Goal: Communication & Community: Answer question/provide support

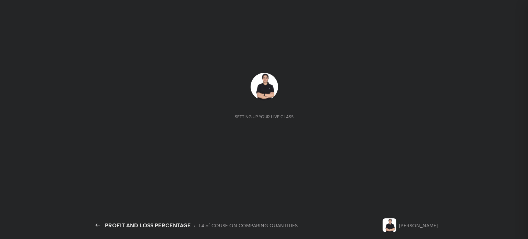
scroll to position [144, 112]
click at [256, 118] on div "Setting up your live class" at bounding box center [264, 116] width 59 height 5
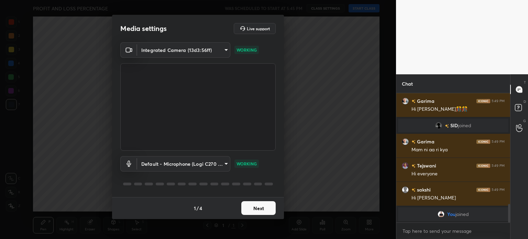
scroll to position [687, 0]
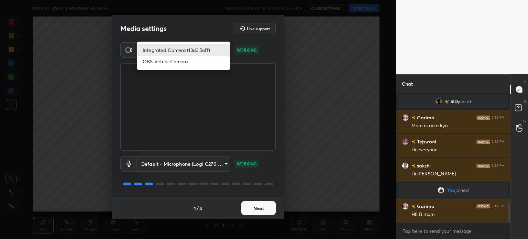
click at [201, 51] on body "1 2 3 4 5 6 7 C X Z C X Z E E Erase all H H PROFIT AND LOSS PERCENTAGE WAS SCHE…" at bounding box center [264, 119] width 528 height 239
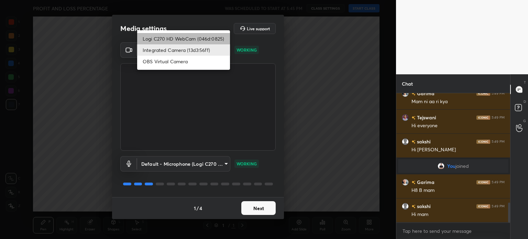
click at [200, 33] on li "Logi C270 HD WebCam (046d:0825)" at bounding box center [183, 38] width 93 height 11
type input "19ebecde83a3010ed1a141209ced1db595e06d2a1fc758087318fab5b1b7718e"
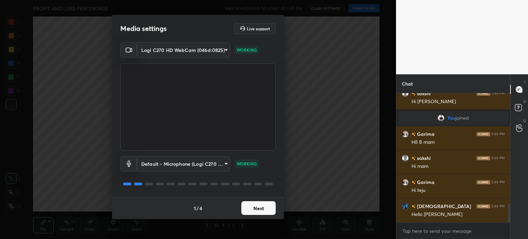
scroll to position [784, 0]
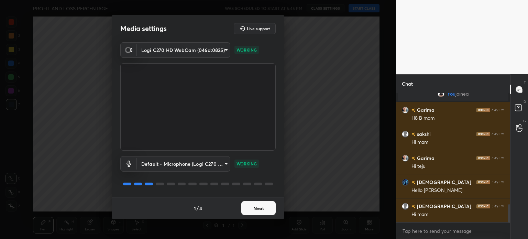
click at [256, 211] on button "Next" at bounding box center [258, 208] width 34 height 14
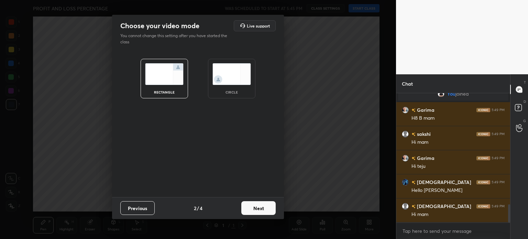
click at [256, 211] on button "Next" at bounding box center [258, 208] width 34 height 14
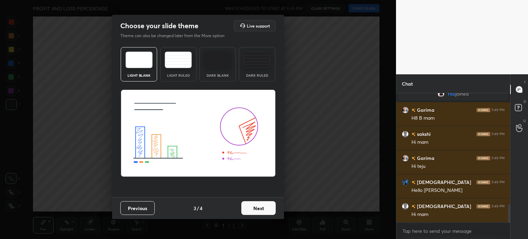
click at [256, 211] on button "Next" at bounding box center [258, 208] width 34 height 14
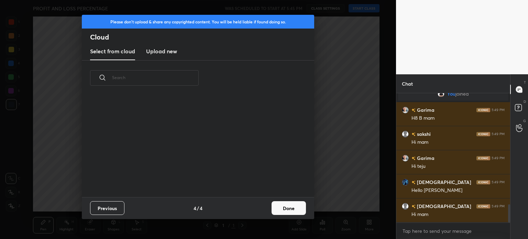
scroll to position [102, 221]
click at [303, 208] on button "Done" at bounding box center [288, 208] width 34 height 14
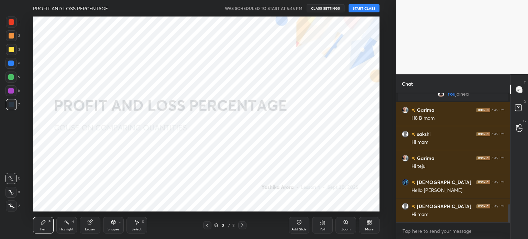
click at [365, 8] on button "START CLASS" at bounding box center [363, 8] width 31 height 8
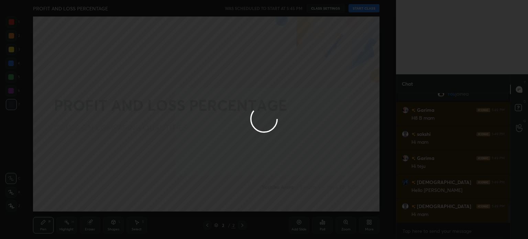
type textarea "x"
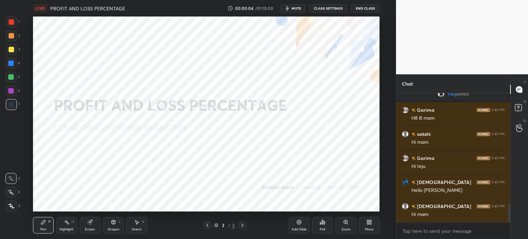
scroll to position [808, 0]
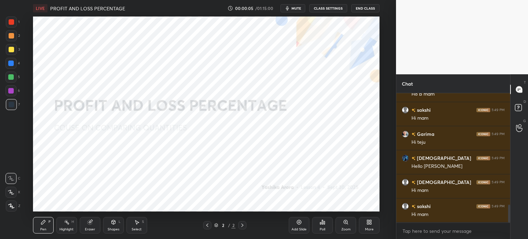
click at [320, 8] on button "CLASS SETTINGS" at bounding box center [328, 8] width 38 height 8
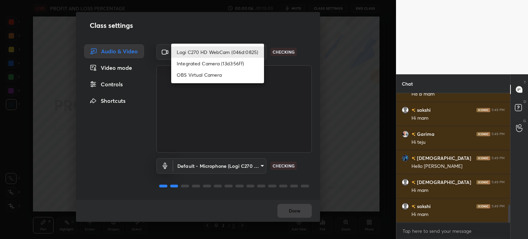
click at [229, 55] on body "1 2 3 4 5 6 7 C X Z C X Z E E Erase all H H LIVE PROFIT AND LOSS PERCENTAGE 00:…" at bounding box center [264, 119] width 528 height 239
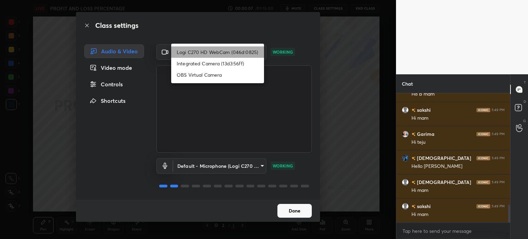
click at [229, 55] on li "Logi C270 HD WebCam (046d:0825)" at bounding box center [217, 51] width 93 height 11
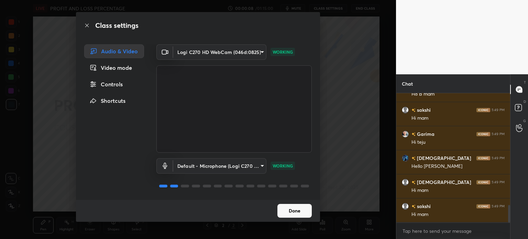
scroll to position [832, 0]
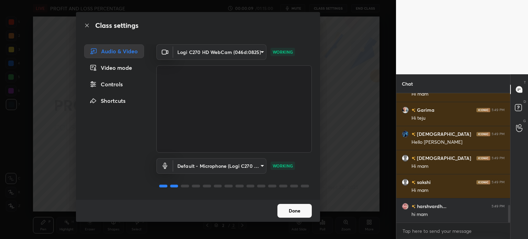
click at [289, 214] on button "Done" at bounding box center [294, 211] width 34 height 14
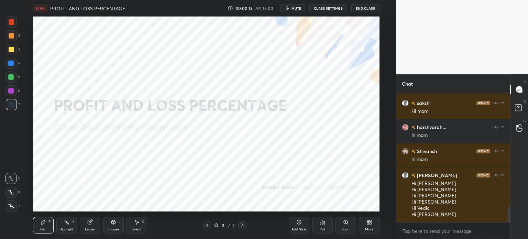
scroll to position [935, 0]
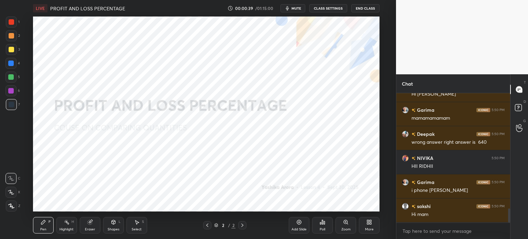
scroll to position [1075, 0]
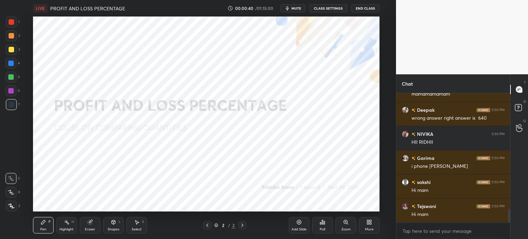
click at [293, 8] on span "mute" at bounding box center [296, 8] width 10 height 5
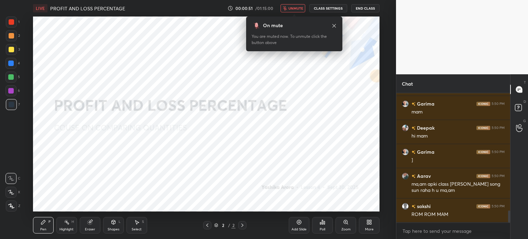
scroll to position [0, 0]
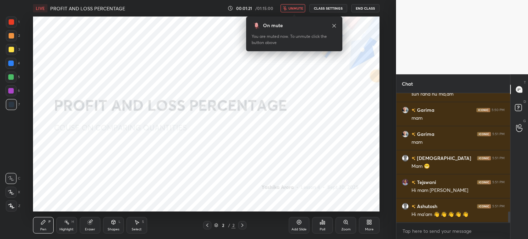
click at [297, 9] on span "unmute" at bounding box center [295, 8] width 15 height 5
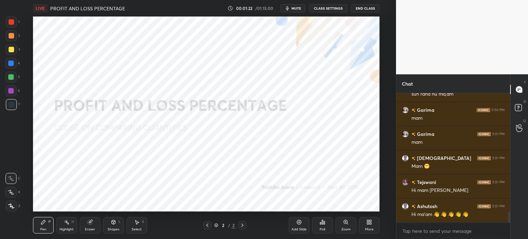
scroll to position [1431, 0]
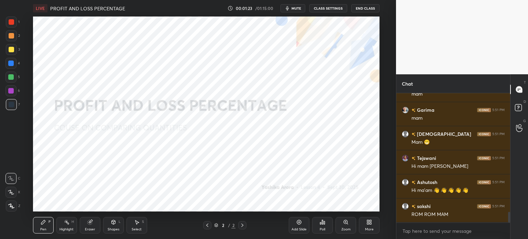
click at [299, 223] on icon at bounding box center [298, 221] width 5 height 5
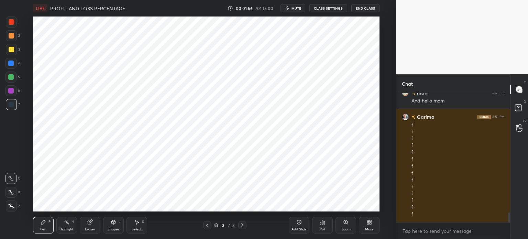
scroll to position [1572, 0]
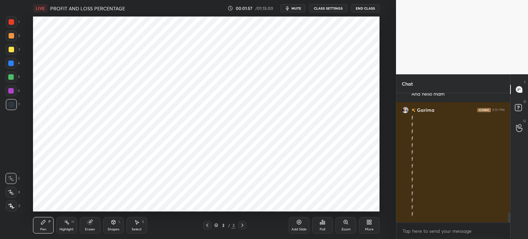
click at [16, 189] on div at bounding box center [10, 192] width 11 height 11
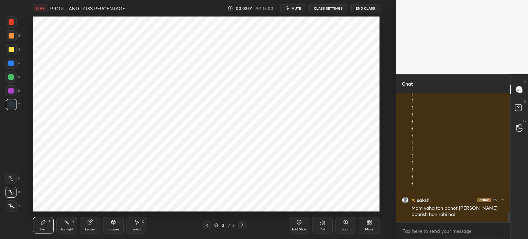
click at [327, 226] on div "Poll" at bounding box center [322, 225] width 21 height 16
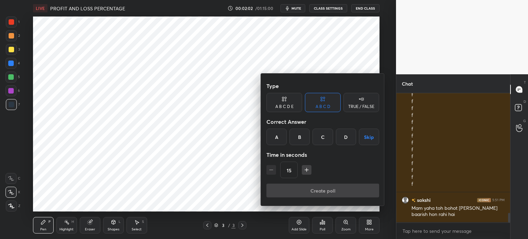
click at [363, 103] on div "TRUE / FALSE" at bounding box center [361, 102] width 36 height 19
click at [287, 141] on div "True" at bounding box center [284, 137] width 36 height 16
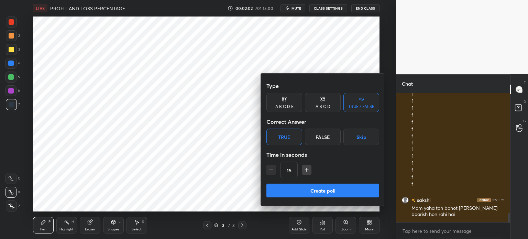
click at [342, 190] on button "Create poll" at bounding box center [322, 191] width 113 height 14
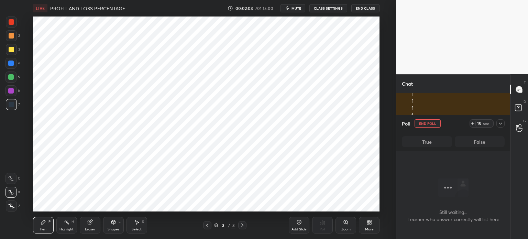
scroll to position [2, 2]
click at [475, 124] on icon at bounding box center [472, 123] width 5 height 5
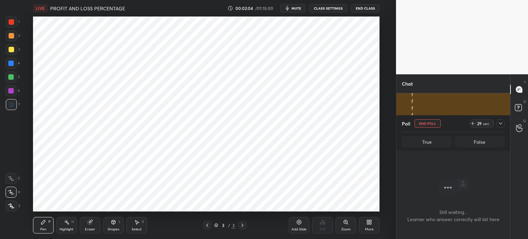
click at [499, 124] on icon at bounding box center [500, 123] width 5 height 5
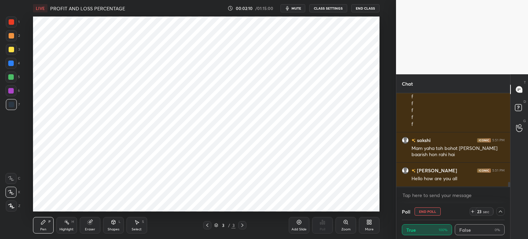
click at [296, 5] on button "mute" at bounding box center [292, 8] width 25 height 8
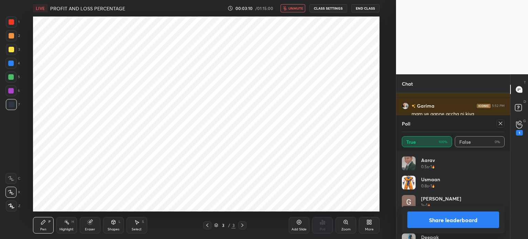
scroll to position [1639, 0]
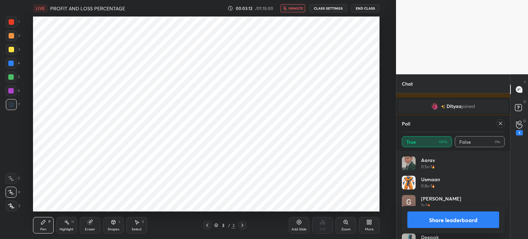
click at [295, 8] on span "unmute" at bounding box center [295, 8] width 15 height 5
click at [500, 126] on div at bounding box center [500, 123] width 8 height 8
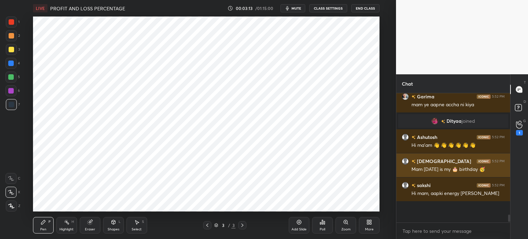
scroll to position [140, 112]
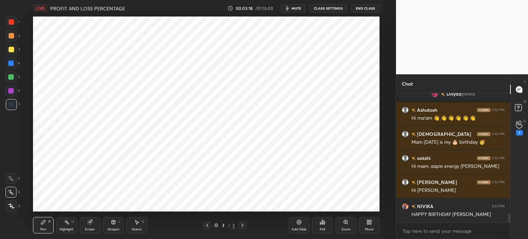
click at [296, 224] on icon at bounding box center [298, 221] width 5 height 5
click at [209, 226] on icon at bounding box center [206, 224] width 5 height 5
click at [209, 225] on icon at bounding box center [206, 224] width 5 height 5
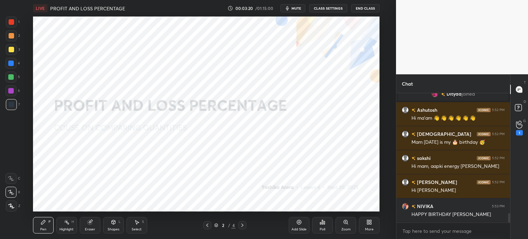
click at [209, 226] on icon at bounding box center [206, 224] width 5 height 5
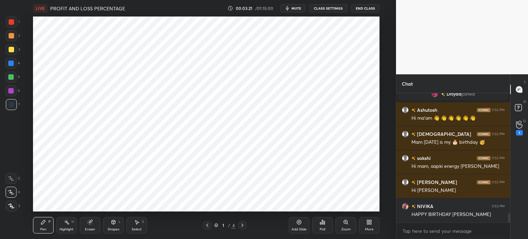
click at [242, 225] on icon at bounding box center [242, 224] width 5 height 5
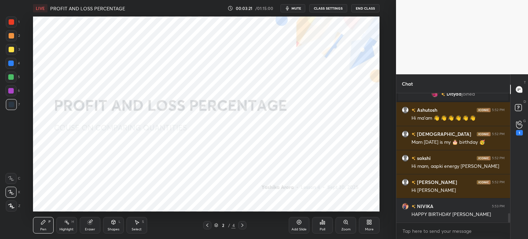
click at [366, 221] on div "More" at bounding box center [369, 225] width 21 height 16
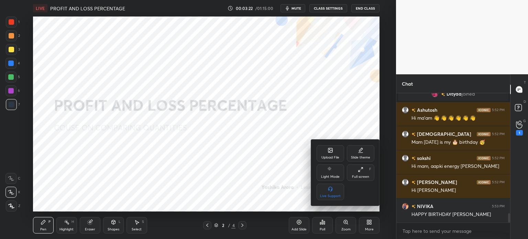
click at [361, 154] on div "Slide theme" at bounding box center [360, 153] width 27 height 16
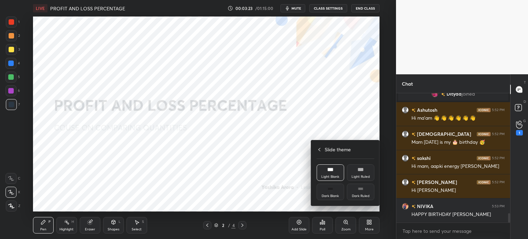
click at [331, 189] on rect at bounding box center [330, 188] width 5 height 3
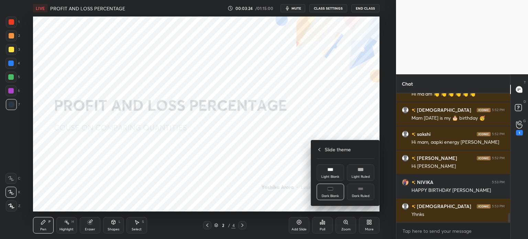
click at [319, 150] on div "Slide theme" at bounding box center [346, 149] width 58 height 7
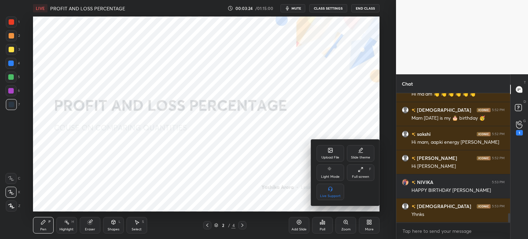
click at [297, 226] on div at bounding box center [264, 119] width 528 height 239
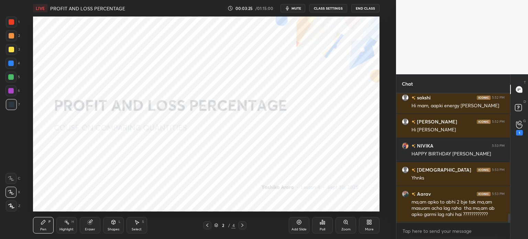
click at [302, 225] on div "Add Slide" at bounding box center [299, 225] width 21 height 16
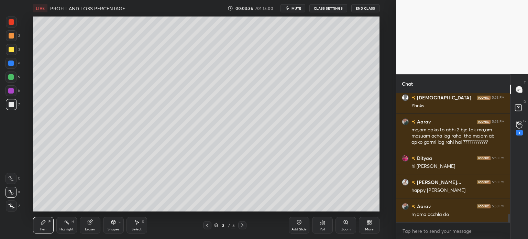
scroll to position [1808, 0]
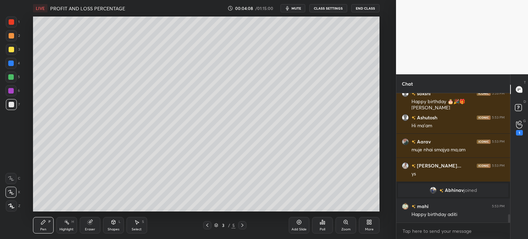
click at [93, 221] on div "Eraser" at bounding box center [90, 225] width 21 height 16
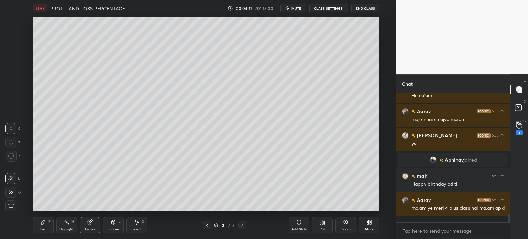
click at [432, 160] on img "grid" at bounding box center [433, 159] width 7 height 7
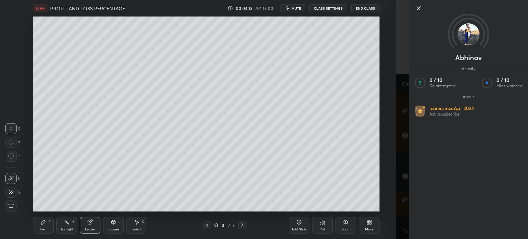
click at [381, 175] on div "Setting up your live class Poll for secs No correct answer Start poll" at bounding box center [206, 113] width 368 height 195
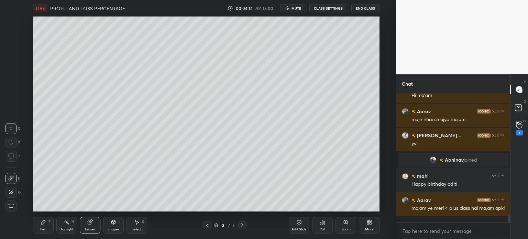
click at [445, 162] on span "Abhinav" at bounding box center [454, 159] width 19 height 5
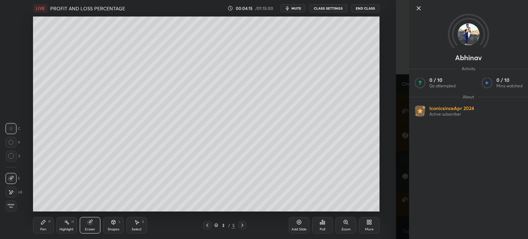
click at [383, 181] on div "Setting up your live class Poll for secs No correct answer Start poll" at bounding box center [206, 113] width 368 height 195
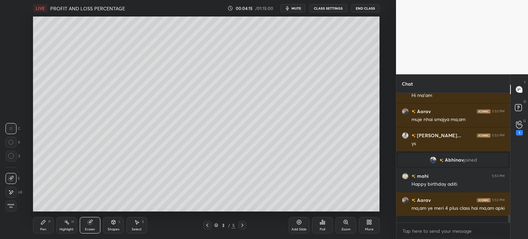
scroll to position [1923, 0]
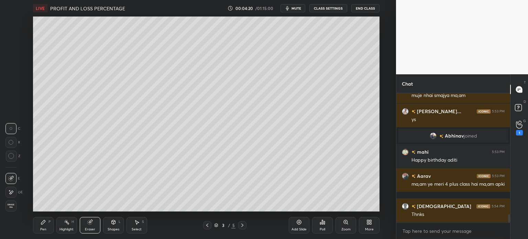
click at [44, 222] on icon at bounding box center [43, 222] width 4 height 4
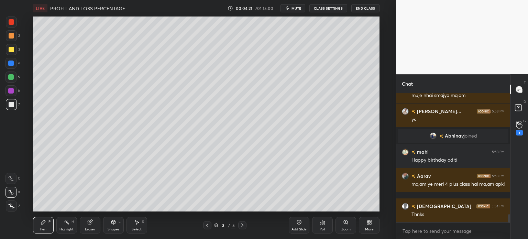
click at [17, 48] on div "3" at bounding box center [13, 49] width 14 height 11
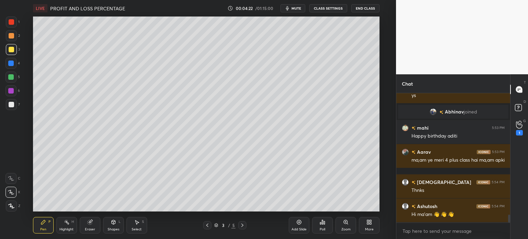
click at [117, 221] on div "Shapes L" at bounding box center [113, 225] width 21 height 16
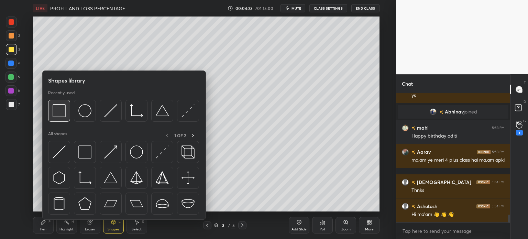
click at [63, 108] on img at bounding box center [59, 110] width 13 height 13
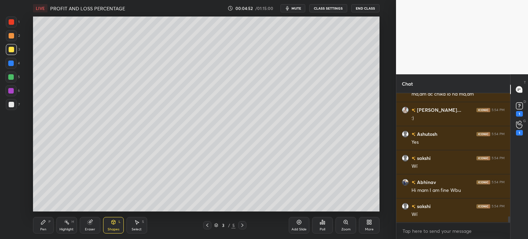
scroll to position [2503, 0]
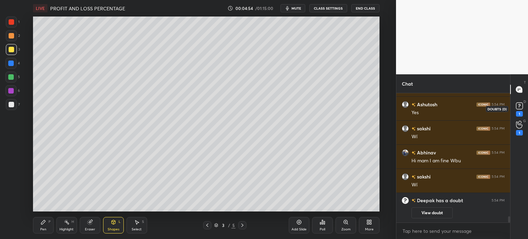
click at [518, 109] on rect at bounding box center [519, 106] width 7 height 7
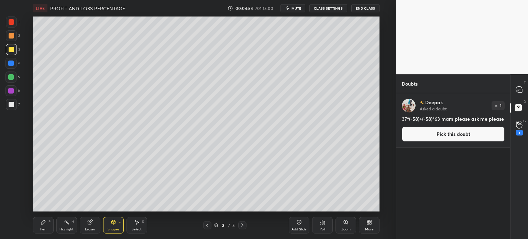
click at [466, 130] on button "Pick this doubt" at bounding box center [453, 133] width 103 height 15
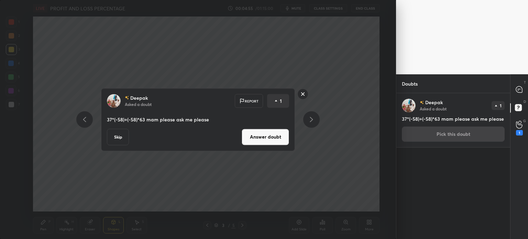
click at [522, 89] on icon at bounding box center [519, 89] width 6 height 6
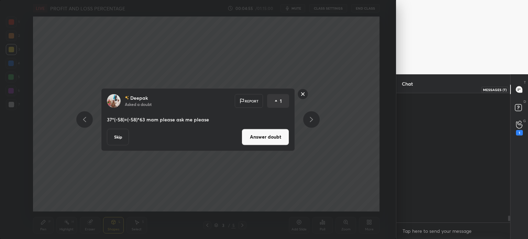
scroll to position [127, 112]
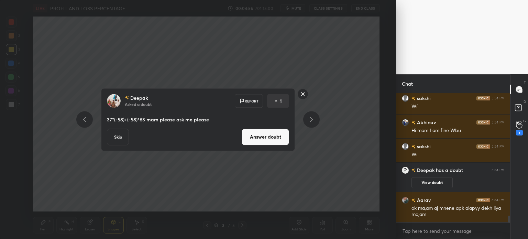
click at [379, 164] on div "Deepak Asked a doubt Report 1 37*(-58)+(-58)*63 mam please ask me please Skip A…" at bounding box center [198, 119] width 396 height 239
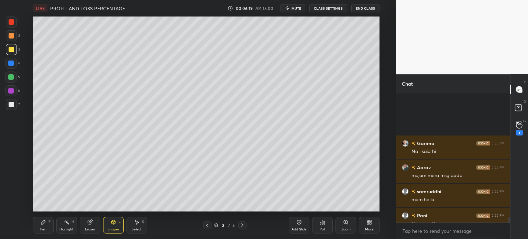
scroll to position [3129, 0]
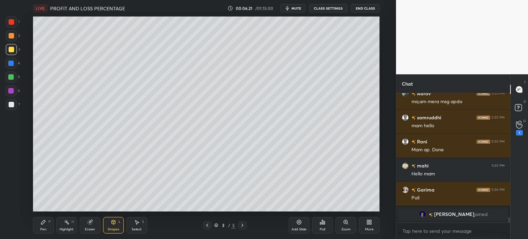
click at [435, 221] on div "SUBHASHREE joined" at bounding box center [453, 214] width 110 height 14
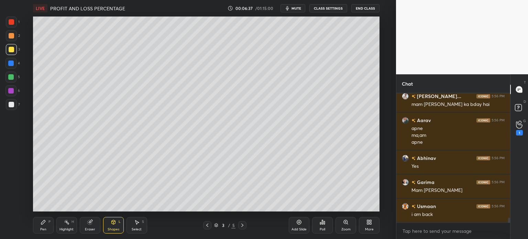
scroll to position [3383, 0]
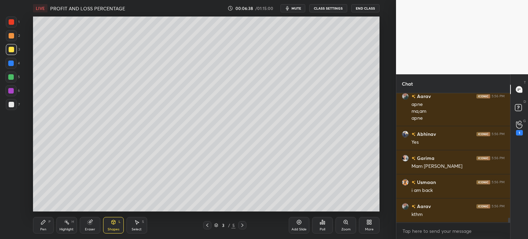
click at [366, 223] on icon at bounding box center [368, 221] width 5 height 5
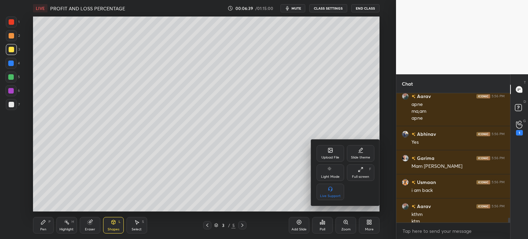
click at [329, 156] on div "Upload File" at bounding box center [330, 157] width 18 height 3
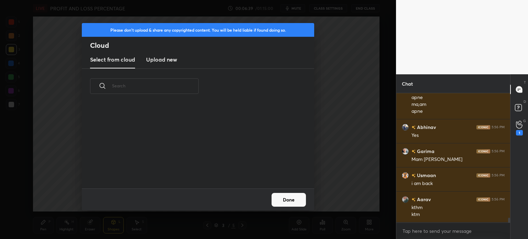
scroll to position [85, 221]
click at [165, 62] on h3 "Upload new" at bounding box center [161, 59] width 31 height 8
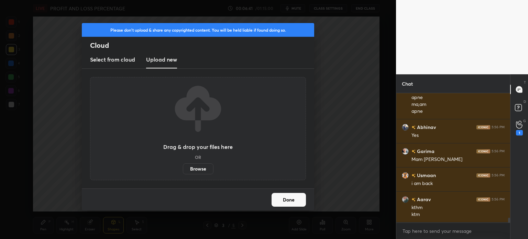
click at [197, 169] on label "Browse" at bounding box center [198, 168] width 31 height 11
click at [183, 169] on input "Browse" at bounding box center [183, 168] width 0 height 11
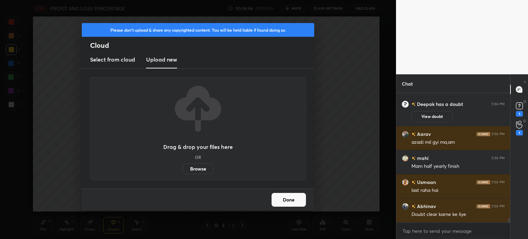
scroll to position [3387, 0]
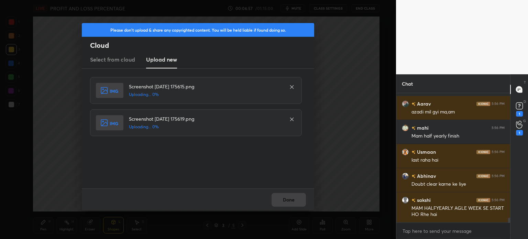
click at [316, 191] on div "Please don't upload & share any copyrighted content. You will be held liable if…" at bounding box center [198, 119] width 396 height 239
click at [311, 195] on div "Done" at bounding box center [198, 199] width 232 height 22
click at [298, 200] on div "Done" at bounding box center [198, 199] width 232 height 22
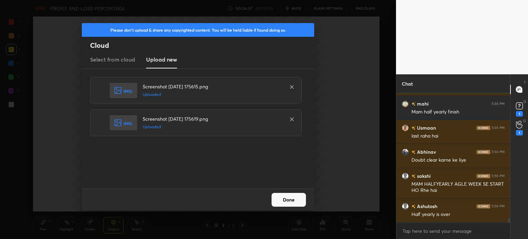
click at [297, 200] on button "Done" at bounding box center [288, 200] width 34 height 14
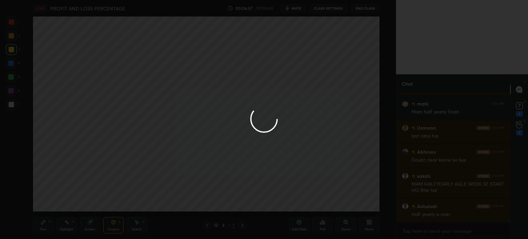
click at [299, 201] on button "Done" at bounding box center [288, 200] width 34 height 14
click at [302, 201] on div at bounding box center [264, 119] width 528 height 239
click at [301, 200] on div at bounding box center [264, 119] width 528 height 239
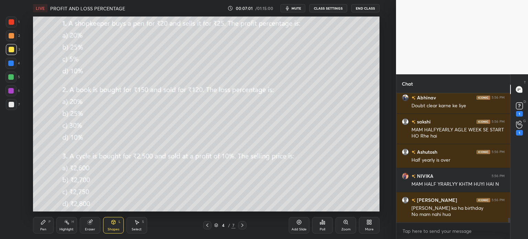
scroll to position [3490, 0]
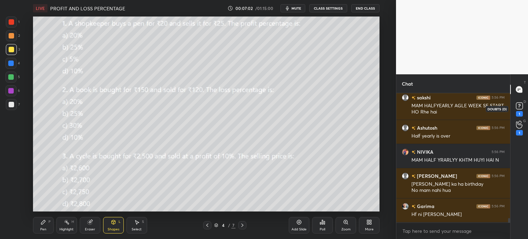
click at [517, 106] on rect at bounding box center [519, 106] width 7 height 7
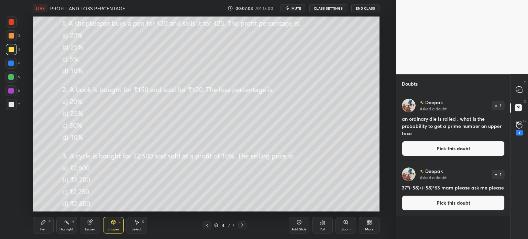
click at [527, 96] on div "T Messages (T)" at bounding box center [519, 89] width 18 height 19
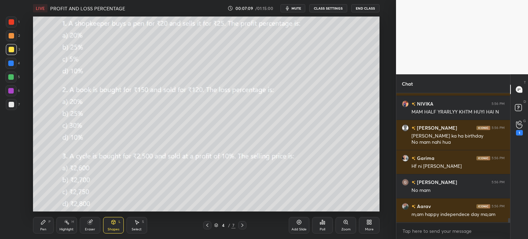
scroll to position [3663, 0]
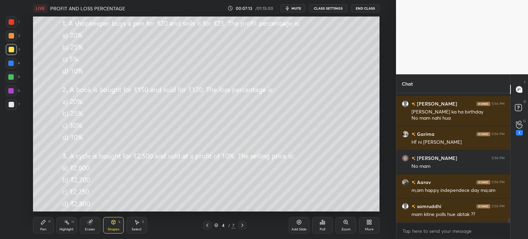
click at [44, 225] on icon at bounding box center [43, 221] width 5 height 5
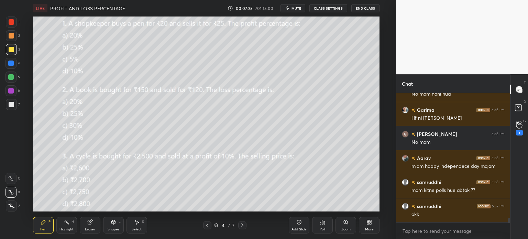
click at [92, 220] on icon at bounding box center [91, 221] width 4 height 3
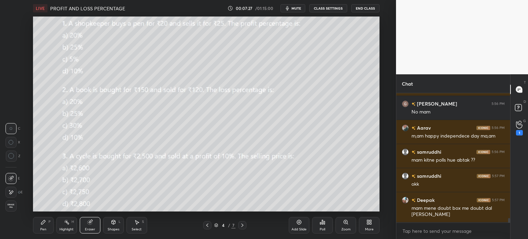
scroll to position [3538, 0]
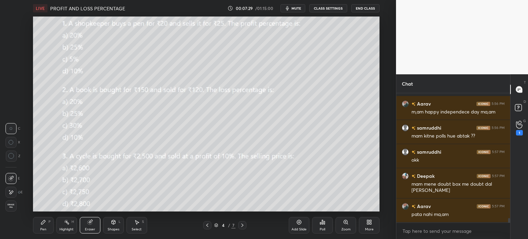
click at [45, 229] on div "Pen" at bounding box center [43, 229] width 6 height 3
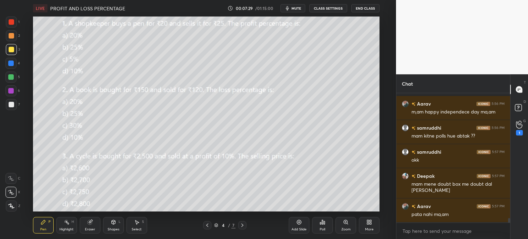
scroll to position [3562, 0]
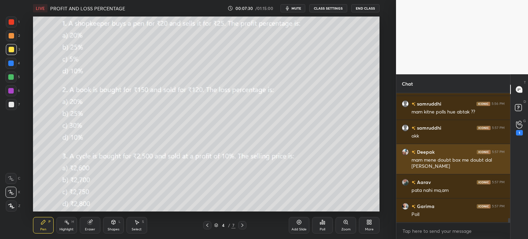
click at [441, 148] on div "Deepak 5:57 PM" at bounding box center [453, 151] width 103 height 7
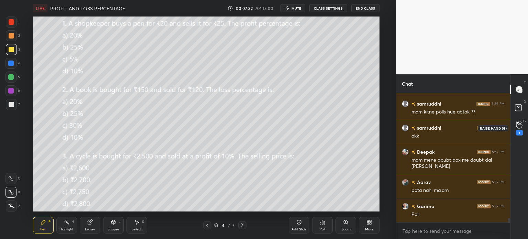
scroll to position [3586, 0]
click at [519, 112] on icon at bounding box center [519, 108] width 12 height 12
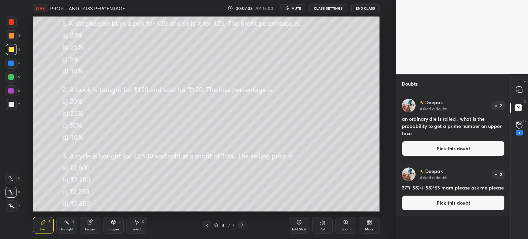
click at [517, 87] on icon at bounding box center [519, 89] width 6 height 6
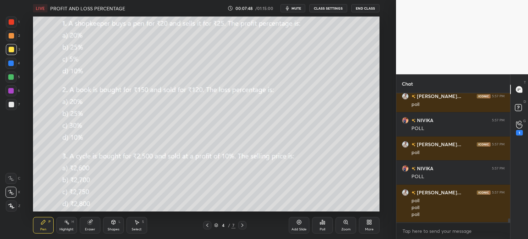
scroll to position [4068, 0]
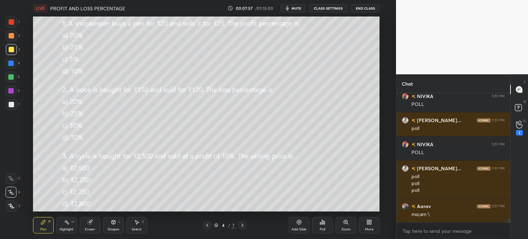
click at [95, 217] on div "Eraser" at bounding box center [90, 225] width 21 height 16
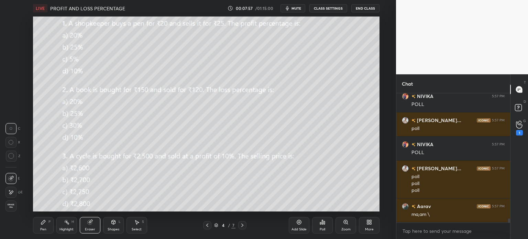
click at [12, 195] on icon at bounding box center [10, 192] width 5 height 6
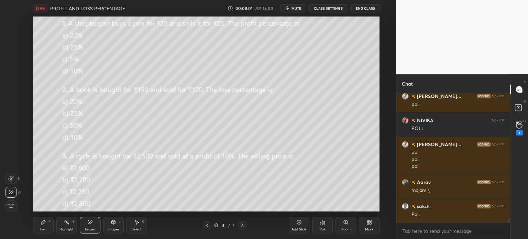
click at [36, 224] on div "Pen P" at bounding box center [43, 225] width 21 height 16
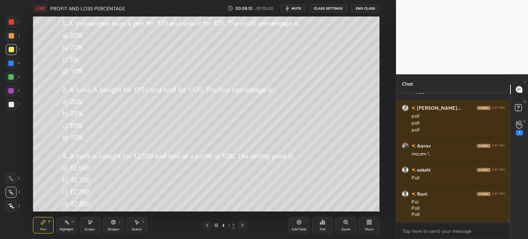
click at [327, 226] on div "Poll" at bounding box center [322, 225] width 21 height 16
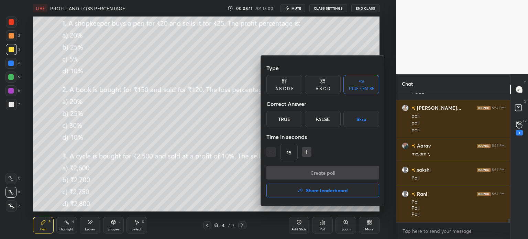
click at [328, 90] on div "A B C D" at bounding box center [322, 89] width 15 height 4
click at [305, 120] on div "False" at bounding box center [323, 119] width 36 height 16
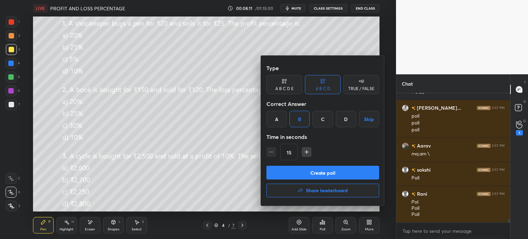
click at [345, 167] on button "Create poll" at bounding box center [322, 173] width 113 height 14
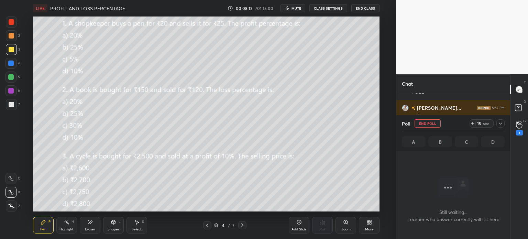
scroll to position [2, 2]
click at [474, 123] on icon at bounding box center [472, 123] width 5 height 5
click at [499, 122] on icon at bounding box center [500, 123] width 5 height 5
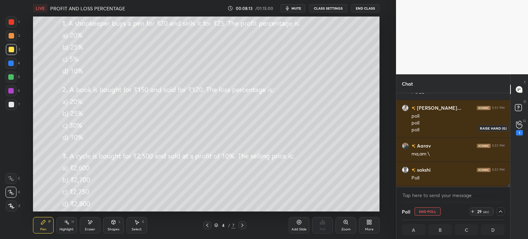
click at [521, 128] on icon at bounding box center [519, 125] width 7 height 8
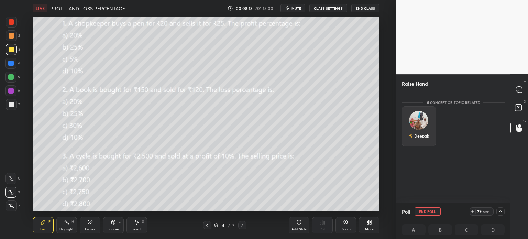
click at [419, 138] on div "Deepak" at bounding box center [419, 126] width 34 height 40
click at [514, 90] on div at bounding box center [519, 89] width 14 height 12
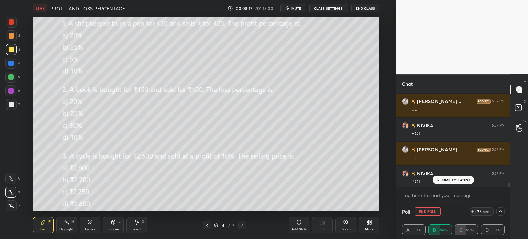
scroll to position [4165, 0]
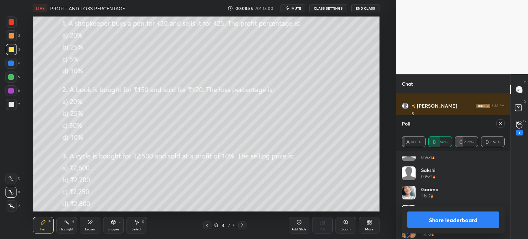
click at [501, 125] on icon at bounding box center [500, 123] width 5 height 5
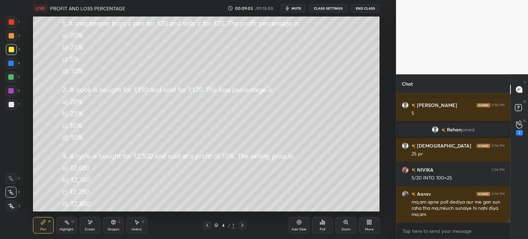
click at [90, 219] on div "Eraser" at bounding box center [90, 225] width 21 height 16
click at [12, 208] on span "Erase all" at bounding box center [11, 205] width 10 height 5
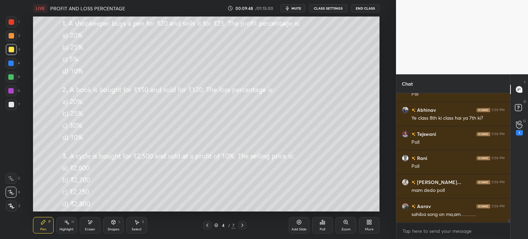
click at [323, 224] on icon at bounding box center [322, 221] width 5 height 5
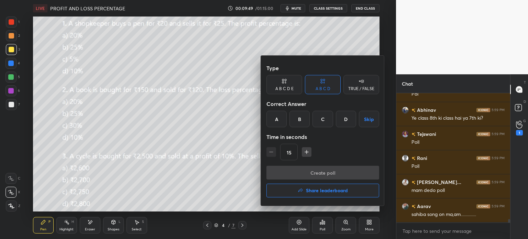
click at [278, 120] on div "A" at bounding box center [276, 119] width 20 height 16
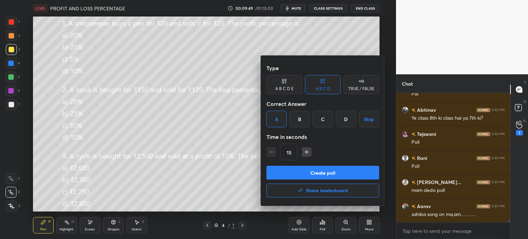
click at [342, 174] on button "Create poll" at bounding box center [322, 173] width 113 height 14
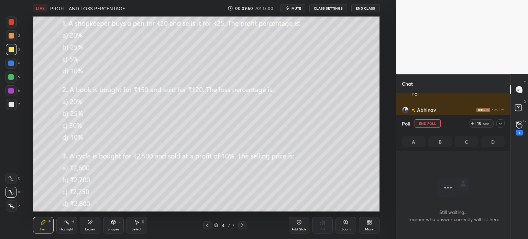
click at [474, 124] on icon at bounding box center [472, 123] width 5 height 5
click at [501, 124] on icon at bounding box center [500, 123] width 5 height 5
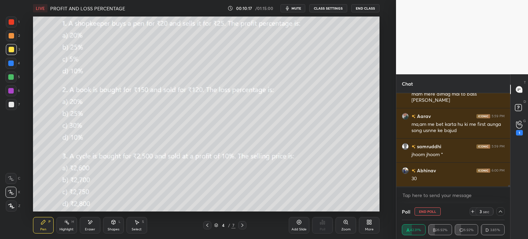
scroll to position [4644, 0]
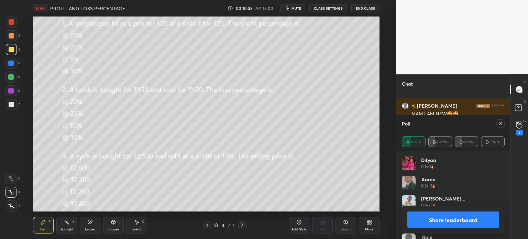
click at [501, 125] on icon at bounding box center [500, 123] width 5 height 5
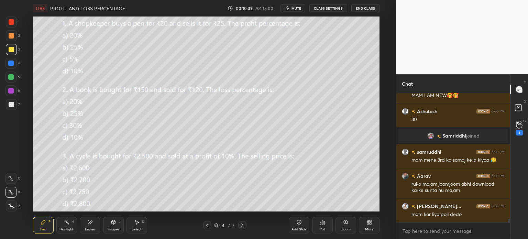
click at [88, 224] on icon at bounding box center [89, 222] width 5 height 6
click at [9, 203] on div "Erase all" at bounding box center [10, 205] width 11 height 11
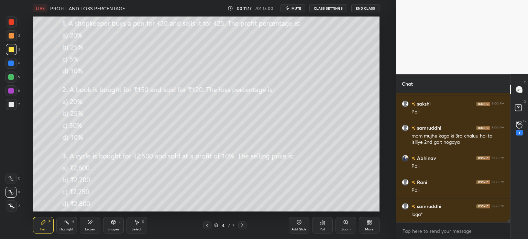
click at [323, 227] on div "Poll" at bounding box center [322, 225] width 21 height 16
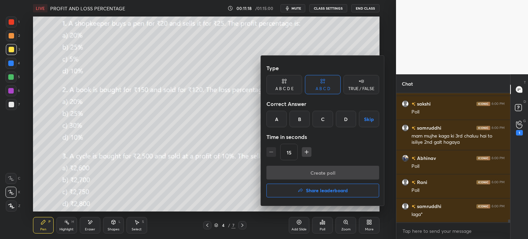
click at [324, 118] on div "C" at bounding box center [322, 119] width 20 height 16
click at [343, 172] on button "Create poll" at bounding box center [322, 173] width 113 height 14
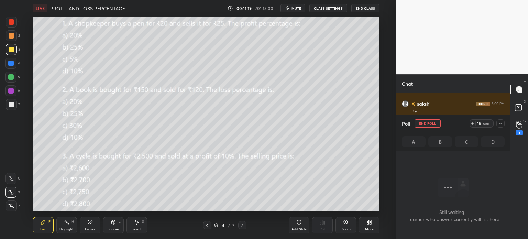
click at [472, 123] on icon at bounding box center [472, 123] width 3 height 0
click at [498, 121] on icon at bounding box center [500, 123] width 5 height 5
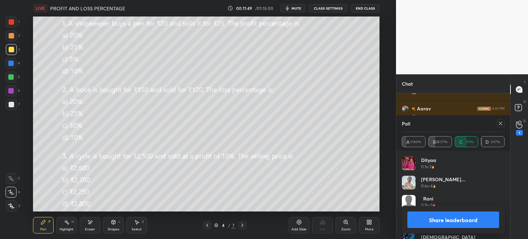
click at [500, 124] on icon at bounding box center [500, 123] width 5 height 5
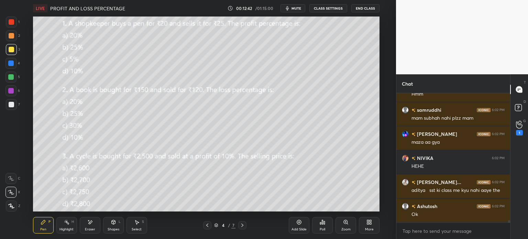
click at [141, 225] on div "Select S" at bounding box center [136, 225] width 21 height 16
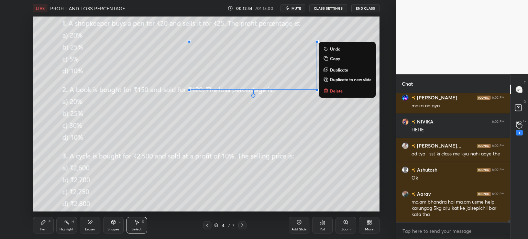
click at [344, 79] on p "Duplicate to new slide" at bounding box center [351, 79] width 42 height 5
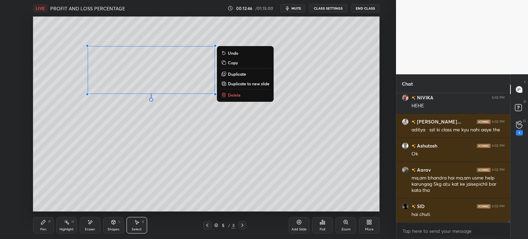
click at [47, 230] on div "Pen P" at bounding box center [43, 225] width 21 height 16
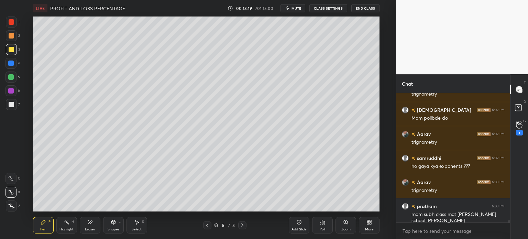
scroll to position [7227, 0]
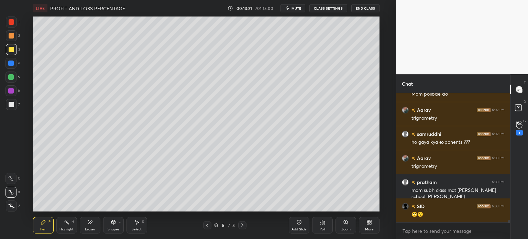
click at [207, 225] on icon at bounding box center [206, 224] width 5 height 5
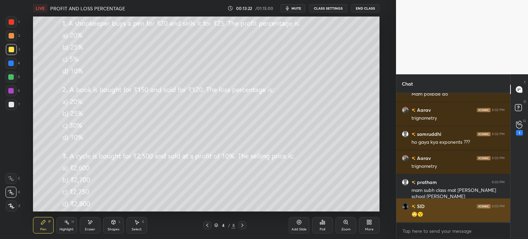
scroll to position [7251, 0]
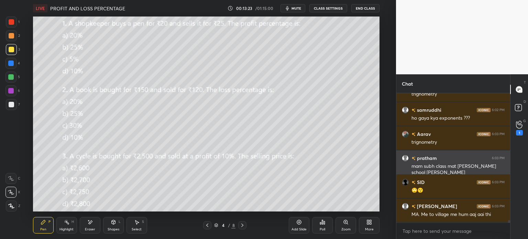
click at [433, 164] on div "mam subh class mat lena school jana hai" at bounding box center [457, 169] width 93 height 13
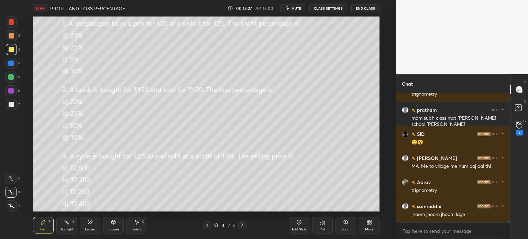
scroll to position [7324, 0]
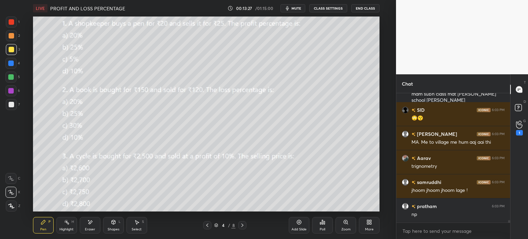
click at [93, 223] on div "Eraser" at bounding box center [90, 225] width 21 height 16
click at [14, 204] on span "Erase all" at bounding box center [11, 205] width 10 height 5
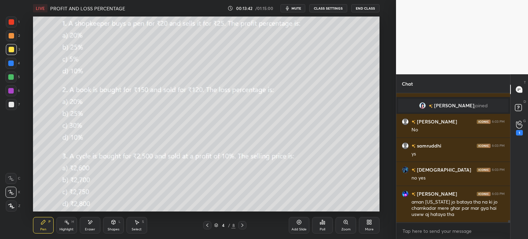
scroll to position [7116, 0]
click at [298, 225] on div "Add Slide" at bounding box center [299, 225] width 21 height 16
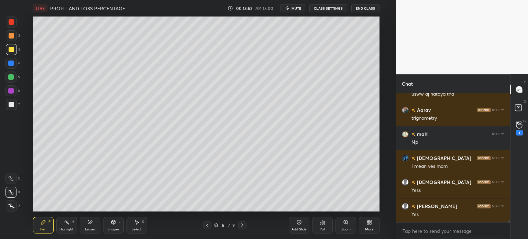
scroll to position [7236, 0]
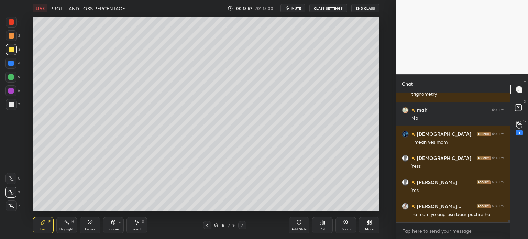
click at [115, 229] on div "Shapes" at bounding box center [114, 229] width 12 height 3
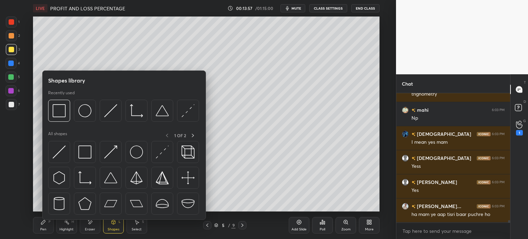
click at [136, 224] on icon at bounding box center [137, 222] width 4 height 4
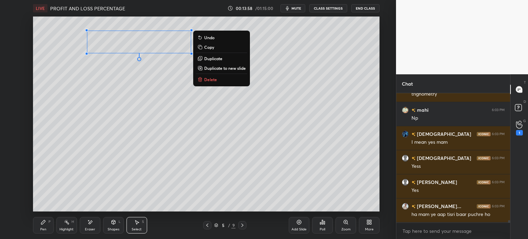
click at [217, 81] on button "Delete" at bounding box center [221, 79] width 51 height 8
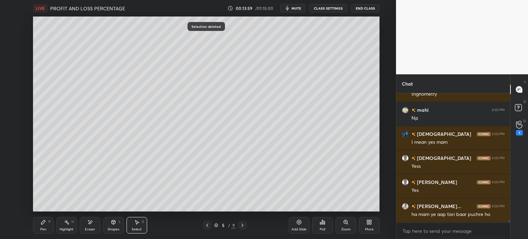
scroll to position [7260, 0]
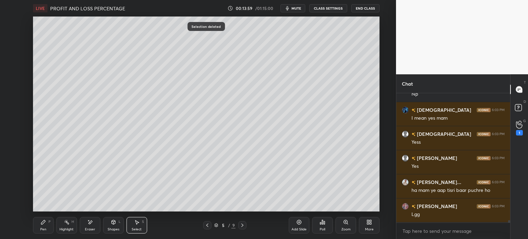
click at [37, 227] on div "Pen P" at bounding box center [43, 225] width 21 height 16
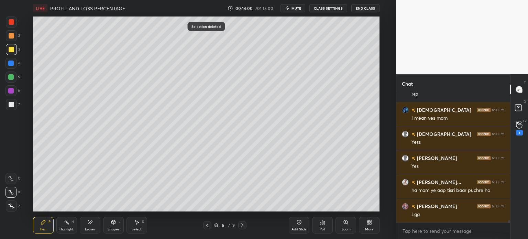
scroll to position [7284, 0]
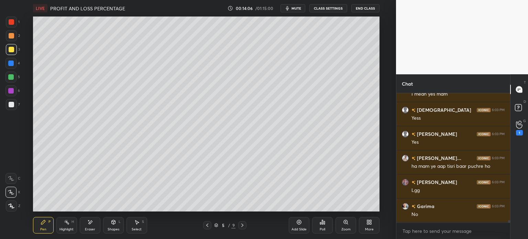
click at [138, 228] on div "Select" at bounding box center [137, 229] width 10 height 3
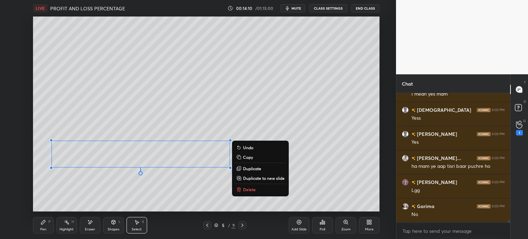
click at [41, 231] on div "Pen" at bounding box center [43, 229] width 6 height 3
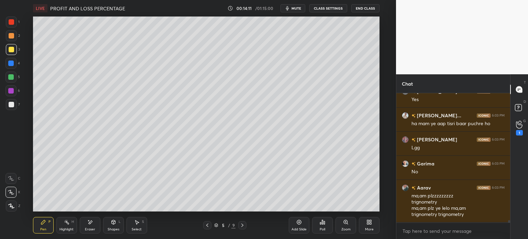
click at [12, 104] on div at bounding box center [11, 104] width 5 height 5
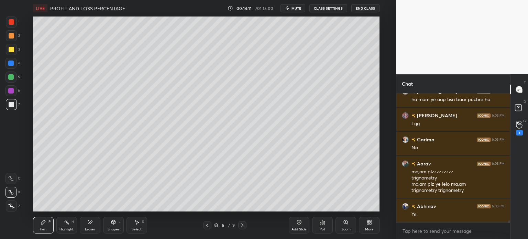
click at [15, 177] on div at bounding box center [10, 178] width 11 height 11
click at [207, 226] on icon at bounding box center [206, 224] width 5 height 5
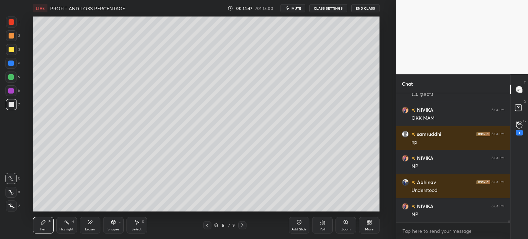
scroll to position [7652, 0]
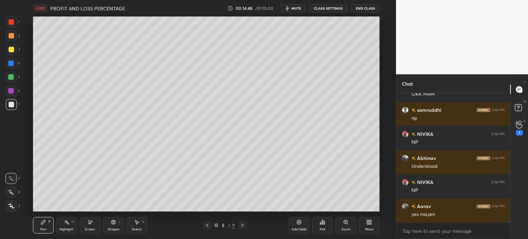
click at [241, 225] on icon at bounding box center [242, 224] width 5 height 5
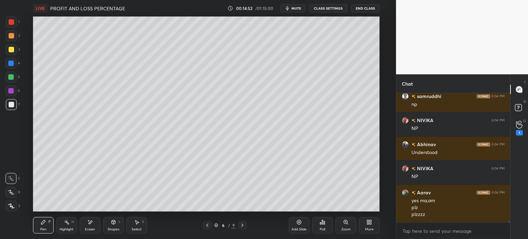
scroll to position [7673, 0]
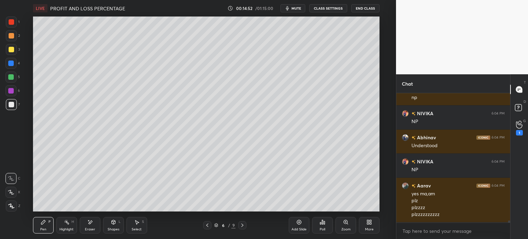
click at [241, 228] on div at bounding box center [242, 225] width 8 height 8
click at [9, 47] on div at bounding box center [11, 49] width 5 height 5
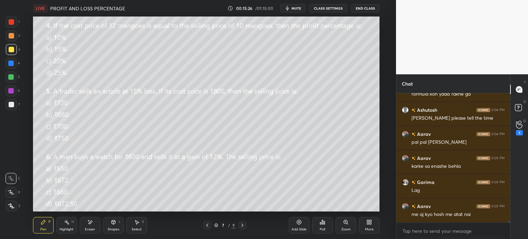
scroll to position [7854, 0]
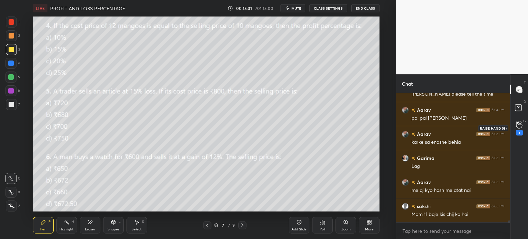
click at [522, 132] on div "1" at bounding box center [519, 128] width 14 height 12
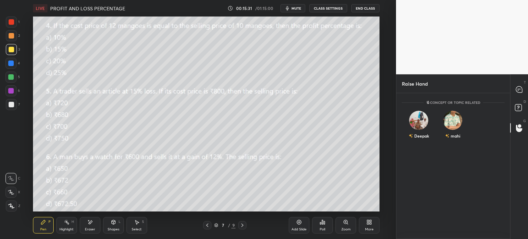
click at [518, 85] on div at bounding box center [519, 89] width 14 height 12
type textarea "x"
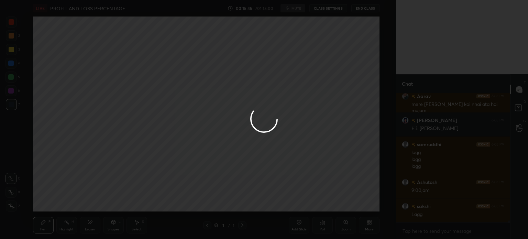
scroll to position [8113, 0]
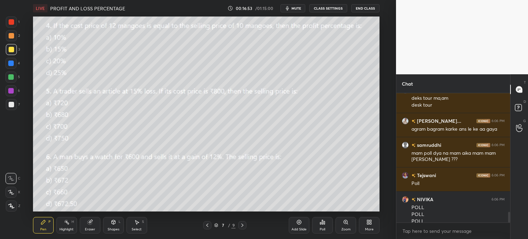
scroll to position [1428, 0]
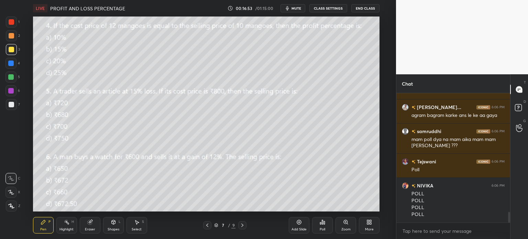
click at [323, 221] on icon at bounding box center [322, 221] width 5 height 5
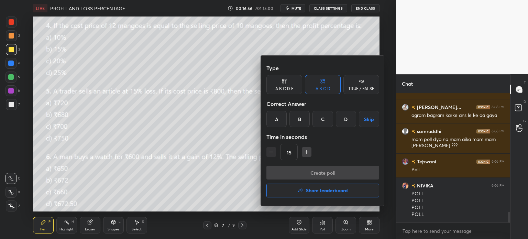
click at [321, 117] on div "C" at bounding box center [322, 119] width 20 height 16
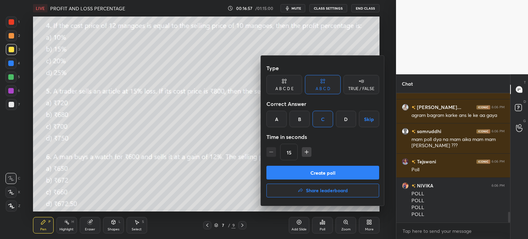
click at [346, 166] on button "Create poll" at bounding box center [322, 173] width 113 height 14
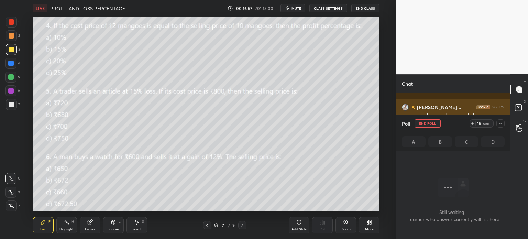
scroll to position [108, 112]
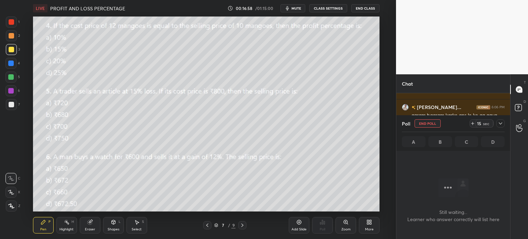
click at [473, 121] on icon at bounding box center [472, 123] width 5 height 5
click at [499, 123] on icon at bounding box center [500, 123] width 3 height 2
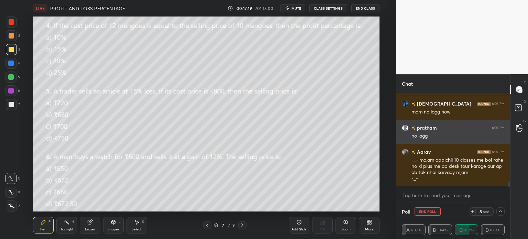
scroll to position [1651, 0]
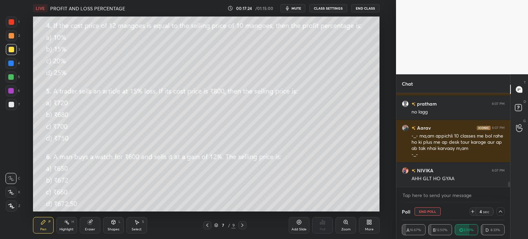
click at [88, 220] on icon at bounding box center [89, 221] width 5 height 5
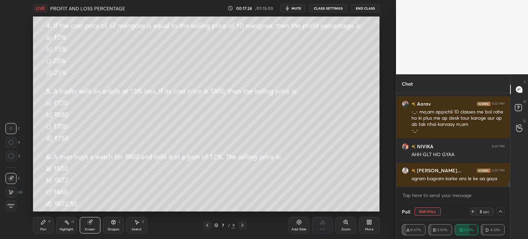
click at [12, 203] on div "Erase all" at bounding box center [10, 205] width 11 height 11
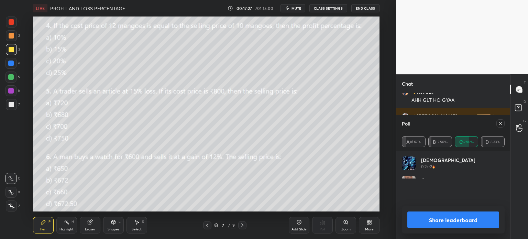
scroll to position [80, 101]
click at [499, 126] on div at bounding box center [500, 123] width 8 height 8
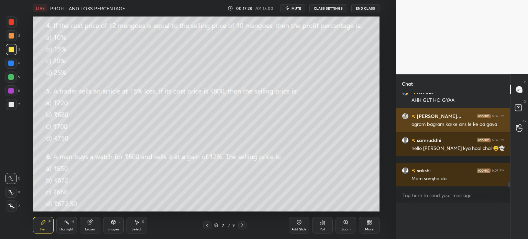
scroll to position [30, 101]
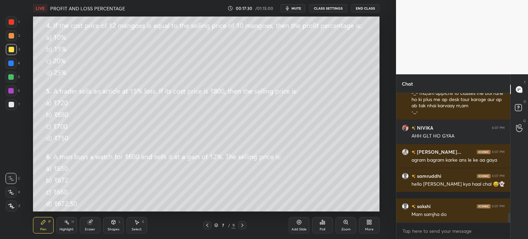
click at [295, 225] on div "Add Slide" at bounding box center [299, 225] width 21 height 16
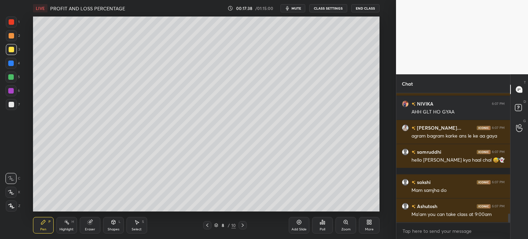
click at [207, 226] on icon at bounding box center [206, 224] width 5 height 5
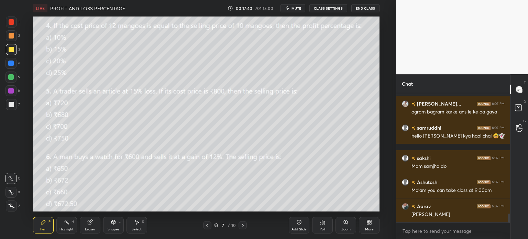
click at [243, 224] on icon at bounding box center [242, 224] width 5 height 5
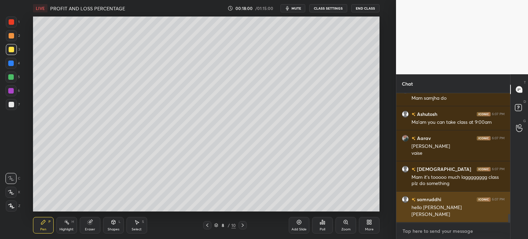
click at [431, 228] on textarea at bounding box center [453, 230] width 103 height 11
type textarea "x"
type textarea "k"
type textarea "x"
type textarea "kr"
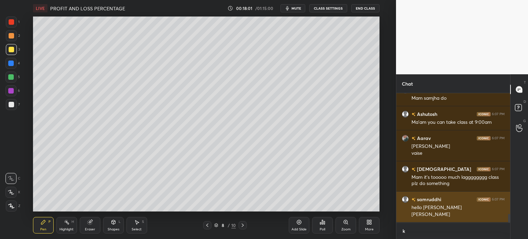
type textarea "x"
type textarea "kri"
type textarea "x"
type textarea "kris"
type textarea "x"
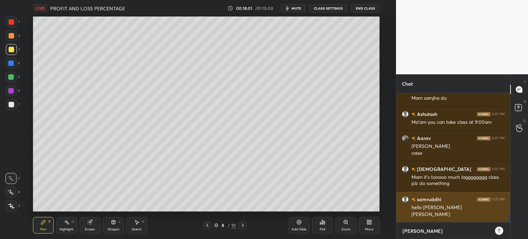
type textarea "krish"
type textarea "x"
type textarea "krishn"
type textarea "x"
type textarea "krishna"
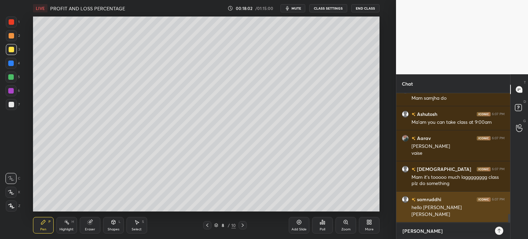
type textarea "x"
type textarea "krishna"
type textarea "x"
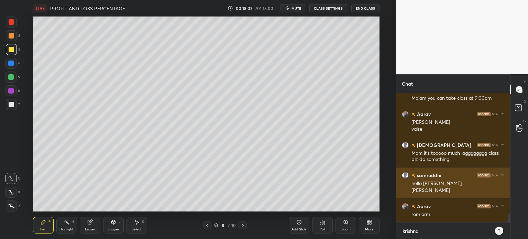
type textarea "krishna p"
type textarea "x"
type textarea "krishna pl"
type textarea "x"
type textarea "krishna ple"
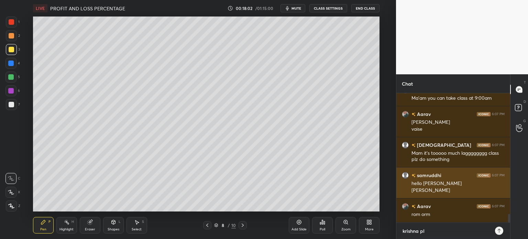
type textarea "x"
type textarea "krishna plea"
type textarea "x"
type textarea "krishna pleas"
type textarea "x"
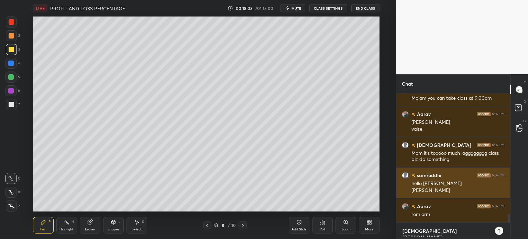
type textarea "krishna please"
type textarea "x"
type textarea "krishna please"
type textarea "x"
type textarea "krishna please r"
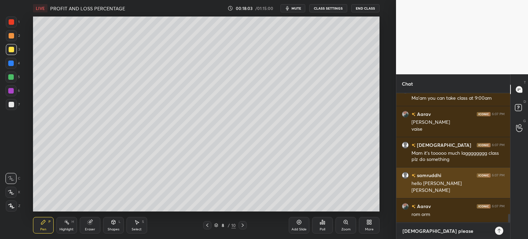
type textarea "x"
type textarea "krishna please re"
type textarea "x"
type textarea "krishna please ref"
type textarea "x"
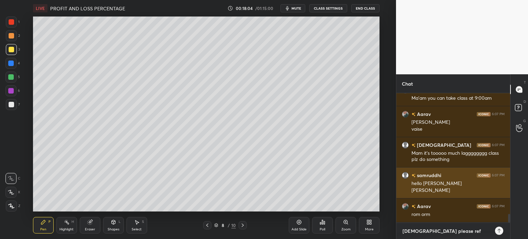
type textarea "krishna please refr"
type textarea "x"
type textarea "krishna please refre"
type textarea "x"
type textarea "krishna please refres"
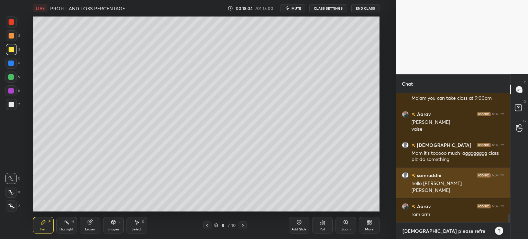
type textarea "x"
type textarea "krishna please refresh"
type textarea "x"
type textarea "krishna please refresh"
type textarea "x"
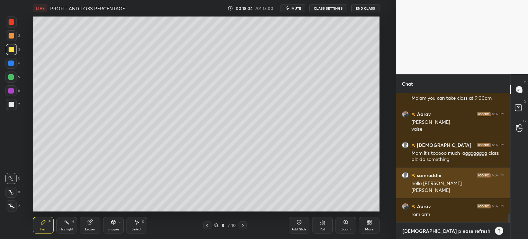
type textarea "krishna please refresh b"
type textarea "x"
type textarea "krishna please refresh be"
type textarea "x"
type textarea "krishna please refresh bet"
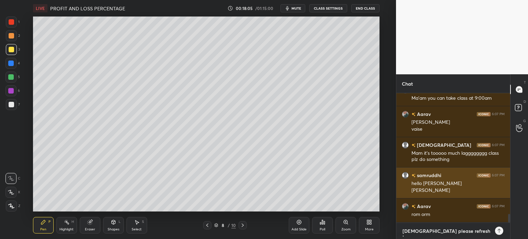
type textarea "x"
type textarea "krishna please refresh beta"
type textarea "x"
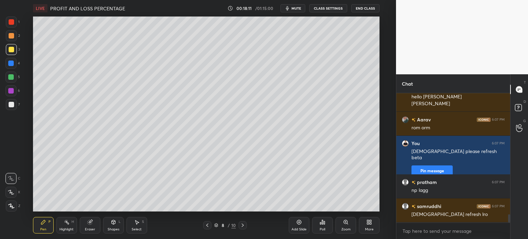
click at [13, 106] on div at bounding box center [11, 104] width 5 height 5
type textarea "x"
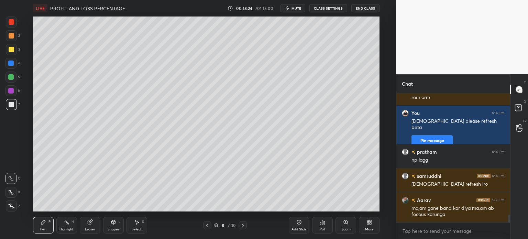
click at [139, 230] on div "Select" at bounding box center [137, 229] width 10 height 3
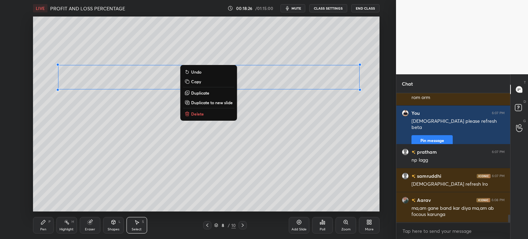
click at [46, 226] on div "Pen P" at bounding box center [43, 225] width 21 height 16
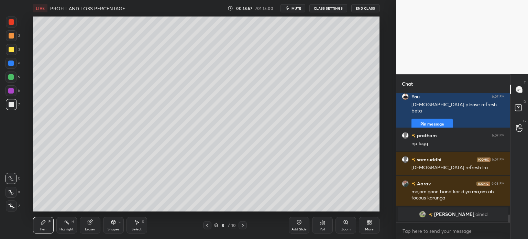
click at [17, 79] on div "5" at bounding box center [12, 76] width 14 height 11
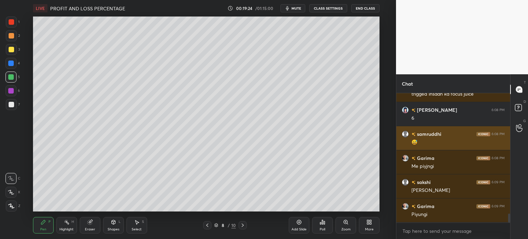
scroll to position [1773, 0]
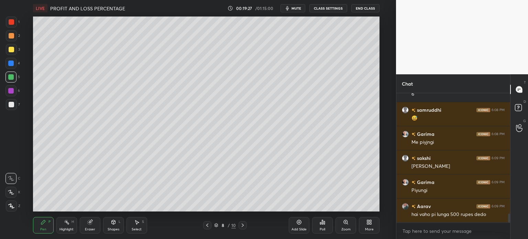
click at [298, 229] on div "Add Slide" at bounding box center [298, 229] width 15 height 3
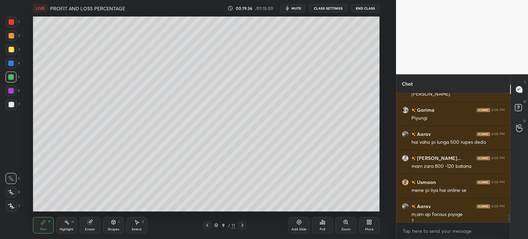
scroll to position [1852, 0]
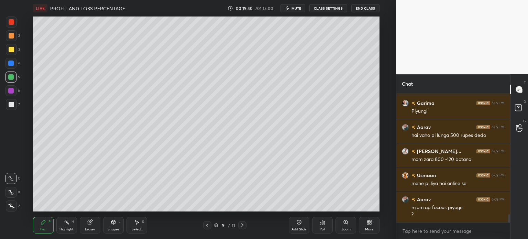
click at [205, 225] on icon at bounding box center [206, 224] width 5 height 5
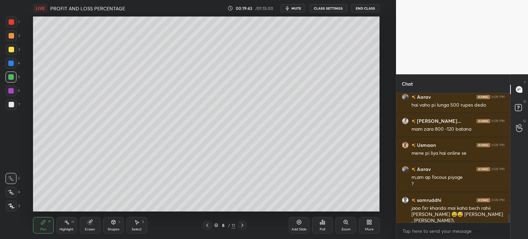
click at [89, 229] on div "Eraser" at bounding box center [90, 229] width 10 height 3
click at [135, 227] on div "Select S" at bounding box center [136, 225] width 21 height 16
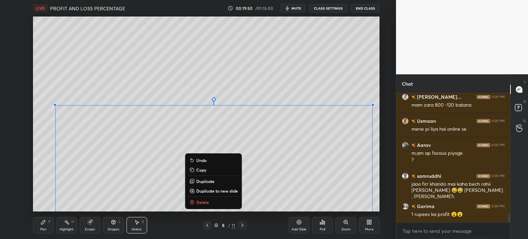
click at [47, 229] on div "Pen P" at bounding box center [43, 225] width 21 height 16
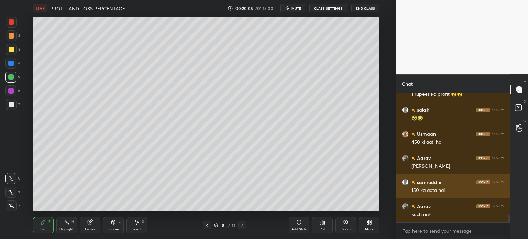
scroll to position [2051, 0]
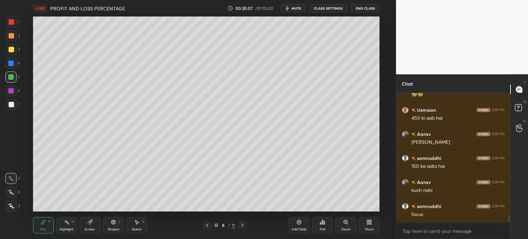
click at [244, 226] on icon at bounding box center [242, 224] width 5 height 5
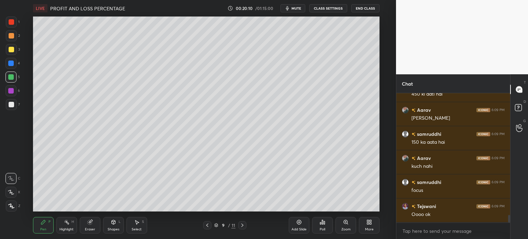
click at [240, 226] on icon at bounding box center [242, 224] width 5 height 5
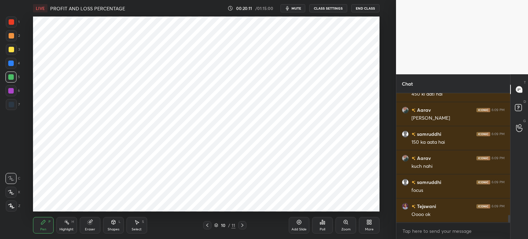
click at [208, 224] on icon at bounding box center [206, 224] width 5 height 5
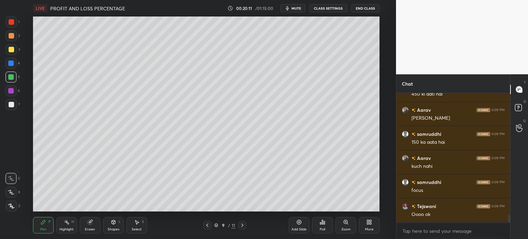
scroll to position [2099, 0]
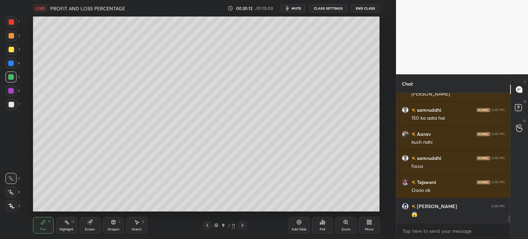
click at [297, 226] on div "Add Slide" at bounding box center [299, 225] width 21 height 16
click at [326, 5] on button "CLASS SETTINGS" at bounding box center [328, 8] width 38 height 8
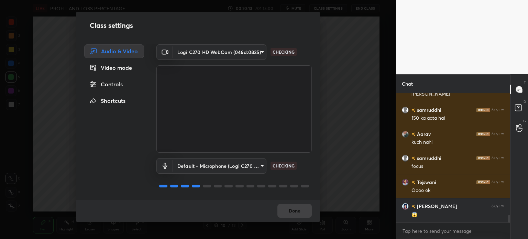
click at [114, 82] on div "Controls" at bounding box center [114, 84] width 60 height 14
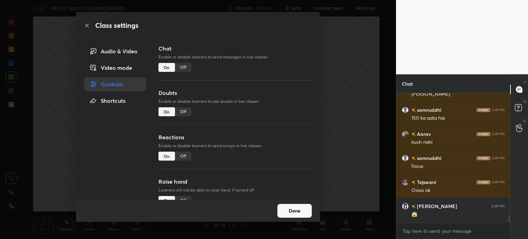
click at [168, 68] on div "On" at bounding box center [166, 67] width 16 height 9
click at [181, 66] on div "Off" at bounding box center [183, 67] width 16 height 9
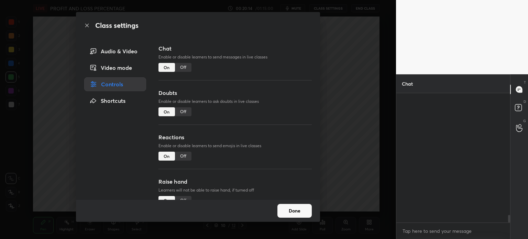
click at [181, 109] on div "Off" at bounding box center [183, 111] width 16 height 9
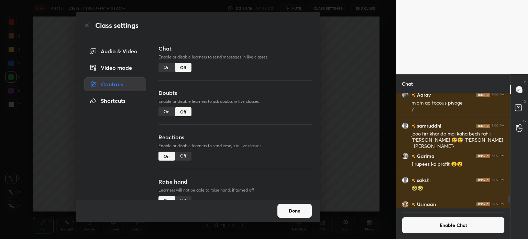
click at [295, 211] on button "Done" at bounding box center [294, 211] width 34 height 14
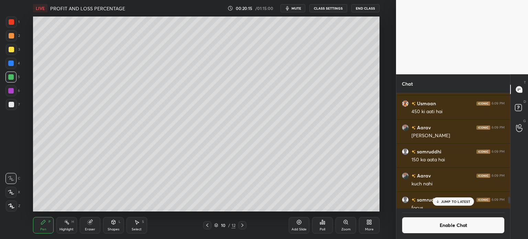
scroll to position [1931, 0]
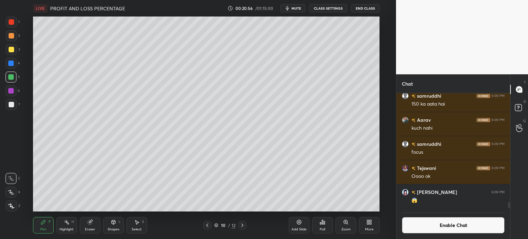
click at [12, 52] on div at bounding box center [11, 49] width 11 height 11
click at [19, 99] on div "6" at bounding box center [12, 92] width 14 height 14
click at [15, 104] on div at bounding box center [11, 104] width 11 height 11
click at [296, 229] on div "Add Slide" at bounding box center [298, 229] width 15 height 3
click at [427, 221] on button "Enable Chat" at bounding box center [453, 225] width 103 height 16
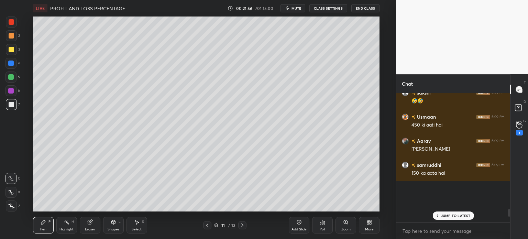
scroll to position [1917, 0]
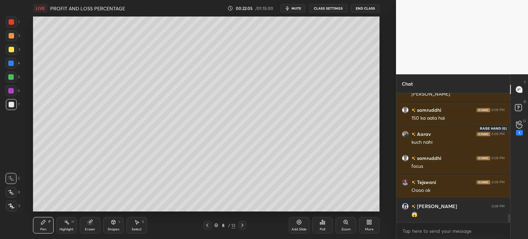
click at [522, 126] on icon at bounding box center [519, 124] width 6 height 7
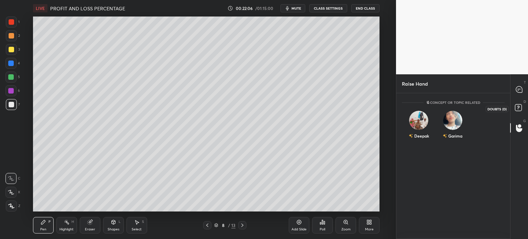
click at [525, 90] on div at bounding box center [519, 89] width 14 height 12
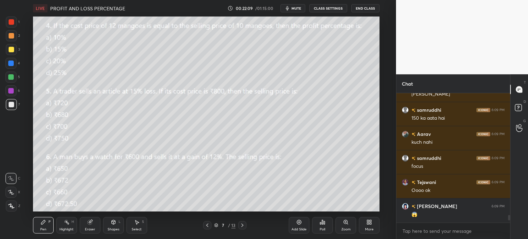
scroll to position [2088, 0]
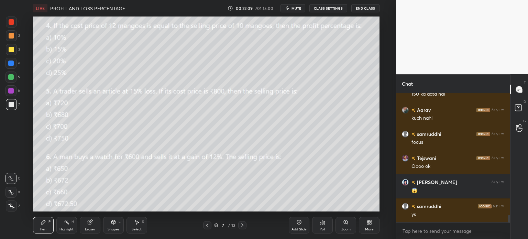
click at [80, 222] on div "Eraser" at bounding box center [90, 225] width 21 height 16
click at [29, 204] on div "Setting up your live class Poll for secs No correct answer Start poll" at bounding box center [206, 113] width 368 height 195
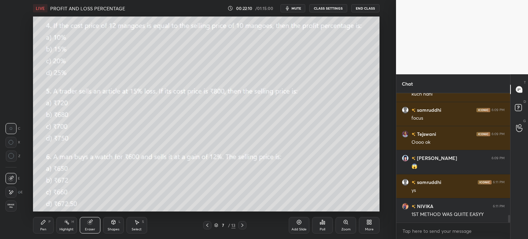
click at [17, 208] on div "Erase all" at bounding box center [11, 205] width 12 height 11
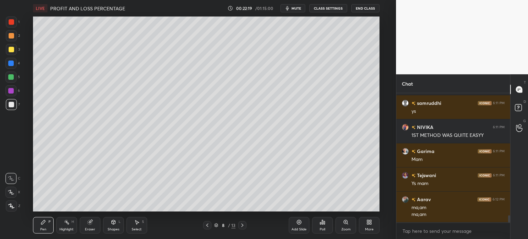
scroll to position [2198, 0]
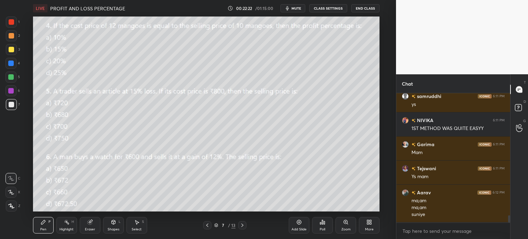
click at [10, 21] on div at bounding box center [11, 21] width 5 height 5
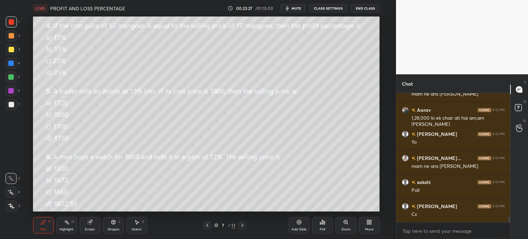
scroll to position [2604, 0]
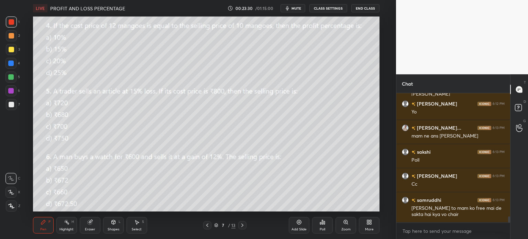
click at [321, 220] on icon at bounding box center [322, 221] width 5 height 5
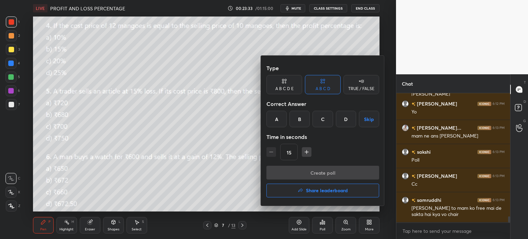
click at [277, 118] on div "A" at bounding box center [276, 119] width 20 height 16
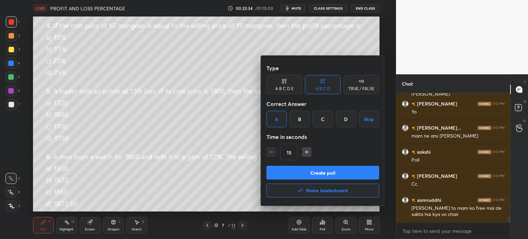
click at [298, 118] on div "B" at bounding box center [299, 119] width 20 height 16
click at [356, 172] on button "Create poll" at bounding box center [322, 173] width 113 height 14
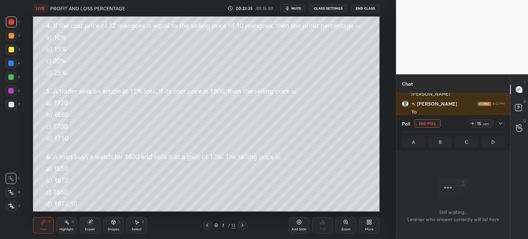
scroll to position [2, 2]
click at [470, 124] on icon at bounding box center [472, 123] width 5 height 5
click at [502, 124] on icon at bounding box center [500, 123] width 5 height 5
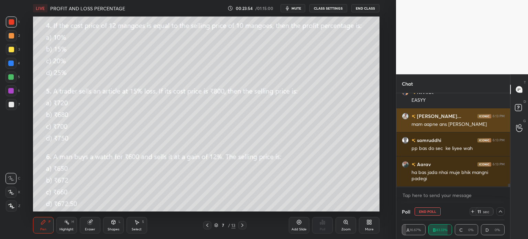
scroll to position [2766, 0]
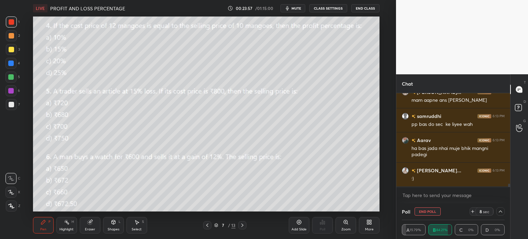
click at [10, 107] on div at bounding box center [11, 104] width 11 height 11
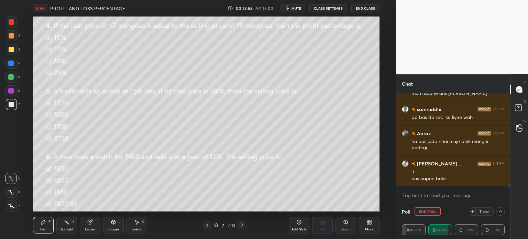
click at [9, 53] on div at bounding box center [11, 49] width 11 height 11
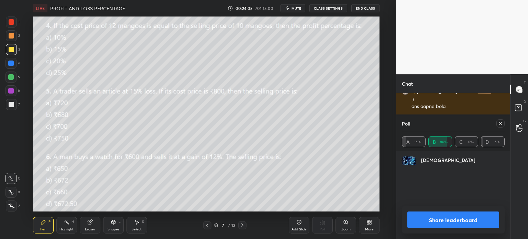
scroll to position [2, 2]
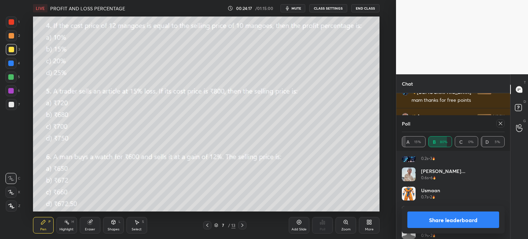
click at [500, 122] on icon at bounding box center [500, 123] width 5 height 5
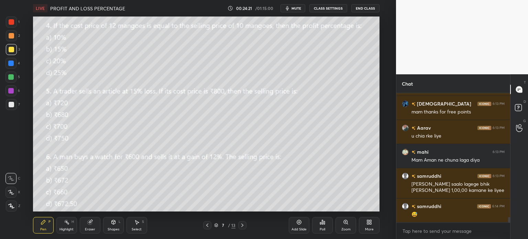
click at [85, 224] on div "Eraser" at bounding box center [90, 225] width 21 height 16
click at [10, 204] on span "Erase all" at bounding box center [11, 205] width 10 height 5
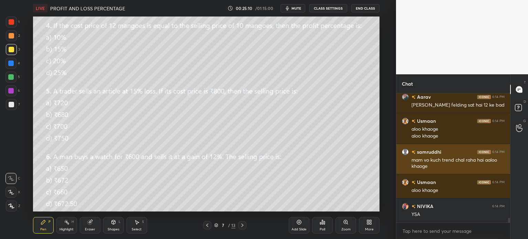
click at [440, 174] on div "samruddhi 6:14 PM mam vo kuch trend chal raha hai aaloo khaoge" at bounding box center [453, 159] width 114 height 30
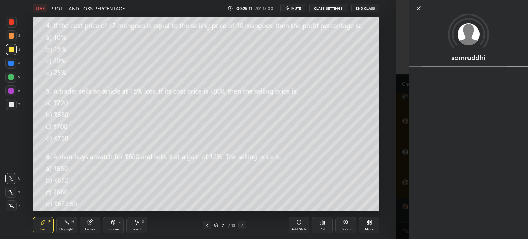
click at [390, 167] on div "Setting up your live class Poll for secs No correct answer Start poll" at bounding box center [206, 113] width 368 height 195
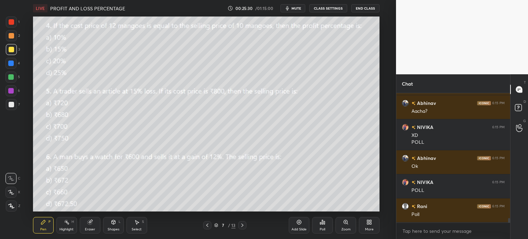
scroll to position [3494, 0]
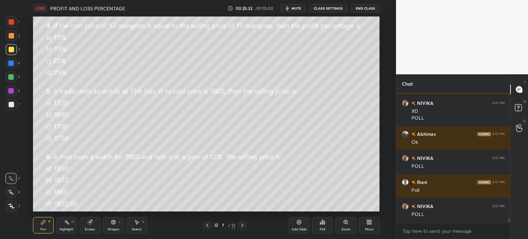
click at [325, 225] on div "Poll" at bounding box center [322, 225] width 21 height 16
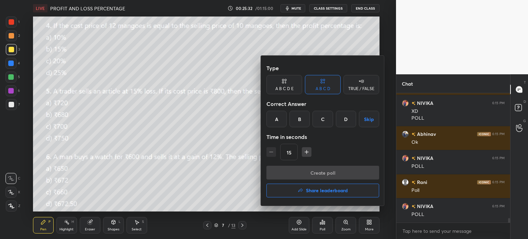
scroll to position [3531, 0]
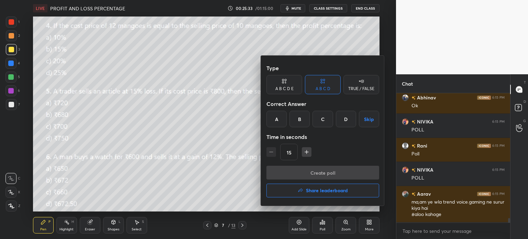
click at [297, 120] on div "B" at bounding box center [299, 119] width 20 height 16
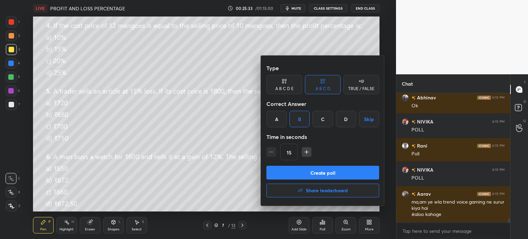
click at [323, 166] on button "Create poll" at bounding box center [322, 173] width 113 height 14
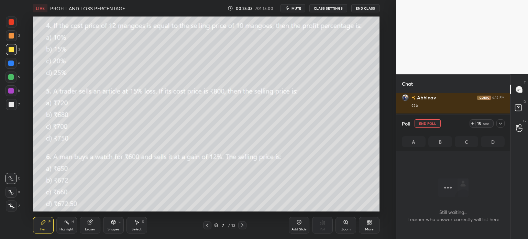
scroll to position [108, 112]
click at [467, 124] on div "Poll End Poll 15 sec" at bounding box center [453, 123] width 103 height 16
click at [497, 125] on div at bounding box center [500, 123] width 8 height 8
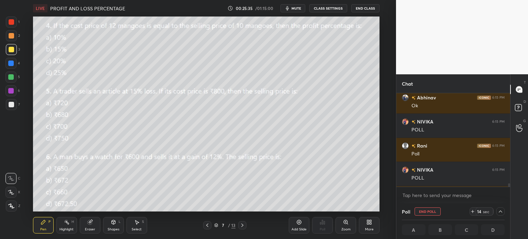
click at [473, 211] on icon at bounding box center [472, 211] width 5 height 5
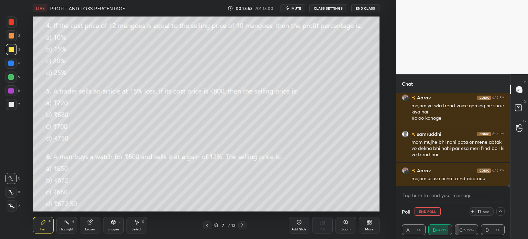
click at [98, 222] on div "Eraser" at bounding box center [90, 225] width 21 height 16
click at [11, 207] on span "Erase all" at bounding box center [11, 205] width 10 height 5
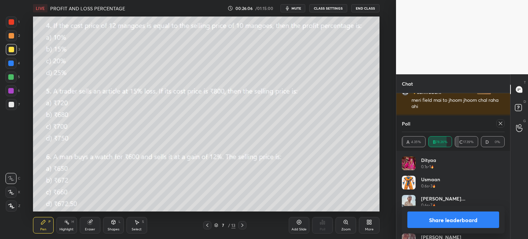
click at [498, 125] on icon at bounding box center [500, 123] width 5 height 5
type textarea "x"
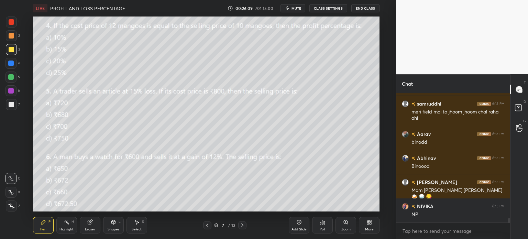
click at [246, 223] on div at bounding box center [242, 225] width 8 height 8
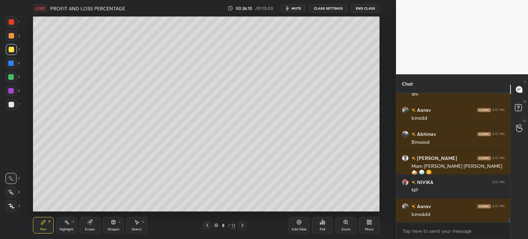
click at [212, 220] on div "Pen P Highlight H Eraser Shapes L Select S 8 / 13 Add Slide Poll Zoom More" at bounding box center [206, 224] width 346 height 27
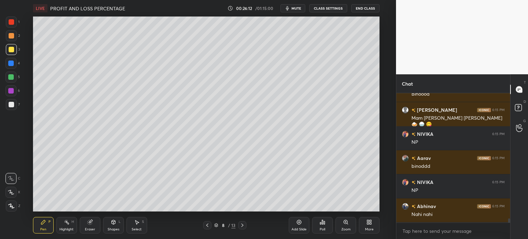
click at [207, 226] on icon at bounding box center [207, 224] width 2 height 3
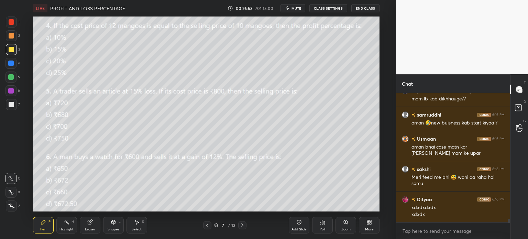
click at [367, 229] on div "More" at bounding box center [369, 229] width 9 height 3
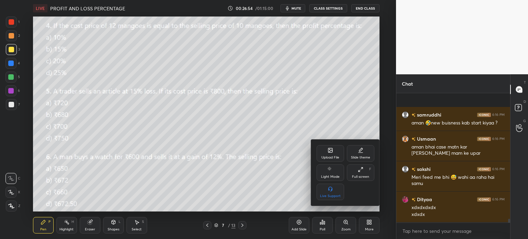
click at [340, 152] on div "Upload File" at bounding box center [330, 153] width 27 height 16
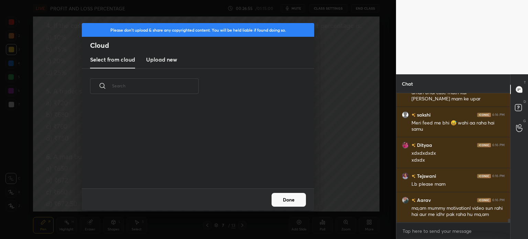
click at [155, 62] on h3 "Upload new" at bounding box center [161, 59] width 31 height 8
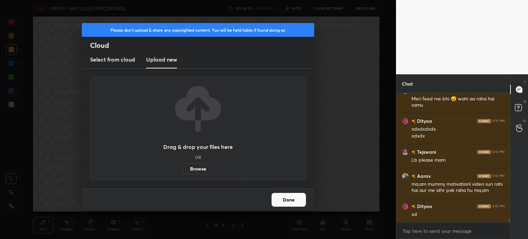
click at [200, 169] on label "Browse" at bounding box center [198, 168] width 31 height 11
click at [183, 169] on input "Browse" at bounding box center [183, 168] width 0 height 11
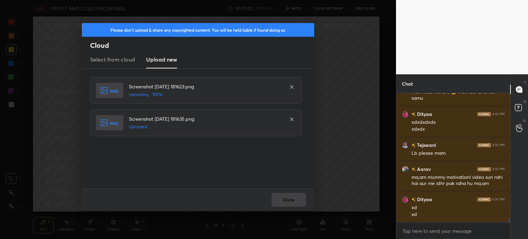
click at [273, 199] on div "Done" at bounding box center [198, 199] width 232 height 22
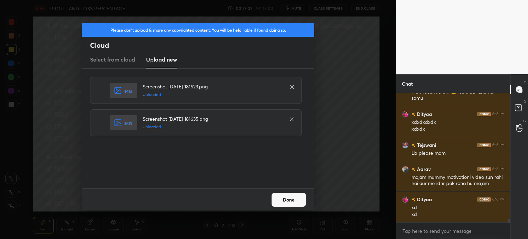
click at [293, 198] on button "Done" at bounding box center [288, 200] width 34 height 14
click at [291, 197] on button "Done" at bounding box center [288, 200] width 34 height 14
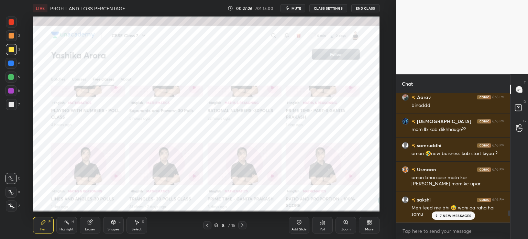
scroll to position [4076, 0]
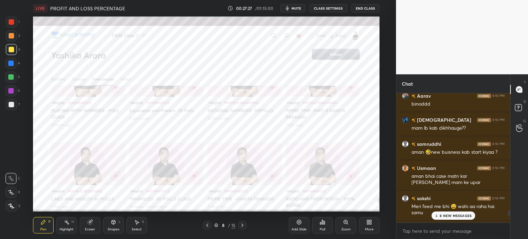
click at [320, 225] on div "Poll" at bounding box center [322, 225] width 21 height 16
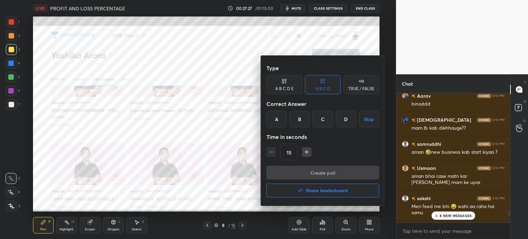
click at [340, 202] on div "Type A B C D E A B C D TRUE / FALSE Correct Answer A B C D Skip Time in seconds…" at bounding box center [323, 131] width 124 height 150
click at [342, 196] on button "Share leaderboard" at bounding box center [322, 191] width 113 height 14
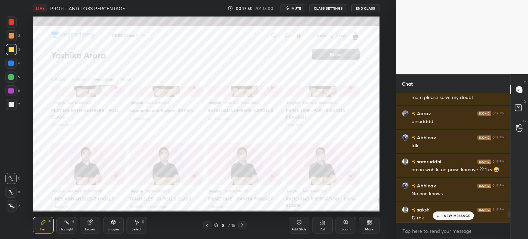
scroll to position [4629, 0]
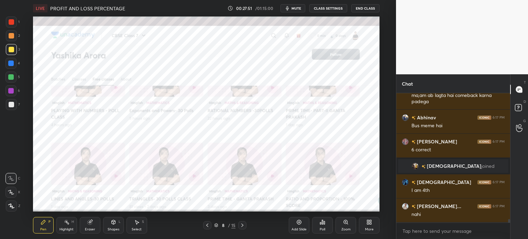
click at [11, 23] on div at bounding box center [11, 21] width 5 height 5
click at [205, 227] on icon at bounding box center [206, 224] width 5 height 5
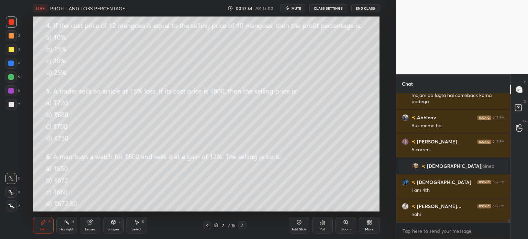
scroll to position [4653, 0]
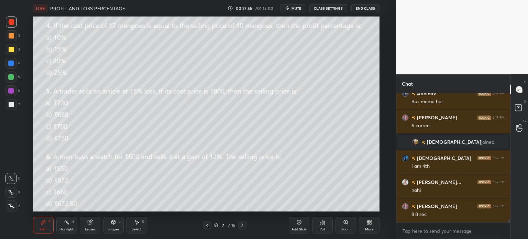
click at [243, 222] on div at bounding box center [242, 225] width 8 height 8
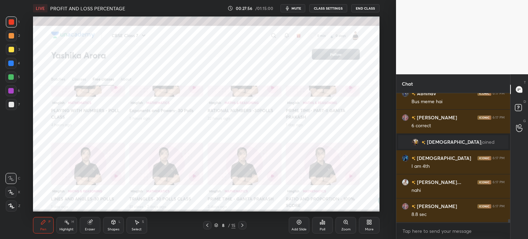
click at [242, 223] on icon at bounding box center [242, 224] width 5 height 5
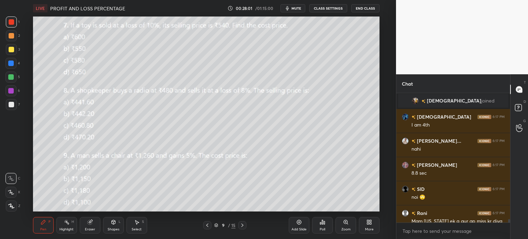
scroll to position [4701, 0]
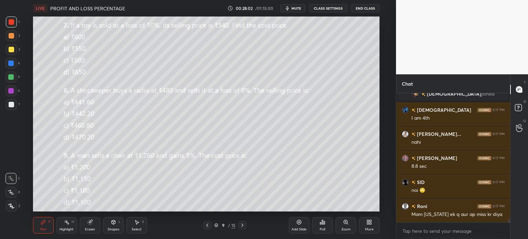
click at [321, 228] on div "Poll" at bounding box center [322, 229] width 5 height 3
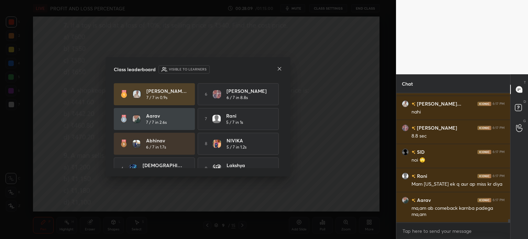
scroll to position [37, 0]
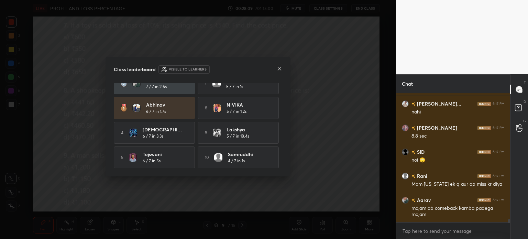
click at [251, 119] on div "Aman Hussa... 7 / 7 in 0.9s 6 Achintya 6 / 7 in 8.8s Aarav 7 / 7 in 2.6s 7 Rani…" at bounding box center [198, 107] width 168 height 121
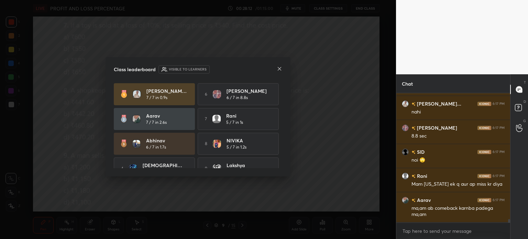
click at [280, 68] on icon at bounding box center [279, 68] width 5 height 5
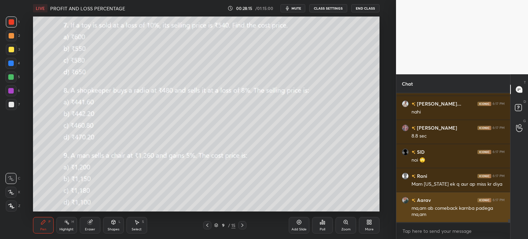
scroll to position [4762, 0]
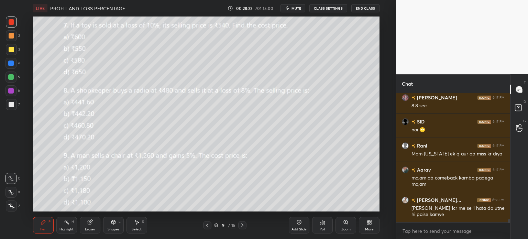
click at [292, 11] on button "mute" at bounding box center [292, 8] width 25 height 8
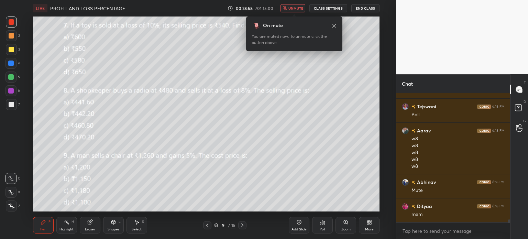
scroll to position [5114, 0]
click at [294, 7] on span "unmute" at bounding box center [295, 8] width 15 height 5
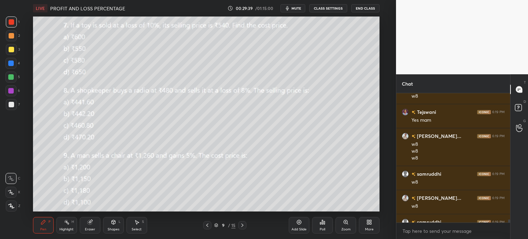
scroll to position [5527, 0]
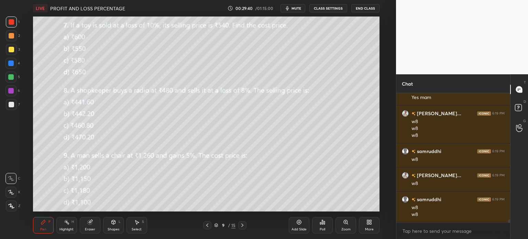
click at [319, 224] on div "Poll" at bounding box center [322, 225] width 21 height 16
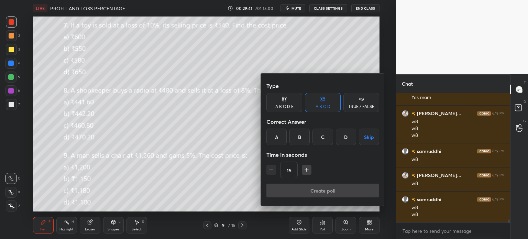
click at [335, 203] on div "Type A B C D E A B C D TRUE / FALSE Correct Answer A B C D Skip Time in seconds…" at bounding box center [323, 140] width 124 height 132
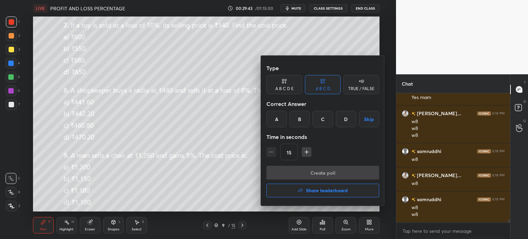
scroll to position [5551, 0]
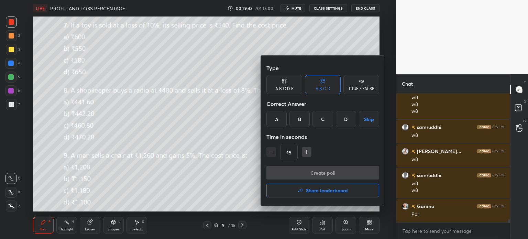
click at [341, 191] on h4 "Share leaderboard" at bounding box center [327, 190] width 42 height 5
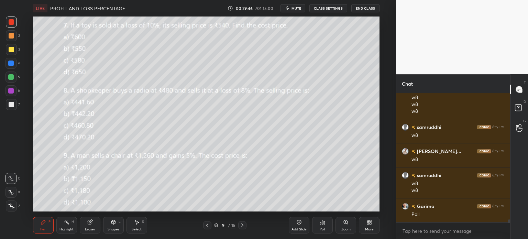
click at [325, 219] on div "Poll" at bounding box center [322, 225] width 21 height 16
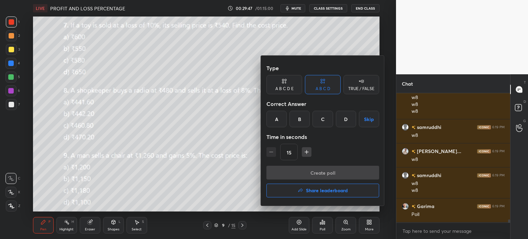
click at [282, 111] on div "A" at bounding box center [276, 119] width 20 height 16
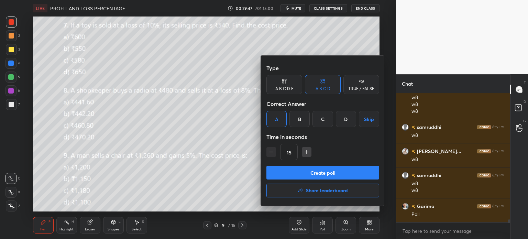
click at [335, 172] on button "Create poll" at bounding box center [322, 173] width 113 height 14
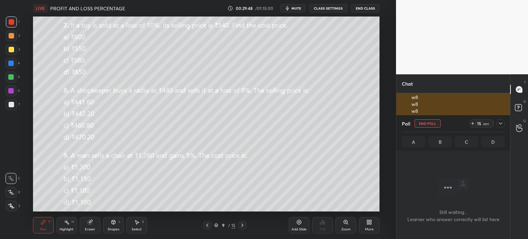
scroll to position [108, 112]
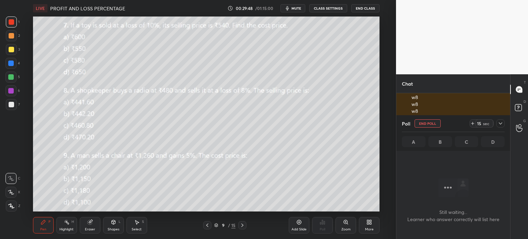
click at [473, 121] on icon at bounding box center [472, 123] width 5 height 5
click at [500, 118] on div "Poll End Poll 15 sec" at bounding box center [453, 123] width 103 height 16
click at [502, 123] on icon at bounding box center [500, 123] width 5 height 5
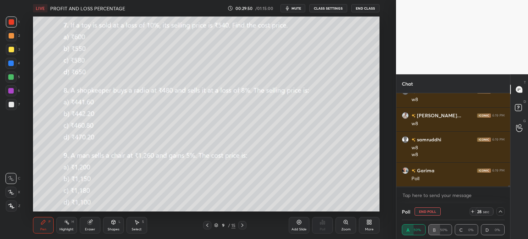
scroll to position [0, 2]
click at [448, 204] on div "Poll End Poll 25 sec" at bounding box center [453, 211] width 103 height 16
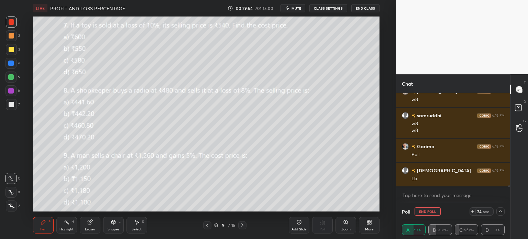
click at [501, 211] on icon at bounding box center [500, 211] width 5 height 5
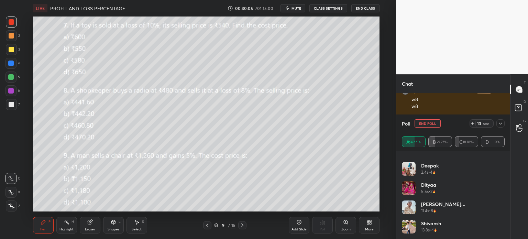
click at [496, 123] on div "13 sec" at bounding box center [486, 123] width 35 height 8
click at [497, 123] on div at bounding box center [500, 123] width 8 height 8
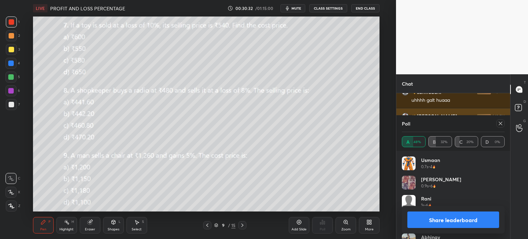
click at [498, 121] on icon at bounding box center [500, 123] width 5 height 5
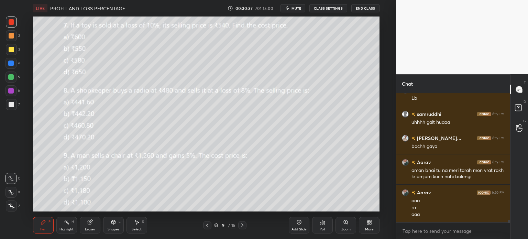
click at [91, 226] on div "Eraser" at bounding box center [90, 225] width 21 height 16
click at [12, 204] on span "Erase all" at bounding box center [11, 205] width 10 height 5
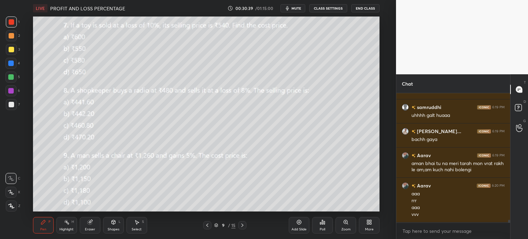
click at [19, 106] on div "7" at bounding box center [13, 104] width 14 height 11
click at [14, 66] on div at bounding box center [10, 63] width 11 height 11
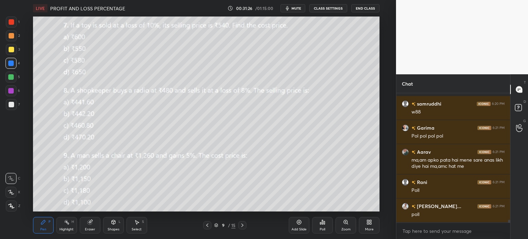
scroll to position [5983, 0]
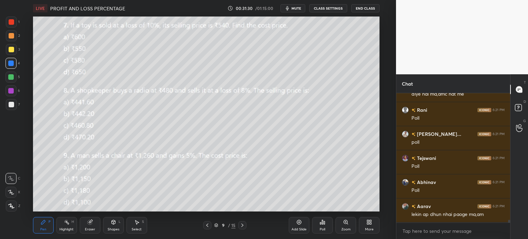
click at [326, 222] on div "Poll" at bounding box center [322, 225] width 21 height 16
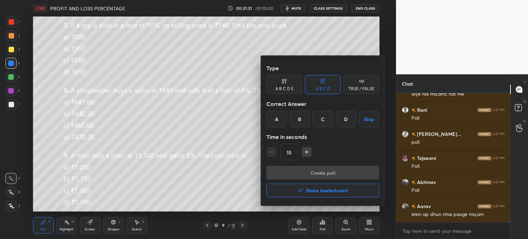
click at [275, 116] on div "A" at bounding box center [276, 119] width 20 height 16
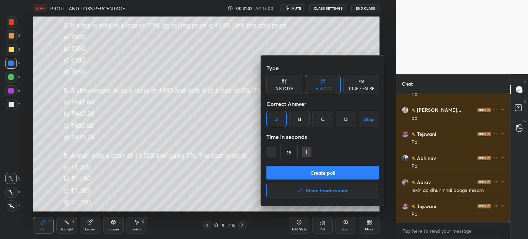
click at [308, 171] on button "Create poll" at bounding box center [322, 173] width 113 height 14
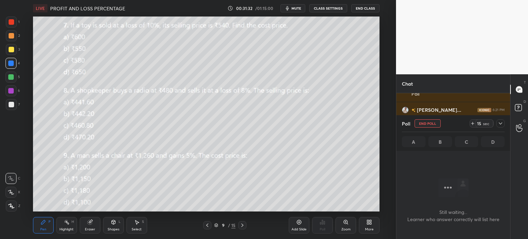
scroll to position [2, 2]
click at [472, 126] on icon at bounding box center [472, 123] width 5 height 5
click at [505, 124] on div "Poll End Poll 29 sec A B C D" at bounding box center [453, 133] width 114 height 36
click at [504, 123] on div at bounding box center [500, 123] width 8 height 8
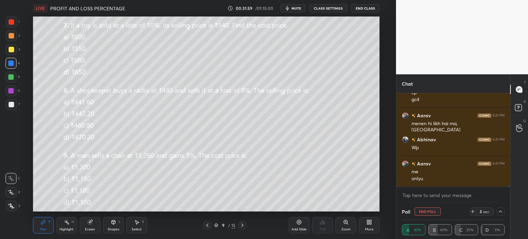
scroll to position [6417, 0]
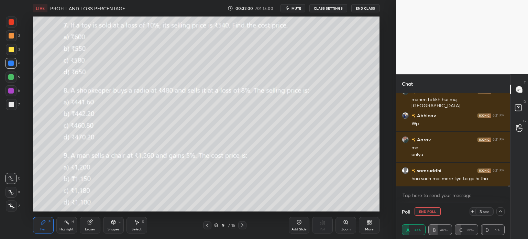
click at [499, 210] on icon at bounding box center [500, 211] width 5 height 5
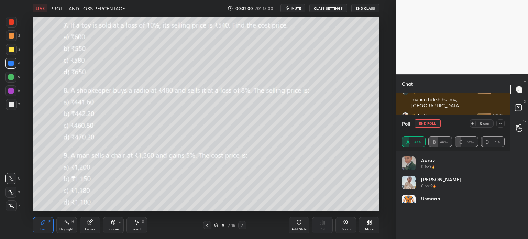
scroll to position [2, 2]
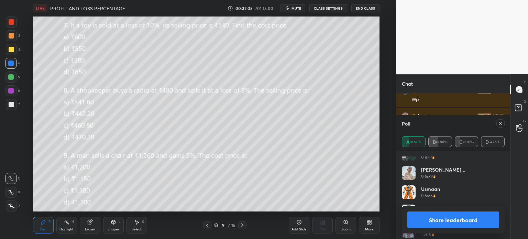
click at [498, 122] on icon at bounding box center [500, 123] width 5 height 5
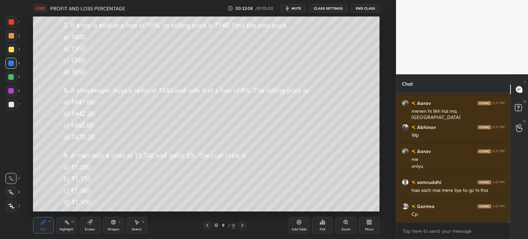
click at [91, 223] on icon at bounding box center [89, 222] width 4 height 4
click at [11, 206] on span "Erase all" at bounding box center [11, 205] width 10 height 5
click at [15, 49] on div at bounding box center [11, 49] width 11 height 11
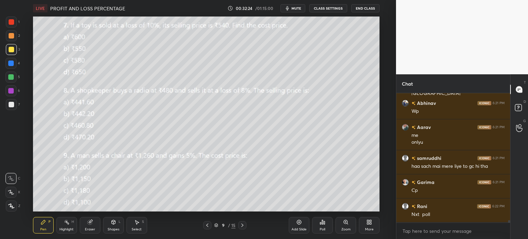
click at [89, 225] on div "Eraser" at bounding box center [90, 225] width 21 height 16
click at [8, 191] on div at bounding box center [10, 192] width 11 height 11
click at [40, 226] on div "Pen P" at bounding box center [43, 225] width 21 height 16
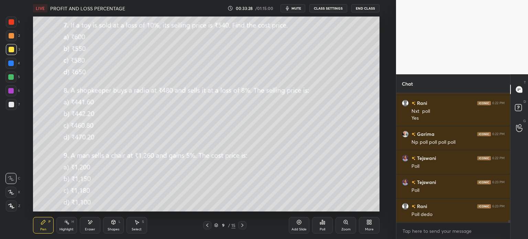
click at [326, 223] on div "Poll" at bounding box center [322, 225] width 21 height 16
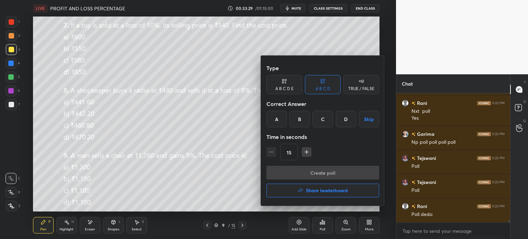
click at [271, 120] on div "A" at bounding box center [276, 119] width 20 height 16
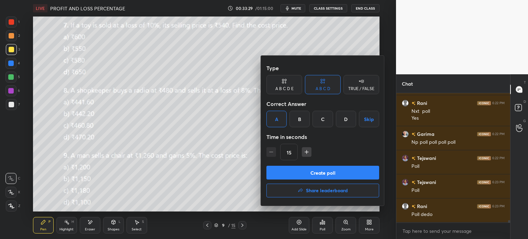
click at [340, 169] on button "Create poll" at bounding box center [322, 173] width 113 height 14
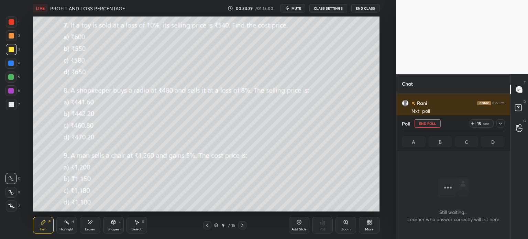
scroll to position [108, 112]
click at [471, 123] on icon at bounding box center [472, 123] width 5 height 5
click at [498, 121] on icon at bounding box center [500, 123] width 5 height 5
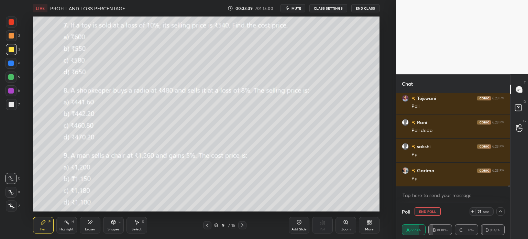
scroll to position [6640, 0]
click at [90, 222] on icon at bounding box center [90, 221] width 4 height 3
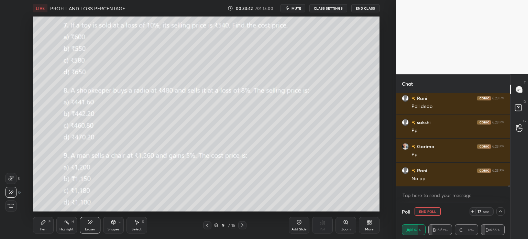
click at [14, 202] on div "Erase all" at bounding box center [10, 205] width 11 height 11
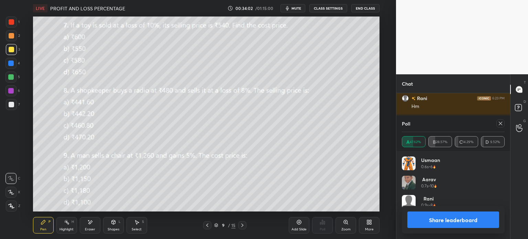
scroll to position [80, 101]
click at [500, 122] on icon at bounding box center [500, 123] width 5 height 5
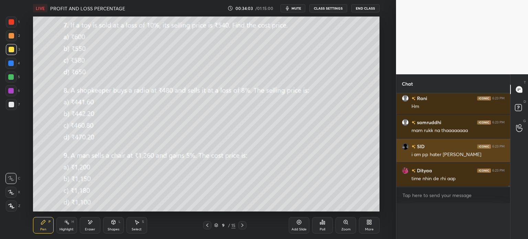
scroll to position [2, 2]
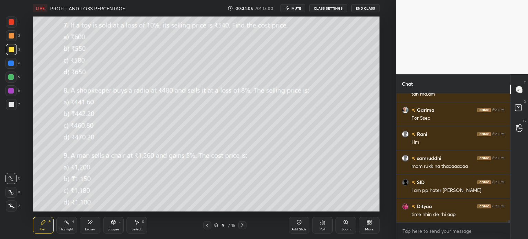
click at [370, 225] on div "More" at bounding box center [369, 225] width 21 height 16
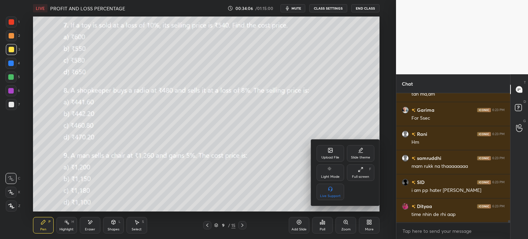
click at [324, 148] on div "Upload File" at bounding box center [330, 153] width 27 height 16
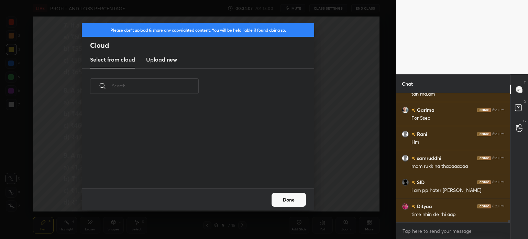
click at [164, 59] on h3 "Upload new" at bounding box center [161, 59] width 31 height 8
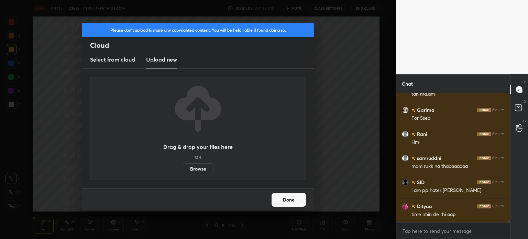
click at [200, 168] on label "Browse" at bounding box center [198, 168] width 31 height 11
click at [183, 168] on input "Browse" at bounding box center [183, 168] width 0 height 11
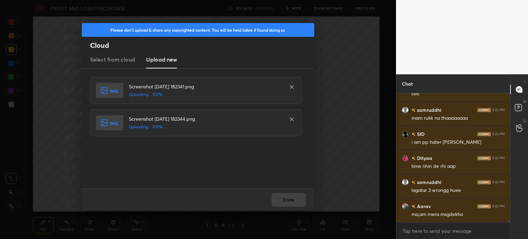
click at [309, 203] on div "Done" at bounding box center [198, 199] width 232 height 22
click at [285, 196] on button "Done" at bounding box center [288, 200] width 34 height 14
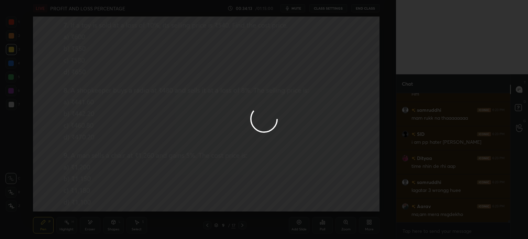
click at [287, 197] on button "Done" at bounding box center [288, 200] width 34 height 14
click at [287, 198] on div at bounding box center [264, 119] width 528 height 239
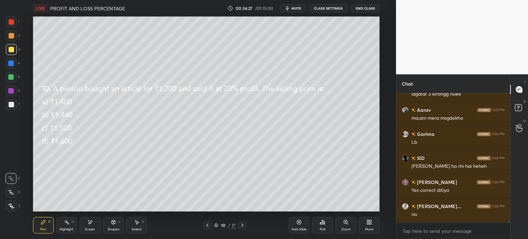
click at [322, 219] on div "Poll" at bounding box center [322, 225] width 21 height 16
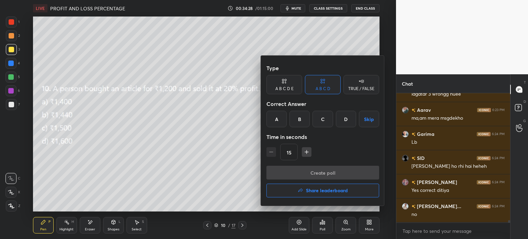
click at [337, 186] on button "Share leaderboard" at bounding box center [322, 191] width 113 height 14
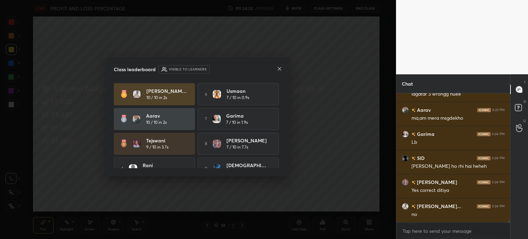
click at [276, 70] on div "Class leaderboard Visible to learners" at bounding box center [198, 69] width 168 height 8
click at [279, 69] on icon at bounding box center [279, 68] width 5 height 5
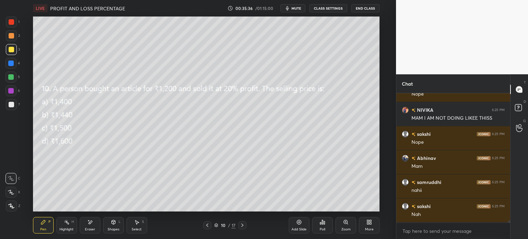
scroll to position [7370, 0]
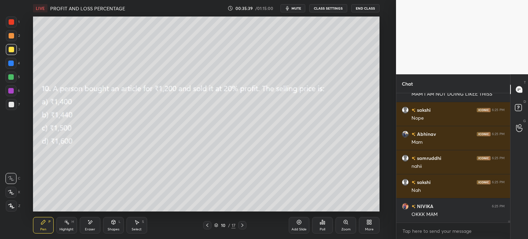
click at [91, 228] on div "Eraser" at bounding box center [90, 229] width 10 height 3
click at [9, 203] on div "Erase all" at bounding box center [10, 205] width 11 height 11
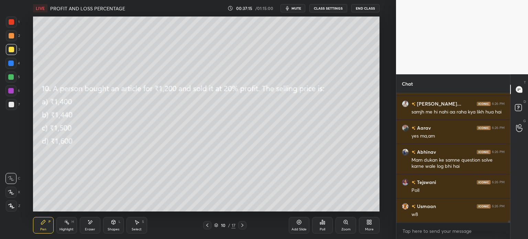
scroll to position [8315, 0]
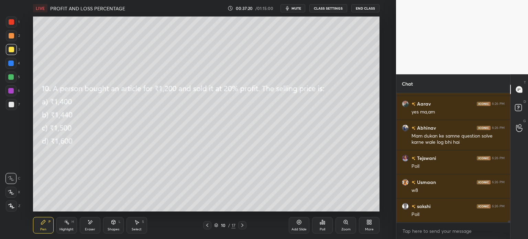
click at [320, 223] on icon at bounding box center [320, 223] width 1 height 2
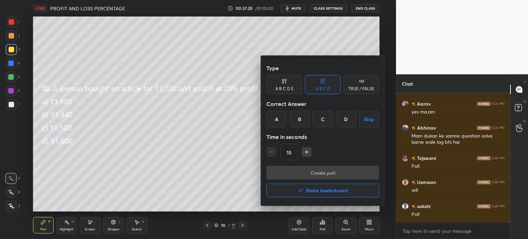
click at [303, 119] on div "B" at bounding box center [299, 119] width 20 height 16
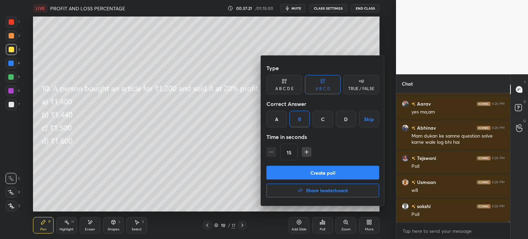
click at [346, 175] on button "Create poll" at bounding box center [322, 173] width 113 height 14
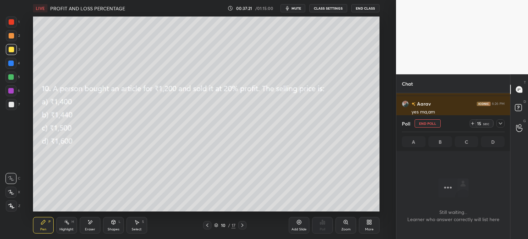
scroll to position [110, 112]
click at [472, 124] on icon at bounding box center [472, 123] width 5 height 5
click at [473, 125] on icon at bounding box center [472, 123] width 5 height 5
click at [500, 123] on icon at bounding box center [500, 123] width 5 height 5
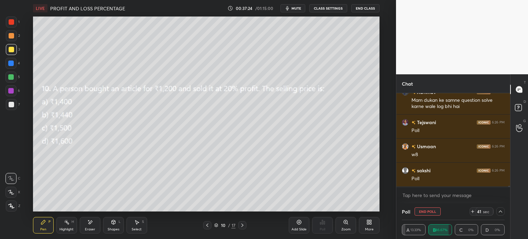
click at [499, 211] on icon at bounding box center [500, 211] width 5 height 5
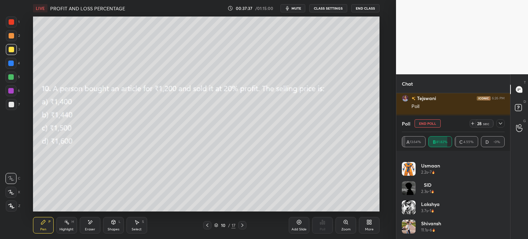
click at [501, 119] on div at bounding box center [500, 123] width 8 height 8
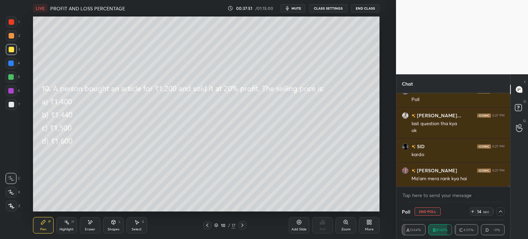
click at [498, 211] on icon at bounding box center [500, 211] width 5 height 5
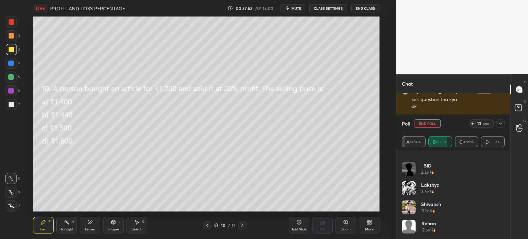
click at [500, 122] on icon at bounding box center [500, 123] width 5 height 5
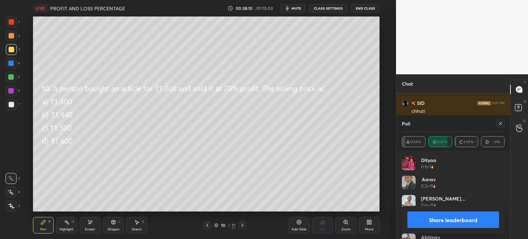
click at [88, 232] on div "Eraser" at bounding box center [90, 225] width 21 height 16
click at [47, 226] on div "Pen P" at bounding box center [43, 225] width 21 height 16
click at [39, 226] on div "Pen P" at bounding box center [43, 225] width 21 height 16
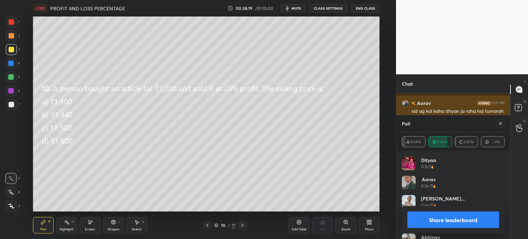
click at [498, 125] on icon at bounding box center [500, 123] width 5 height 5
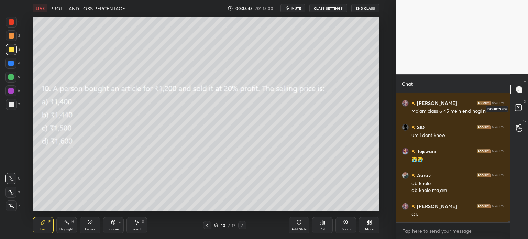
click at [521, 104] on rect at bounding box center [518, 107] width 7 height 7
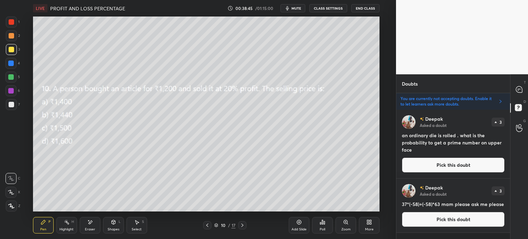
click at [435, 110] on div "Deepak Asked a doubt 3 an ordinary die is rolled . what is the probability to g…" at bounding box center [453, 144] width 114 height 68
click at [439, 103] on p "You are currently not accepting doubts. Enable it to let learners ask more doub…" at bounding box center [447, 101] width 95 height 11
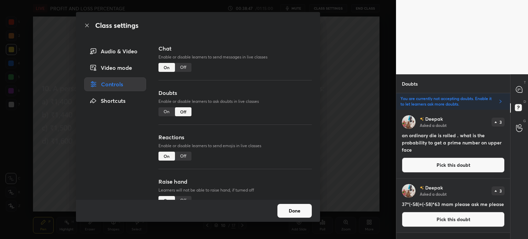
click at [164, 105] on div "Doubts Enable or disable learners to ask doubts in live classes On Off" at bounding box center [234, 111] width 153 height 44
click at [167, 113] on div "On" at bounding box center [166, 111] width 16 height 9
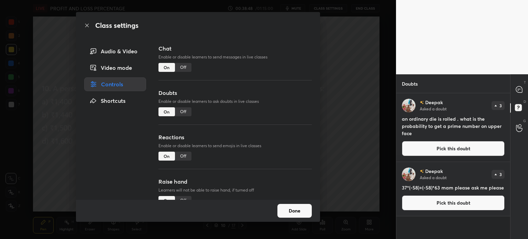
click at [298, 210] on button "Done" at bounding box center [294, 211] width 34 height 14
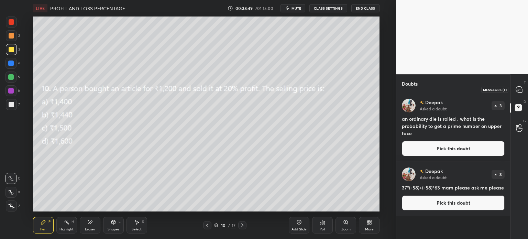
click at [517, 86] on icon at bounding box center [519, 89] width 6 height 6
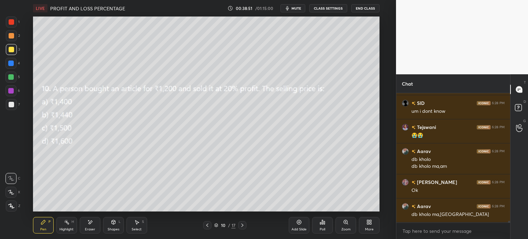
click at [245, 225] on icon at bounding box center [242, 224] width 5 height 5
click at [322, 221] on icon at bounding box center [322, 222] width 1 height 4
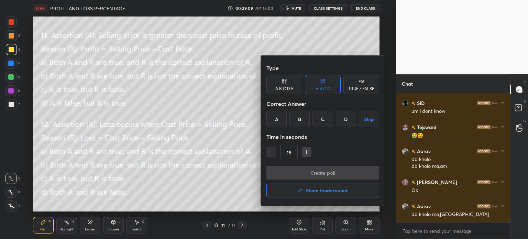
click at [275, 119] on div "A" at bounding box center [276, 119] width 20 height 16
click at [351, 167] on button "Create poll" at bounding box center [322, 173] width 113 height 14
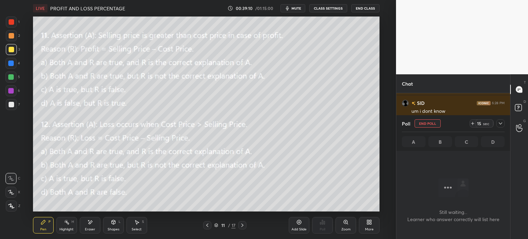
click at [472, 122] on icon at bounding box center [472, 123] width 5 height 5
click at [506, 122] on div "Poll End Poll 29 sec A B C D" at bounding box center [453, 133] width 114 height 36
click at [499, 122] on icon at bounding box center [500, 123] width 5 height 5
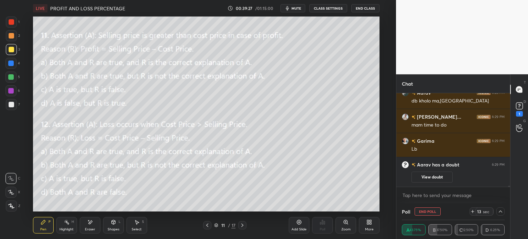
scroll to position [6416, 0]
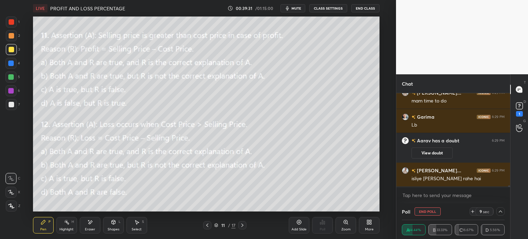
click at [499, 211] on icon at bounding box center [500, 211] width 5 height 5
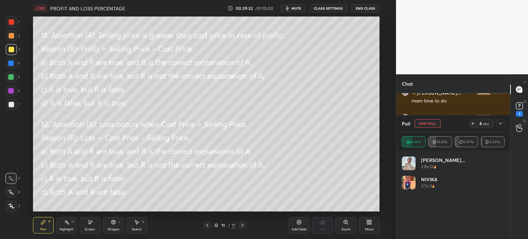
scroll to position [2, 2]
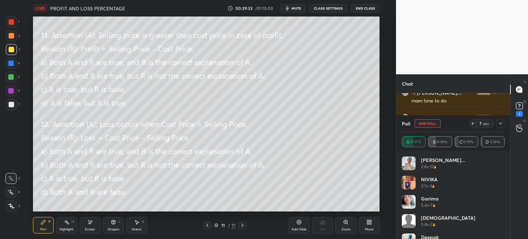
click at [500, 122] on icon at bounding box center [500, 123] width 5 height 5
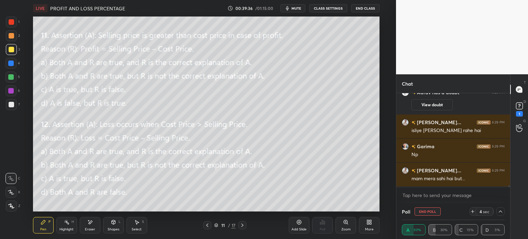
click at [432, 211] on button "End Poll" at bounding box center [427, 211] width 26 height 8
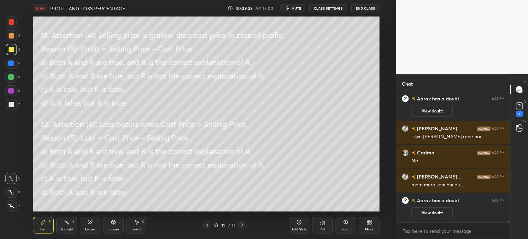
click at [440, 211] on div "Garima 6:29 PM Lb Aarav has a doubt 6:29 PM View doubt Aman Hussa... 6:29 PM is…" at bounding box center [453, 157] width 114 height 129
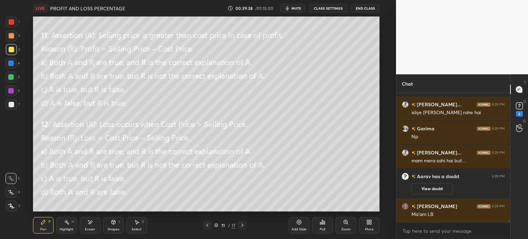
click at [437, 181] on div "View doubt" at bounding box center [457, 187] width 93 height 14
click at [437, 187] on button "View doubt" at bounding box center [431, 188] width 41 height 11
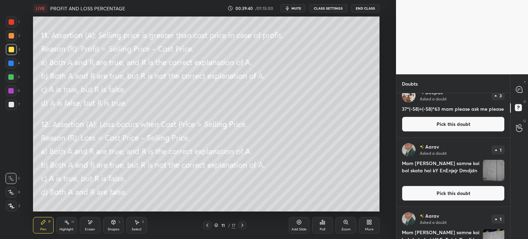
click at [492, 177] on img "grid" at bounding box center [493, 170] width 21 height 21
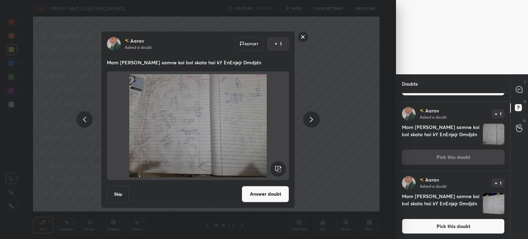
click at [483, 200] on img "grid" at bounding box center [493, 203] width 21 height 21
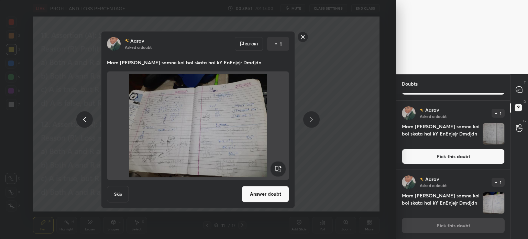
click at [515, 98] on div "T Messages (T)" at bounding box center [519, 89] width 18 height 19
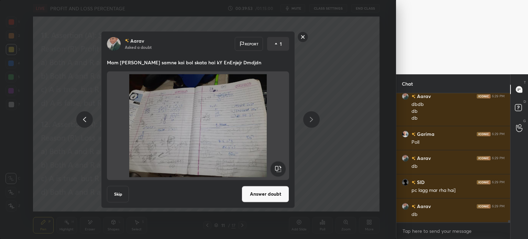
click at [348, 157] on div "Aarav Asked a doubt Report 1 Mam iske samne koi bol skata hai kY EnEnjejr Dmdjd…" at bounding box center [198, 119] width 396 height 239
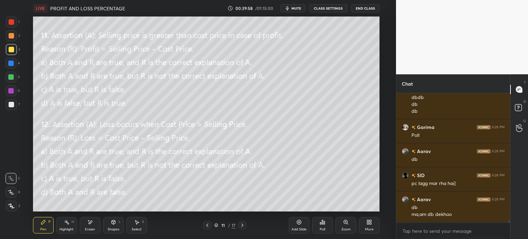
click at [95, 228] on div "Eraser" at bounding box center [90, 225] width 21 height 16
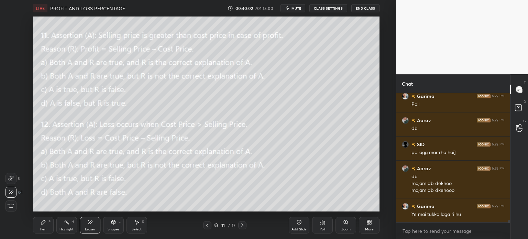
click at [50, 233] on div "Pen P" at bounding box center [43, 225] width 21 height 16
click at [47, 232] on div "Pen P" at bounding box center [43, 225] width 21 height 16
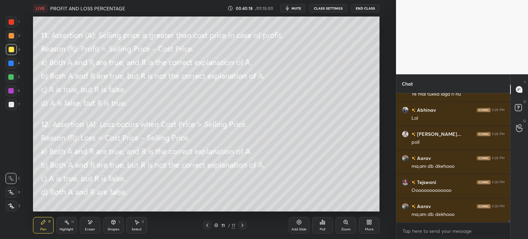
click at [325, 226] on div "Poll" at bounding box center [322, 225] width 21 height 16
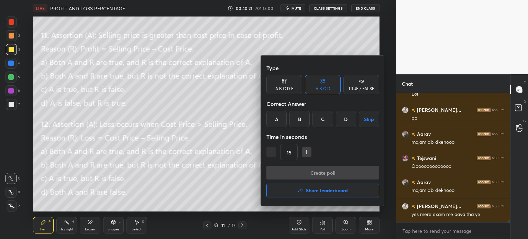
click at [279, 119] on div "A" at bounding box center [276, 119] width 20 height 16
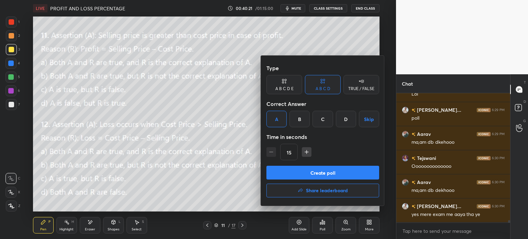
click at [349, 170] on button "Create poll" at bounding box center [322, 173] width 113 height 14
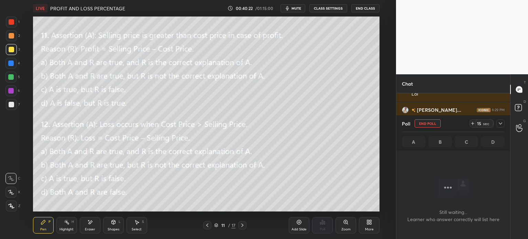
click at [474, 123] on icon at bounding box center [472, 123] width 3 height 0
click at [502, 123] on icon at bounding box center [500, 123] width 5 height 5
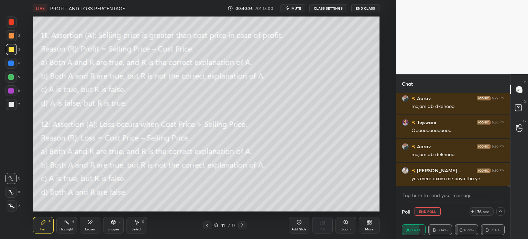
click at [92, 223] on icon at bounding box center [89, 222] width 5 height 6
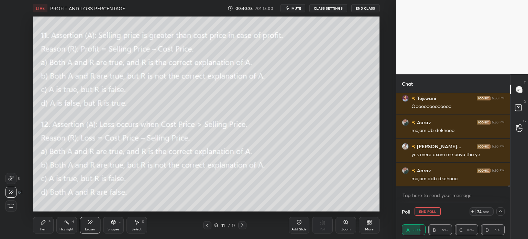
click at [45, 233] on div "Pen P" at bounding box center [43, 225] width 21 height 16
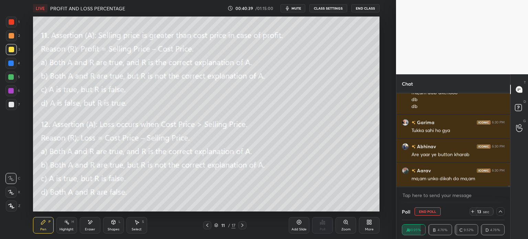
click at [498, 213] on icon at bounding box center [500, 211] width 5 height 5
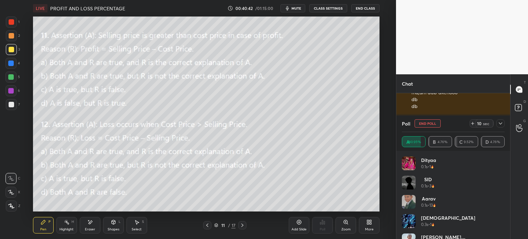
click at [501, 121] on div at bounding box center [500, 123] width 8 height 8
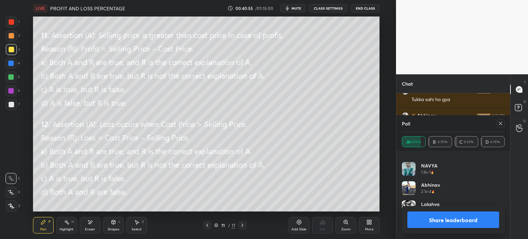
click at [498, 123] on icon at bounding box center [500, 123] width 5 height 5
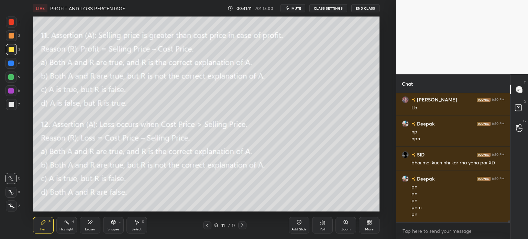
click at [240, 224] on icon at bounding box center [242, 224] width 5 height 5
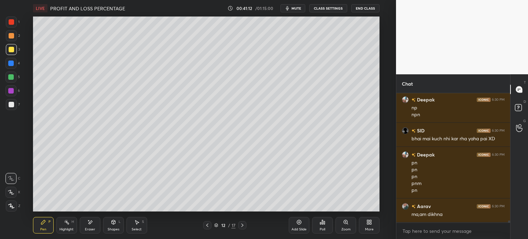
click at [204, 225] on div at bounding box center [207, 225] width 8 height 8
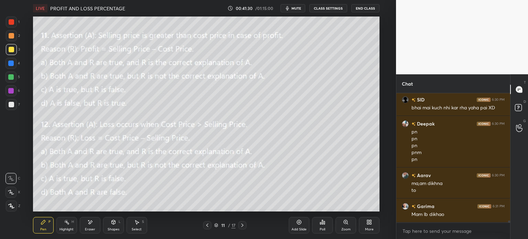
click at [364, 224] on div "More" at bounding box center [369, 225] width 21 height 16
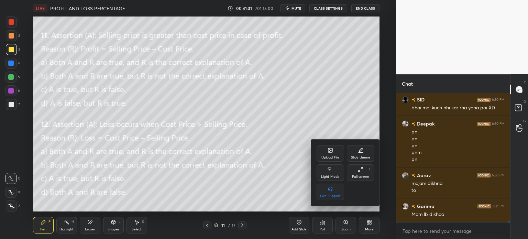
click at [337, 152] on div "Upload File" at bounding box center [330, 153] width 27 height 16
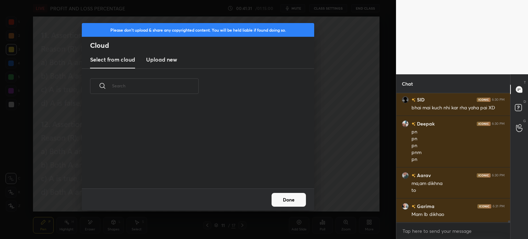
click at [170, 52] on new "Upload new" at bounding box center [161, 59] width 31 height 17
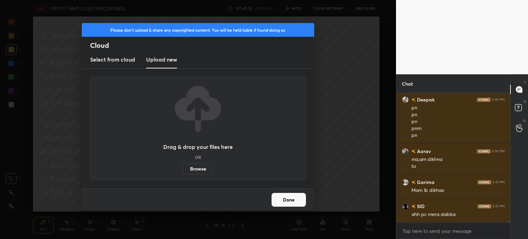
click at [200, 168] on label "Browse" at bounding box center [198, 168] width 31 height 11
click at [183, 168] on input "Browse" at bounding box center [183, 168] width 0 height 11
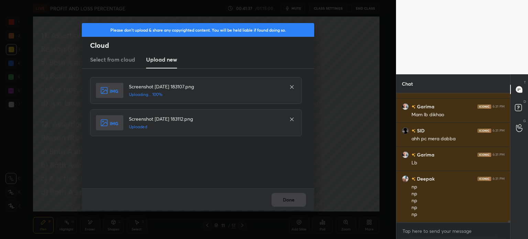
click at [285, 200] on div "Done" at bounding box center [198, 199] width 232 height 22
click at [289, 202] on div "Done" at bounding box center [198, 199] width 232 height 22
click at [290, 201] on button "Done" at bounding box center [288, 200] width 34 height 14
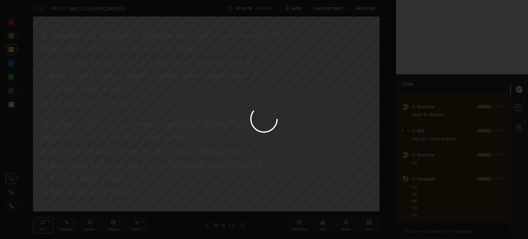
click at [289, 201] on button "Done" at bounding box center [288, 200] width 34 height 14
click at [293, 205] on div at bounding box center [264, 119] width 528 height 239
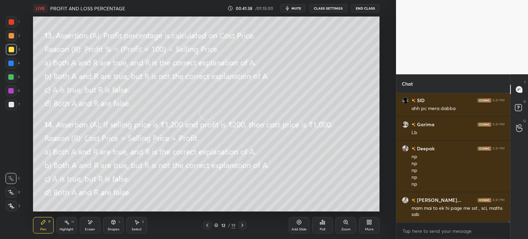
click at [319, 225] on div "Poll" at bounding box center [322, 225] width 21 height 16
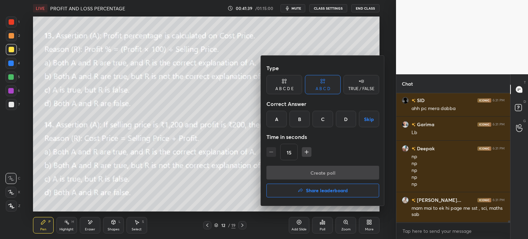
click at [323, 190] on h4 "Share leaderboard" at bounding box center [327, 190] width 42 height 5
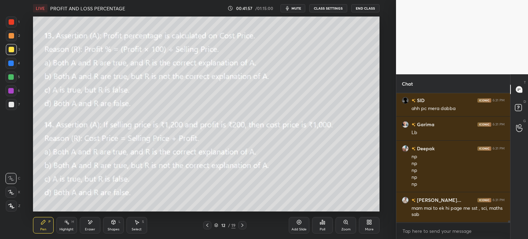
click at [298, 8] on span "mute" at bounding box center [296, 8] width 10 height 5
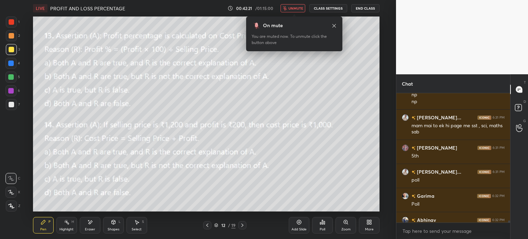
scroll to position [7661, 0]
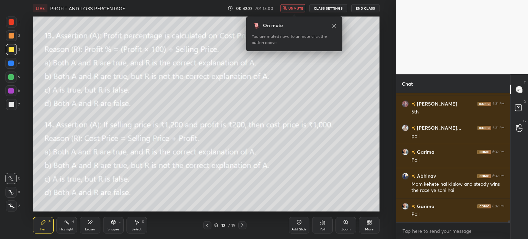
click at [335, 27] on icon at bounding box center [333, 25] width 3 height 3
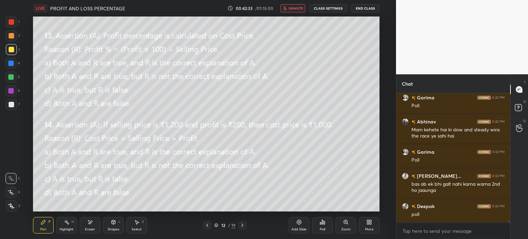
scroll to position [7739, 0]
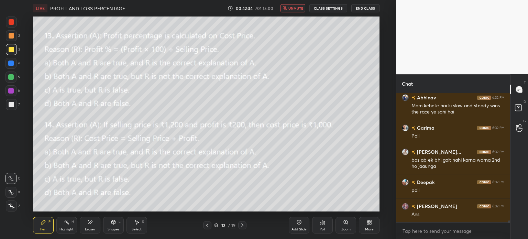
click at [291, 9] on span "unmute" at bounding box center [295, 8] width 15 height 5
click at [327, 219] on div "Poll" at bounding box center [322, 225] width 21 height 16
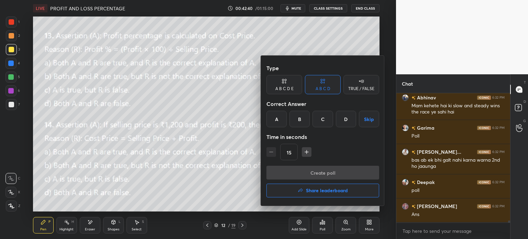
click at [324, 117] on div "C" at bounding box center [322, 119] width 20 height 16
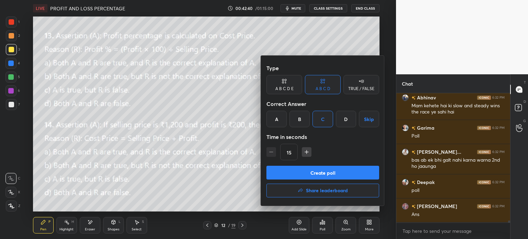
click at [343, 168] on button "Create poll" at bounding box center [322, 173] width 113 height 14
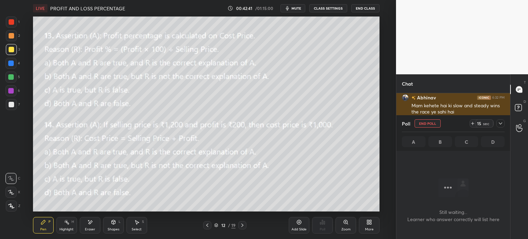
scroll to position [2, 2]
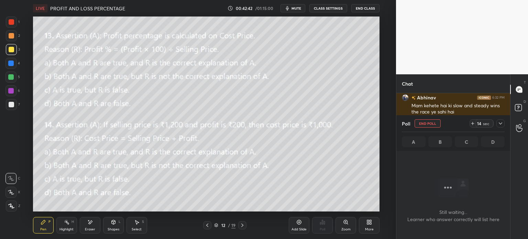
click at [473, 124] on icon at bounding box center [473, 123] width 0 height 3
click at [501, 125] on icon at bounding box center [500, 123] width 5 height 5
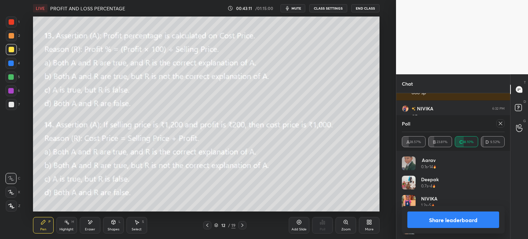
scroll to position [80, 101]
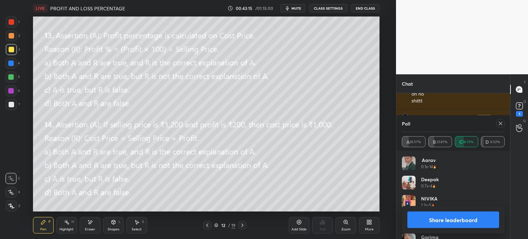
click at [501, 123] on icon at bounding box center [500, 123] width 3 height 3
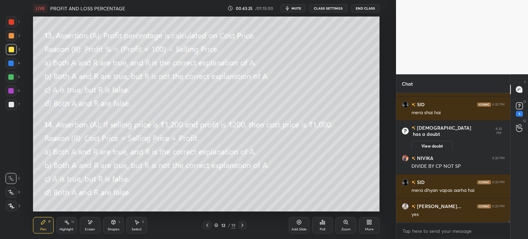
click at [94, 221] on div "Eraser" at bounding box center [90, 225] width 21 height 16
click at [20, 204] on div "E E Erase all" at bounding box center [13, 190] width 17 height 41
click at [12, 204] on span "Erase all" at bounding box center [11, 205] width 10 height 5
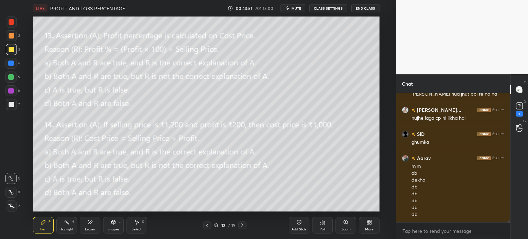
click at [324, 226] on div "Poll" at bounding box center [322, 225] width 21 height 16
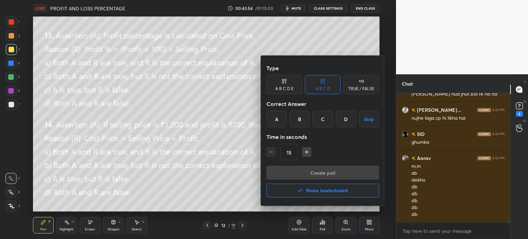
click at [324, 117] on div "C" at bounding box center [322, 119] width 20 height 16
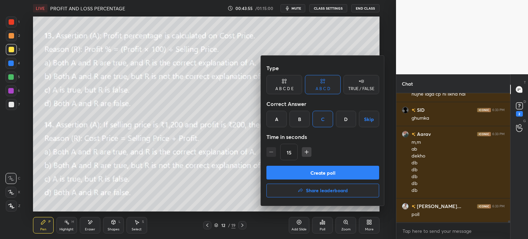
click at [336, 173] on button "Create poll" at bounding box center [322, 173] width 113 height 14
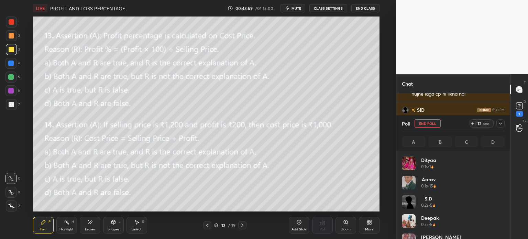
click at [292, 9] on button "mute" at bounding box center [292, 8] width 25 height 8
click at [502, 121] on icon at bounding box center [500, 123] width 5 height 5
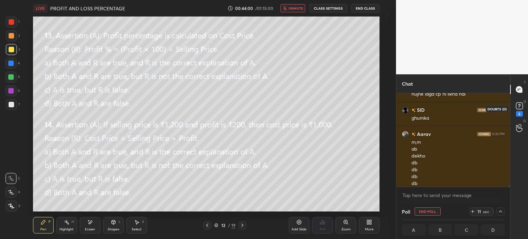
click at [520, 106] on rect at bounding box center [519, 106] width 7 height 7
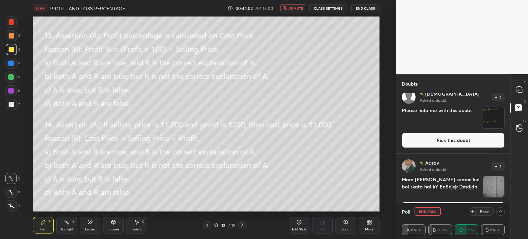
click at [489, 119] on img "grid" at bounding box center [493, 117] width 21 height 21
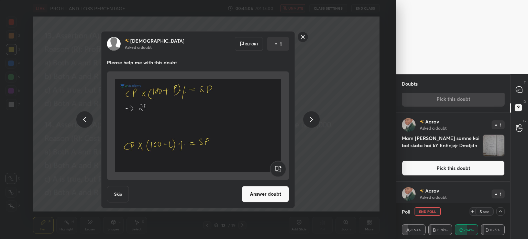
click at [491, 154] on img "grid" at bounding box center [493, 145] width 21 height 21
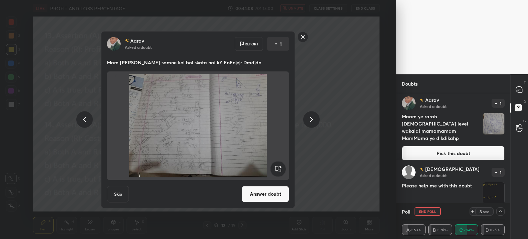
click at [486, 120] on img "grid" at bounding box center [493, 123] width 21 height 21
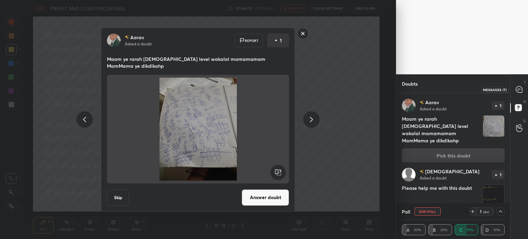
click at [518, 85] on div at bounding box center [519, 89] width 14 height 12
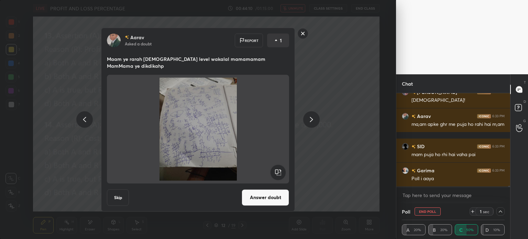
click at [368, 169] on div "Aarav Asked a doubt Report 1 Maam ye rarah god level wakalal mamamamam MamMama …" at bounding box center [198, 119] width 396 height 239
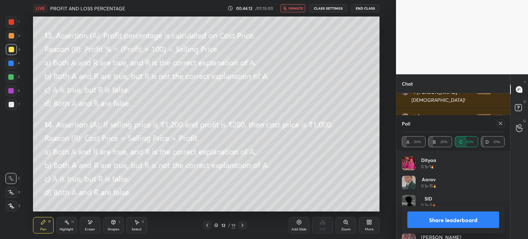
click at [500, 125] on icon at bounding box center [500, 123] width 5 height 5
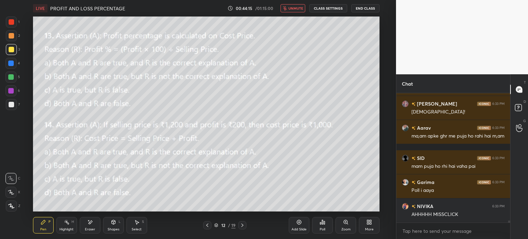
click at [292, 8] on span "unmute" at bounding box center [295, 8] width 15 height 5
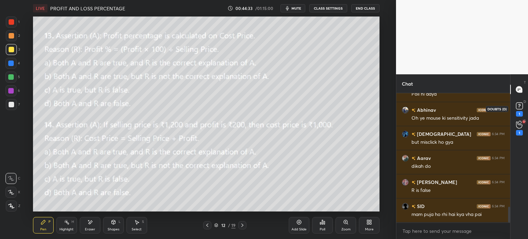
click at [521, 104] on rect at bounding box center [519, 106] width 7 height 7
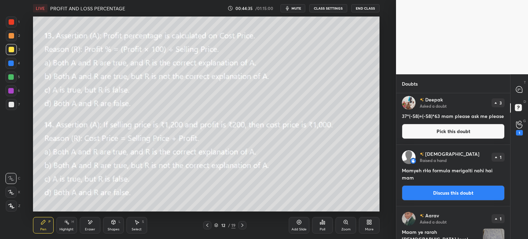
click at [450, 192] on button "Discuss this doubt" at bounding box center [453, 192] width 103 height 15
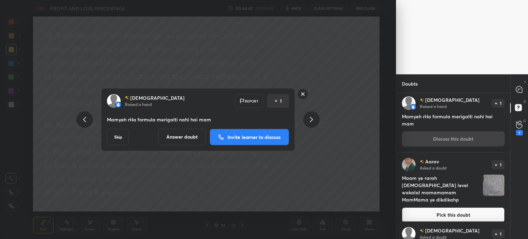
click at [463, 193] on h4 "Maam ye rarah god level wakalal mamamamam MamMama ye dikdikahp" at bounding box center [441, 188] width 78 height 29
click at [466, 207] on button "Pick this doubt" at bounding box center [453, 214] width 103 height 15
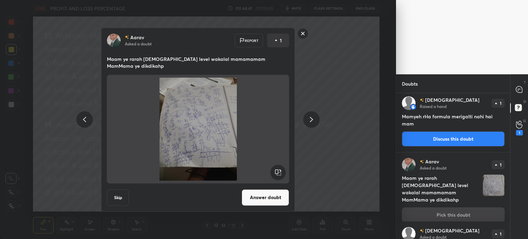
click at [267, 194] on button "Answer doubt" at bounding box center [265, 197] width 47 height 16
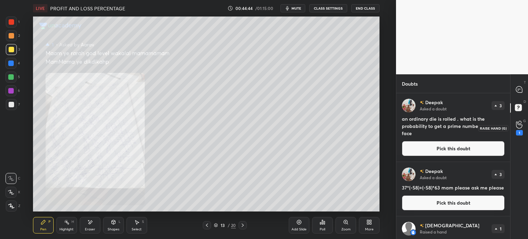
click at [515, 131] on div "1" at bounding box center [519, 128] width 14 height 12
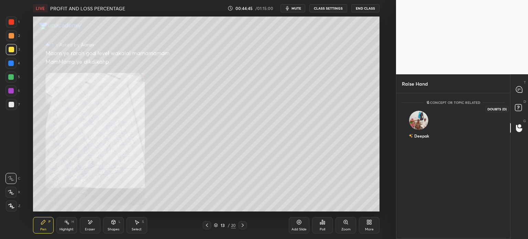
click at [518, 110] on rect at bounding box center [518, 107] width 7 height 7
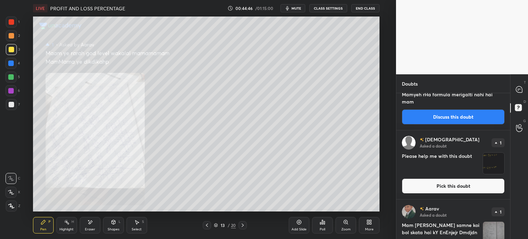
click at [477, 195] on div "Krishna Asked a doubt 1 Please help me with this doubt Pick this doubt" at bounding box center [453, 164] width 114 height 69
click at [477, 188] on button "Pick this doubt" at bounding box center [453, 185] width 103 height 15
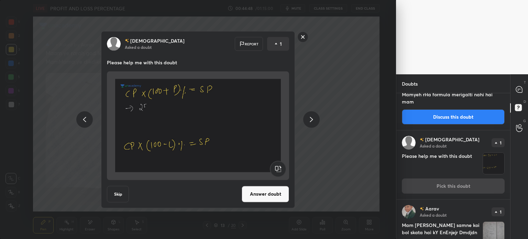
click at [274, 201] on button "Answer doubt" at bounding box center [265, 194] width 47 height 16
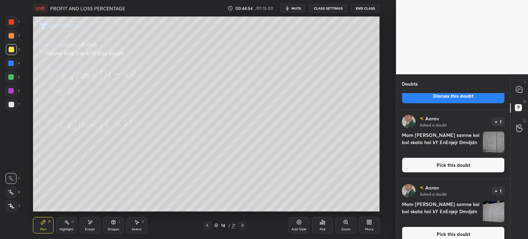
click at [462, 157] on button "Pick this doubt" at bounding box center [453, 164] width 103 height 15
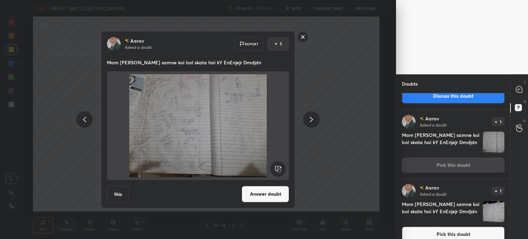
click at [279, 196] on button "Answer doubt" at bounding box center [265, 194] width 47 height 16
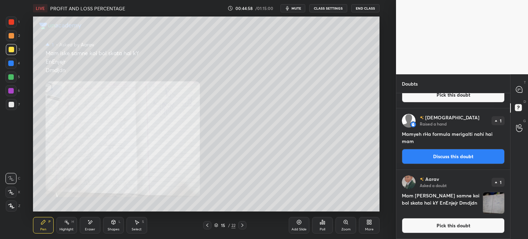
click at [451, 214] on h4 "Mam iske samne koi bol skata hai kY EnEnjejr Dmdjdn" at bounding box center [441, 203] width 78 height 22
click at [429, 232] on button "Pick this doubt" at bounding box center [453, 225] width 103 height 15
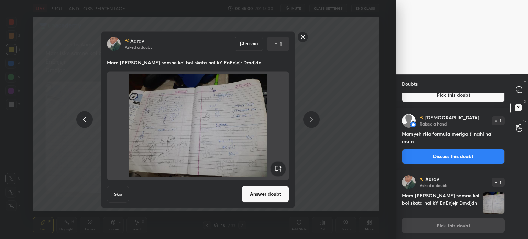
click at [260, 189] on button "Answer doubt" at bounding box center [265, 194] width 47 height 16
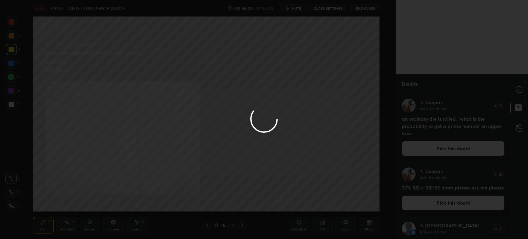
click at [521, 96] on div at bounding box center [264, 119] width 528 height 239
click at [521, 90] on div at bounding box center [264, 119] width 528 height 239
click at [517, 91] on div at bounding box center [264, 119] width 528 height 239
click at [513, 90] on div at bounding box center [264, 119] width 528 height 239
click at [514, 90] on div at bounding box center [264, 119] width 528 height 239
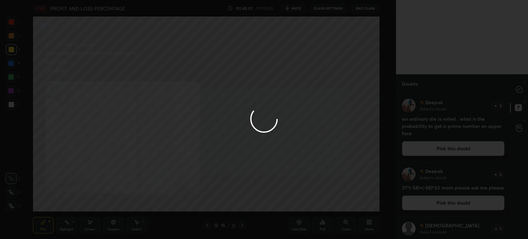
click at [514, 89] on div at bounding box center [264, 119] width 528 height 239
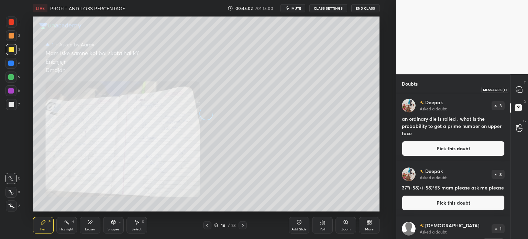
click at [516, 89] on icon at bounding box center [519, 89] width 7 height 7
type textarea "x"
click at [517, 89] on icon at bounding box center [519, 89] width 6 height 6
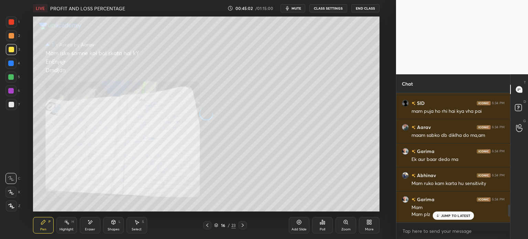
click at [514, 88] on div at bounding box center [519, 89] width 14 height 12
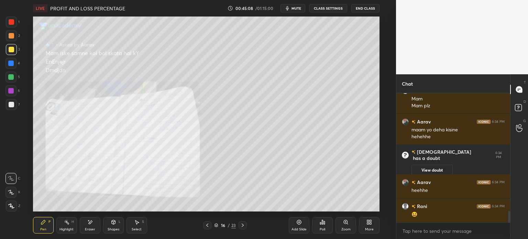
click at [242, 221] on div "Pen P Highlight H Eraser Shapes L Select S 16 / 23 Add Slide Poll Zoom More" at bounding box center [206, 224] width 346 height 27
click at [242, 225] on icon at bounding box center [242, 224] width 5 height 5
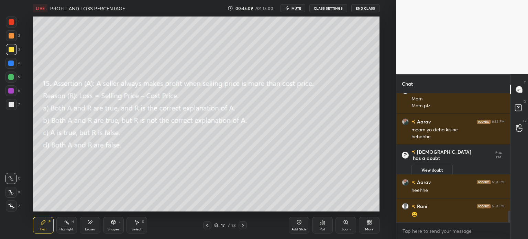
click at [243, 226] on icon at bounding box center [242, 224] width 5 height 5
click at [203, 224] on div at bounding box center [207, 225] width 8 height 8
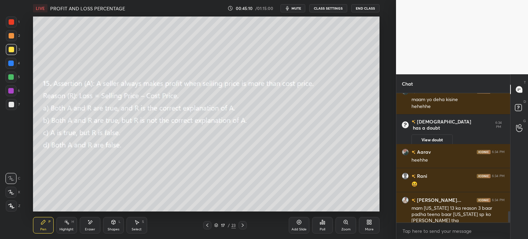
click at [10, 31] on div at bounding box center [11, 35] width 11 height 11
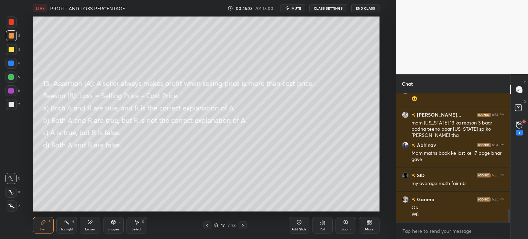
scroll to position [1074, 0]
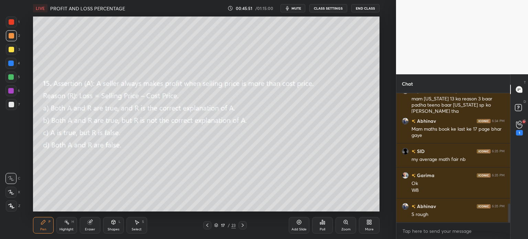
scroll to position [710, 0]
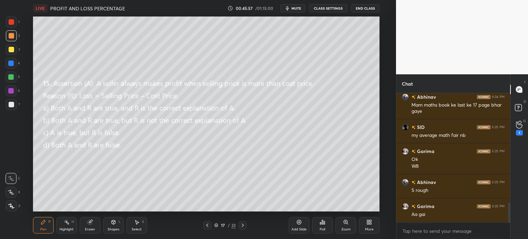
click at [323, 225] on div "Poll" at bounding box center [322, 225] width 21 height 16
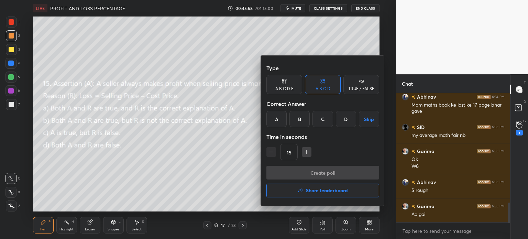
click at [317, 115] on div "C" at bounding box center [322, 119] width 20 height 16
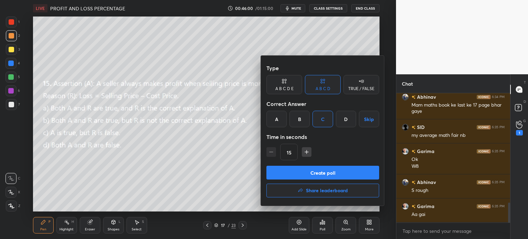
click at [327, 173] on button "Create poll" at bounding box center [322, 173] width 113 height 14
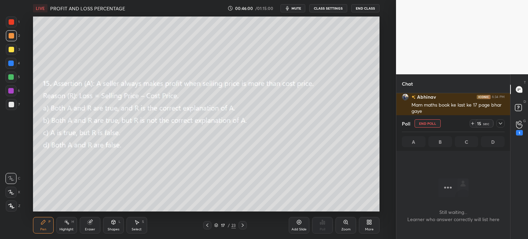
scroll to position [108, 112]
click at [473, 124] on icon at bounding box center [472, 123] width 5 height 5
click at [500, 122] on icon at bounding box center [500, 123] width 5 height 5
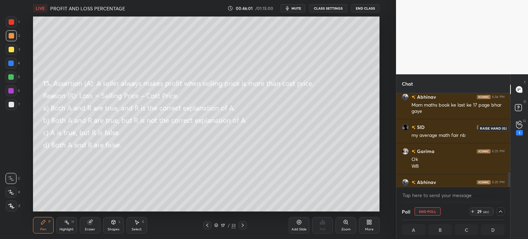
click at [518, 127] on icon at bounding box center [519, 125] width 7 height 8
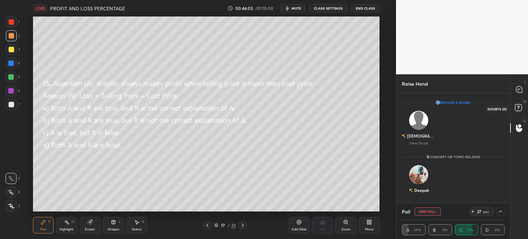
click at [516, 106] on rect at bounding box center [518, 107] width 7 height 7
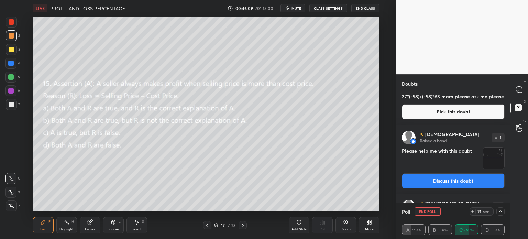
click at [492, 159] on img "grid" at bounding box center [493, 157] width 21 height 21
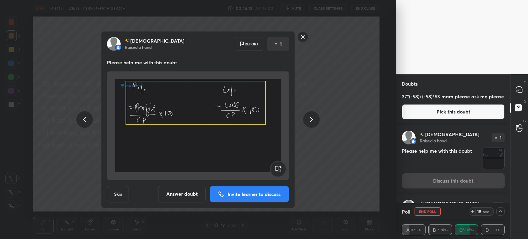
click at [516, 89] on icon at bounding box center [519, 89] width 6 height 6
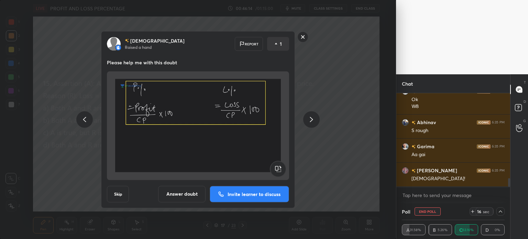
click at [376, 188] on div "Krishna Raised a hand Report 1 Please help me with this doubt Skip Answer doubt…" at bounding box center [198, 119] width 396 height 239
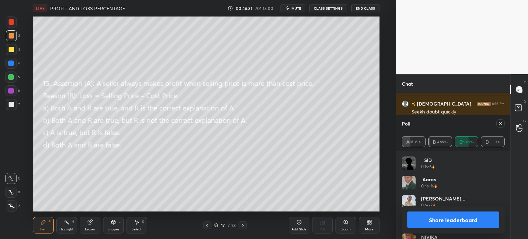
click at [499, 123] on icon at bounding box center [500, 123] width 5 height 5
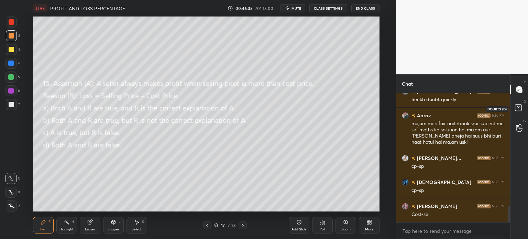
click at [524, 132] on div at bounding box center [519, 128] width 14 height 12
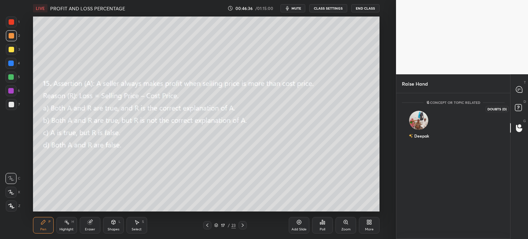
click at [513, 105] on icon at bounding box center [519, 108] width 12 height 12
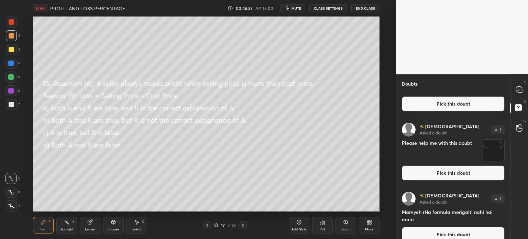
click at [470, 172] on button "Pick this doubt" at bounding box center [453, 172] width 103 height 15
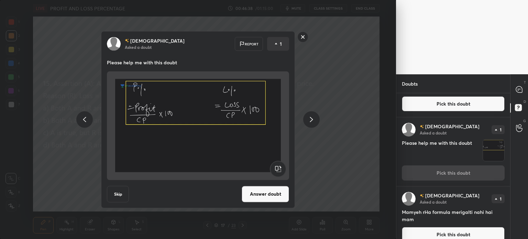
click at [270, 198] on button "Answer doubt" at bounding box center [265, 194] width 47 height 16
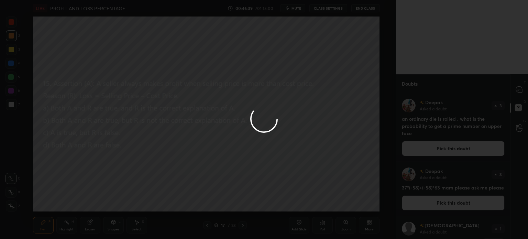
click at [517, 128] on div at bounding box center [264, 119] width 528 height 239
click at [517, 129] on div at bounding box center [264, 119] width 528 height 239
click at [517, 130] on div at bounding box center [264, 119] width 528 height 239
click at [516, 130] on div at bounding box center [264, 119] width 528 height 239
click at [516, 132] on div at bounding box center [264, 119] width 528 height 239
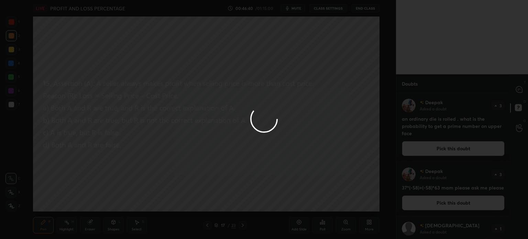
click at [516, 131] on div at bounding box center [264, 119] width 528 height 239
click at [515, 132] on div at bounding box center [264, 119] width 528 height 239
click at [520, 131] on div at bounding box center [264, 119] width 528 height 239
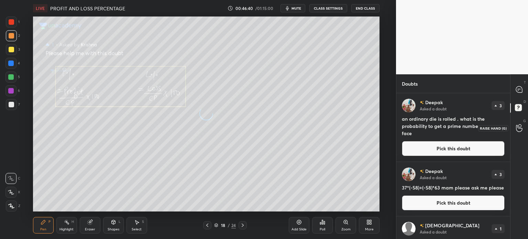
click at [517, 133] on div at bounding box center [519, 128] width 14 height 12
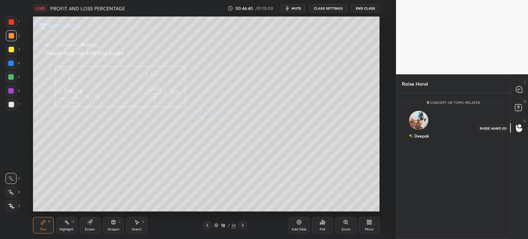
click at [517, 133] on div at bounding box center [519, 128] width 14 height 12
click at [435, 144] on div "Deepak" at bounding box center [453, 126] width 103 height 40
click at [439, 145] on div "Deepak" at bounding box center [453, 126] width 103 height 40
click at [518, 89] on icon at bounding box center [519, 89] width 3 height 0
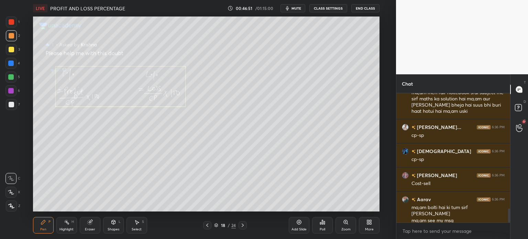
click at [518, 121] on div "G Raise Hand (G)" at bounding box center [519, 127] width 18 height 19
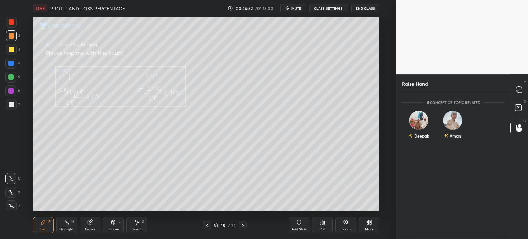
click at [520, 86] on icon at bounding box center [519, 89] width 7 height 7
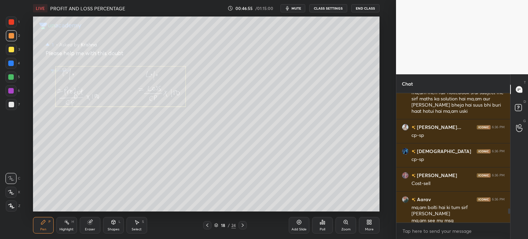
click at [206, 226] on icon at bounding box center [206, 224] width 5 height 5
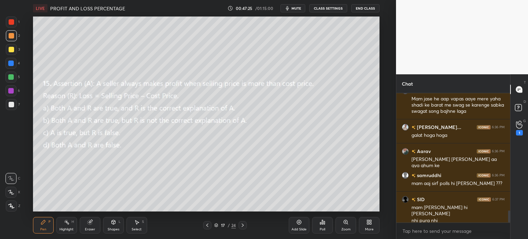
click at [371, 228] on div "More" at bounding box center [369, 229] width 9 height 3
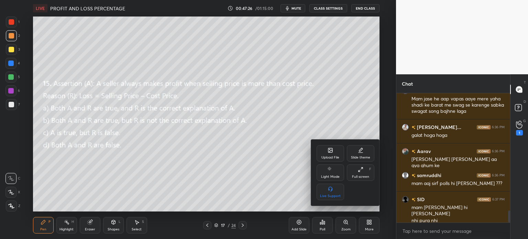
click at [329, 152] on icon at bounding box center [330, 150] width 4 height 4
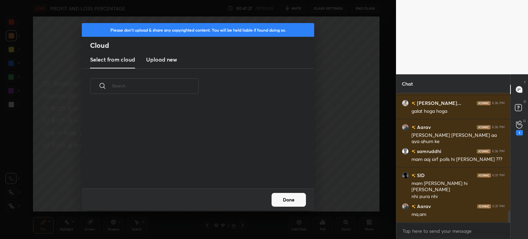
click at [166, 62] on h3 "Upload new" at bounding box center [161, 59] width 31 height 8
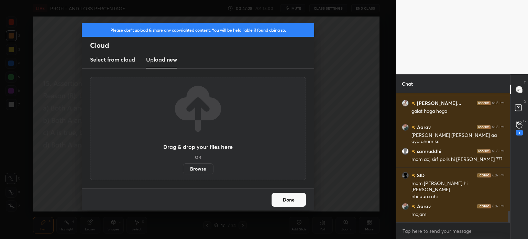
click at [201, 169] on label "Browse" at bounding box center [198, 168] width 31 height 11
click at [183, 169] on input "Browse" at bounding box center [183, 168] width 0 height 11
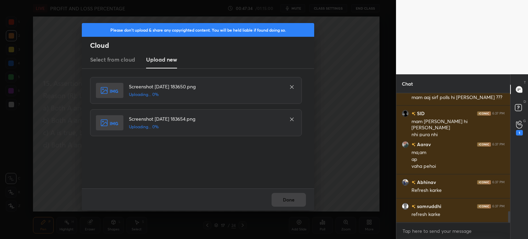
click at [301, 194] on div "Done" at bounding box center [198, 199] width 232 height 22
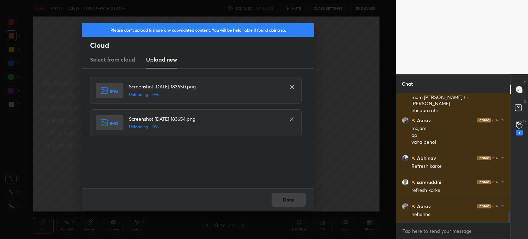
click at [308, 192] on div "Done" at bounding box center [198, 199] width 232 height 22
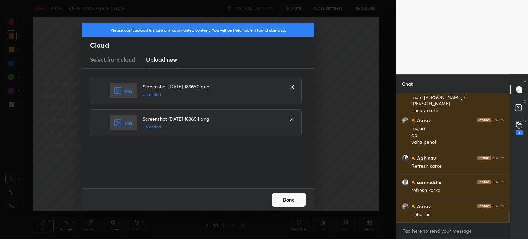
click at [300, 197] on button "Done" at bounding box center [288, 200] width 34 height 14
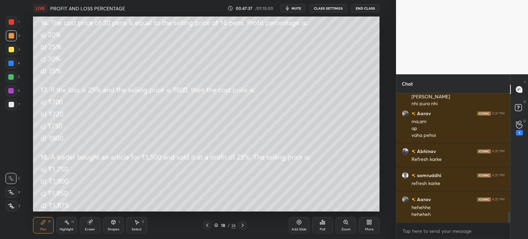
scroll to position [1421, 0]
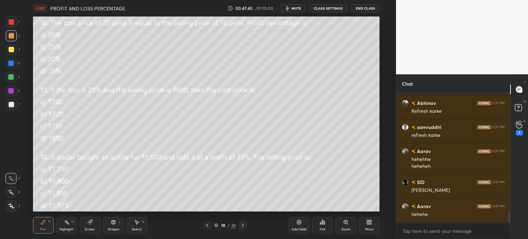
click at [5, 55] on div "1 2 3 4 5 6 7 C X Z C X Z E E Erase all H H" at bounding box center [11, 113] width 22 height 195
click at [14, 49] on div at bounding box center [11, 49] width 11 height 11
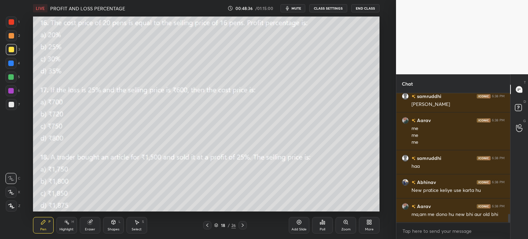
scroll to position [1833, 0]
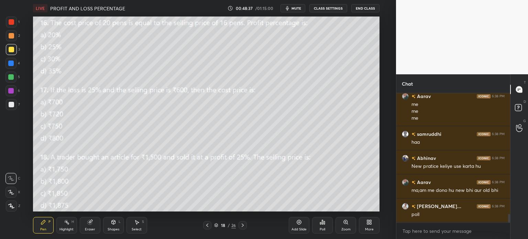
click at [298, 11] on button "mute" at bounding box center [292, 8] width 25 height 8
click at [287, 9] on icon "button" at bounding box center [285, 8] width 4 height 4
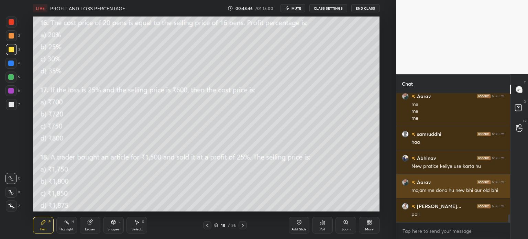
scroll to position [1857, 0]
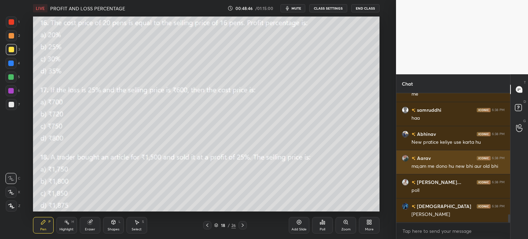
click at [438, 164] on div "ma,am me dono hu new bhi aur old bhi" at bounding box center [457, 166] width 93 height 7
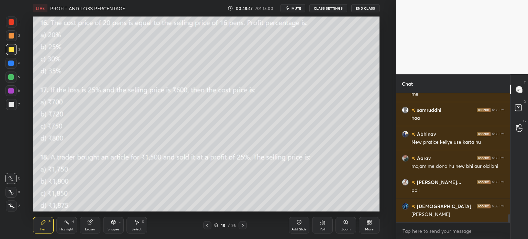
click at [421, 131] on h6 "Abhinav" at bounding box center [425, 133] width 20 height 7
click at [84, 221] on div "Eraser" at bounding box center [90, 225] width 21 height 16
click at [10, 205] on span "Erase all" at bounding box center [11, 205] width 10 height 5
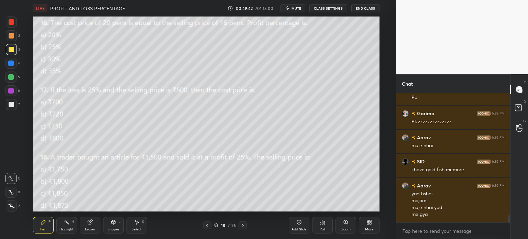
scroll to position [2197, 0]
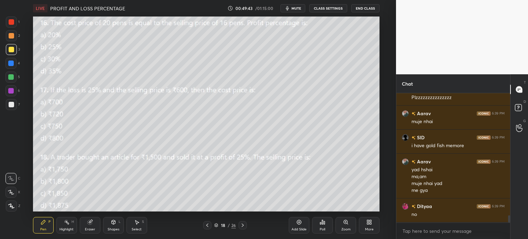
click at [319, 225] on div "Poll" at bounding box center [322, 225] width 21 height 16
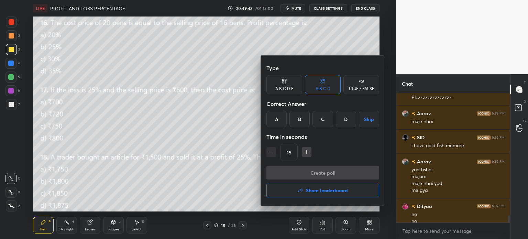
scroll to position [2204, 0]
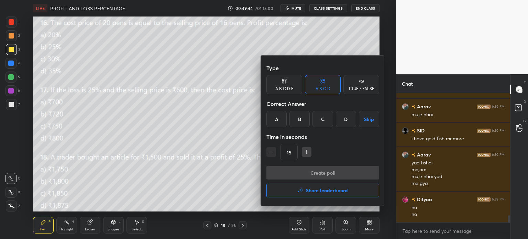
click at [299, 117] on div "B" at bounding box center [299, 119] width 20 height 16
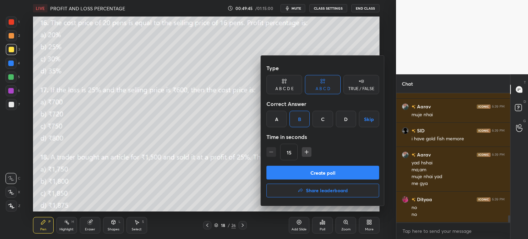
click at [240, 164] on div at bounding box center [264, 119] width 528 height 239
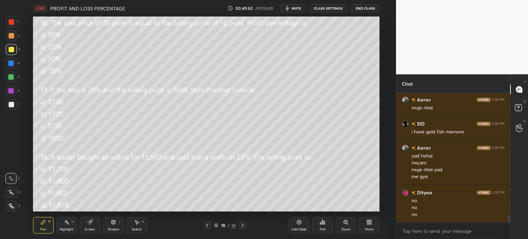
click at [86, 228] on div "Eraser" at bounding box center [90, 229] width 10 height 3
click at [9, 210] on div "Erase all" at bounding box center [10, 205] width 11 height 11
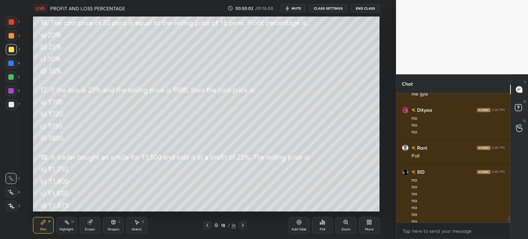
scroll to position [2307, 0]
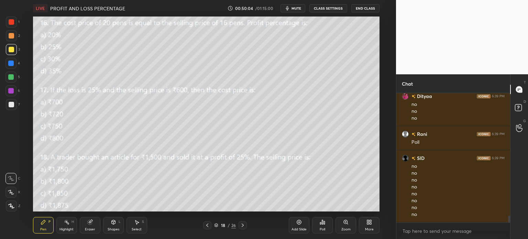
click at [324, 223] on icon at bounding box center [324, 222] width 1 height 3
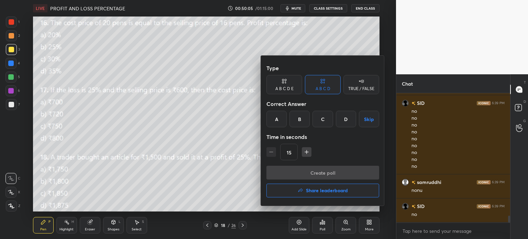
click at [301, 116] on div "B" at bounding box center [299, 119] width 20 height 16
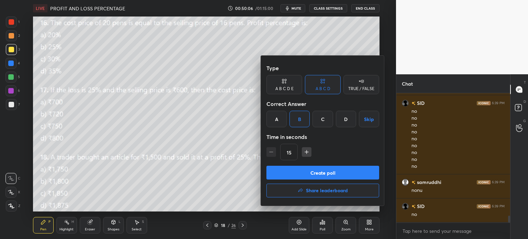
scroll to position [2392, 0]
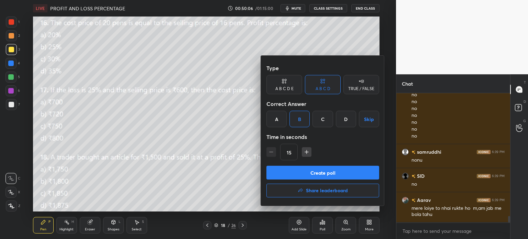
click at [329, 173] on button "Create poll" at bounding box center [322, 173] width 113 height 14
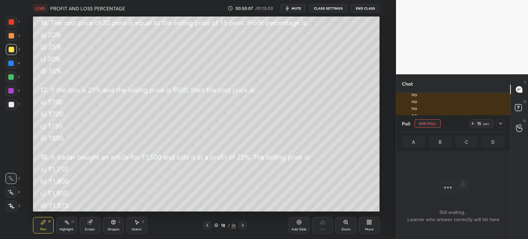
scroll to position [91, 112]
click at [472, 123] on icon at bounding box center [472, 123] width 5 height 5
click at [509, 121] on div "Poll End Poll 29 sec A B C D" at bounding box center [453, 133] width 114 height 36
click at [502, 125] on icon at bounding box center [500, 123] width 5 height 5
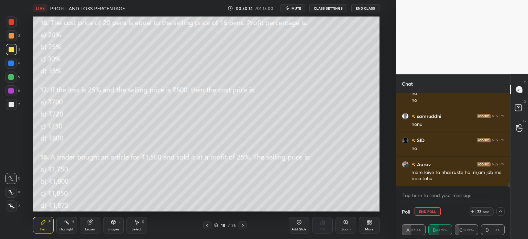
click at [89, 223] on icon at bounding box center [89, 222] width 4 height 4
click at [12, 186] on div "E" at bounding box center [13, 191] width 17 height 14
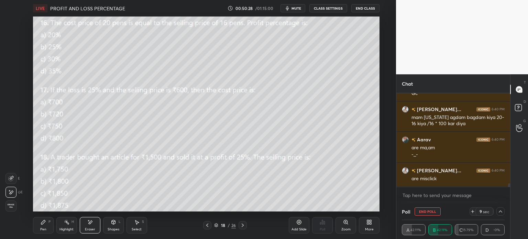
click at [502, 213] on icon at bounding box center [500, 211] width 5 height 5
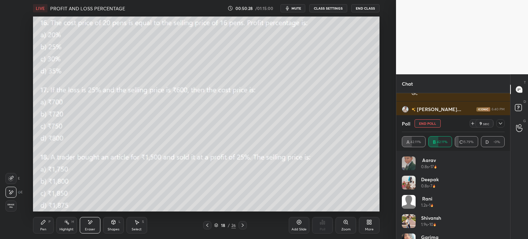
click at [474, 125] on icon at bounding box center [472, 123] width 5 height 5
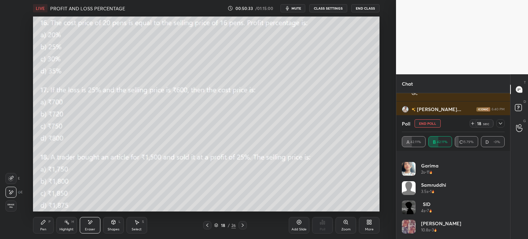
click at [499, 123] on icon at bounding box center [500, 123] width 5 height 5
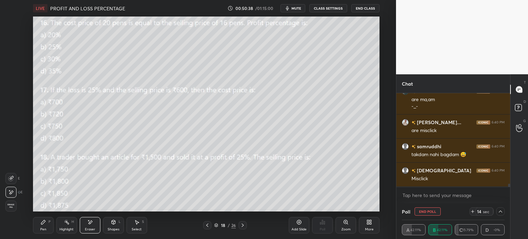
click at [38, 229] on div "Pen P" at bounding box center [43, 225] width 21 height 16
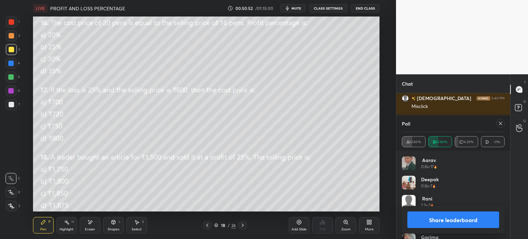
click at [500, 125] on icon at bounding box center [500, 123] width 5 height 5
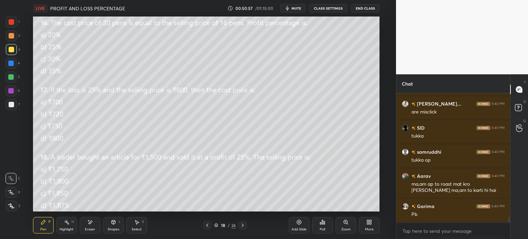
click at [138, 225] on div "Select S" at bounding box center [136, 225] width 21 height 16
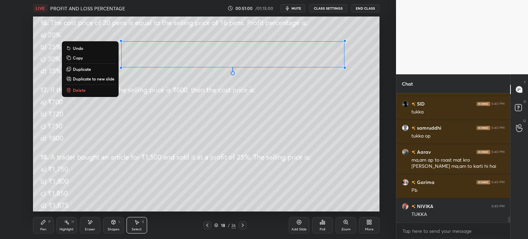
click at [99, 78] on p "Duplicate to new slide" at bounding box center [94, 78] width 42 height 5
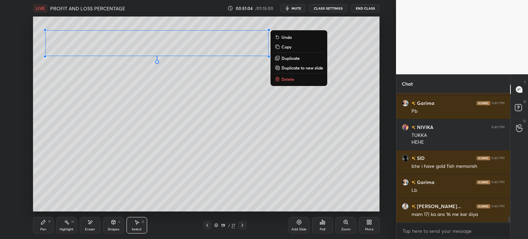
click at [30, 230] on div "LIVE PROFIT AND LOSS PERCENTAGE 00:51:04 / 01:15:00 mute CLASS SETTINGS End Cla…" at bounding box center [206, 119] width 368 height 239
click at [42, 222] on icon at bounding box center [43, 221] width 5 height 5
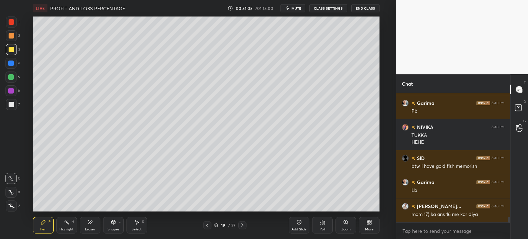
click at [12, 62] on div at bounding box center [10, 62] width 5 height 5
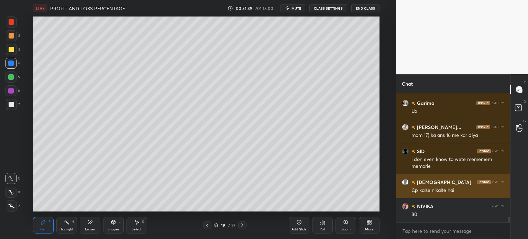
click at [435, 187] on div "Cp kaise nikalte hai" at bounding box center [457, 190] width 93 height 8
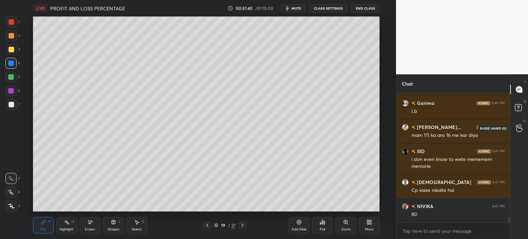
click at [520, 126] on icon at bounding box center [519, 128] width 7 height 8
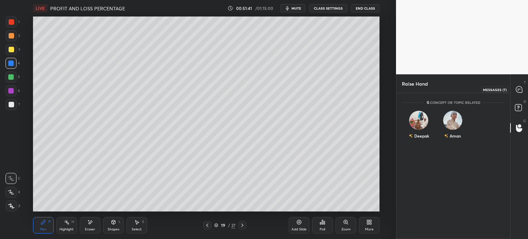
click at [524, 84] on div at bounding box center [519, 89] width 14 height 12
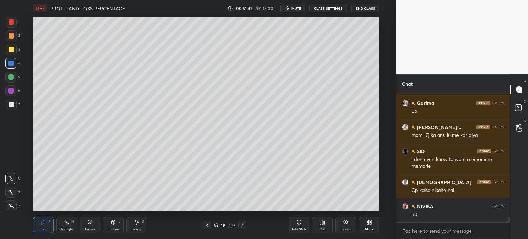
click at [8, 109] on div at bounding box center [11, 104] width 11 height 11
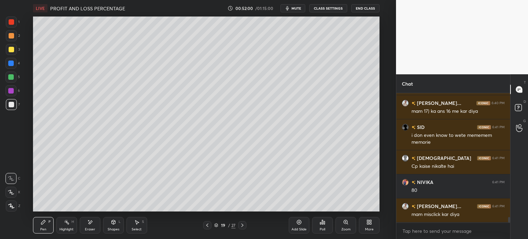
click at [83, 223] on div "Eraser" at bounding box center [90, 225] width 21 height 16
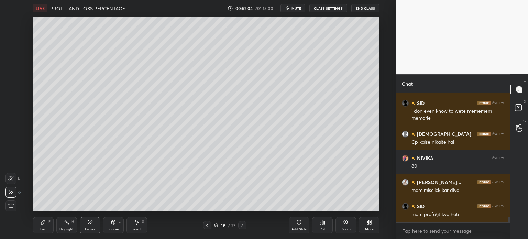
click at [40, 224] on div "Pen P" at bounding box center [43, 225] width 21 height 16
click at [43, 227] on div "Pen P" at bounding box center [43, 225] width 21 height 16
click at [17, 56] on div "3" at bounding box center [13, 51] width 14 height 14
click at [12, 61] on div at bounding box center [10, 62] width 5 height 5
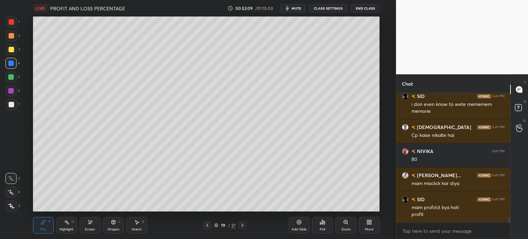
click at [12, 47] on div at bounding box center [11, 49] width 5 height 5
click at [11, 104] on div at bounding box center [11, 104] width 5 height 5
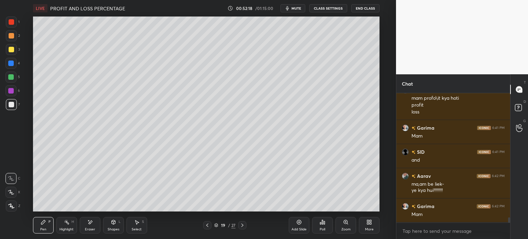
scroll to position [3070, 0]
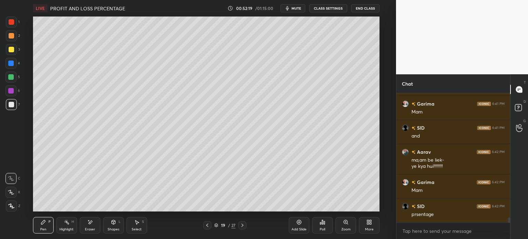
click at [295, 225] on div "Add Slide" at bounding box center [299, 225] width 21 height 16
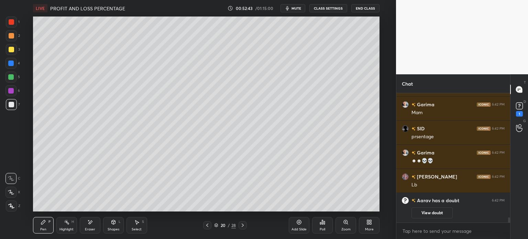
scroll to position [2195, 0]
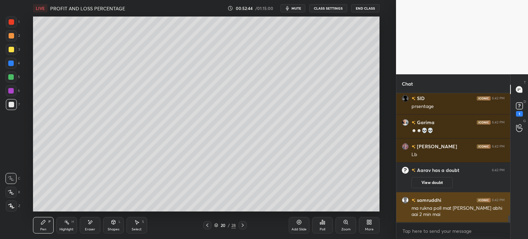
click at [425, 201] on h6 "samruddhi" at bounding box center [428, 199] width 26 height 7
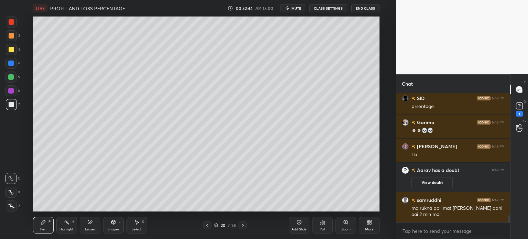
scroll to position [2219, 0]
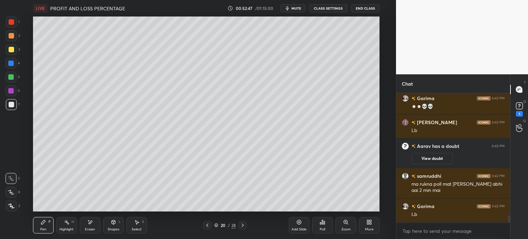
click at [320, 222] on icon at bounding box center [322, 221] width 5 height 5
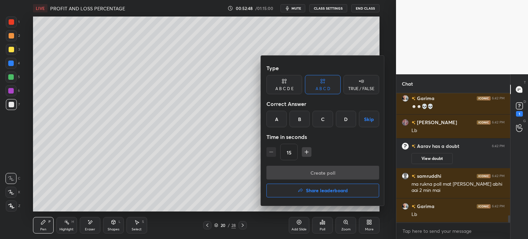
click at [348, 195] on button "Share leaderboard" at bounding box center [322, 191] width 113 height 14
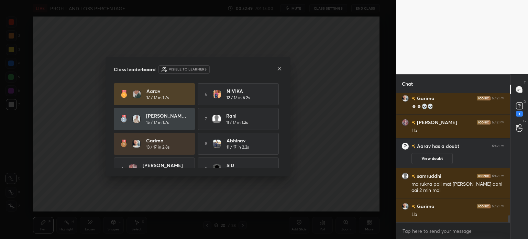
click at [422, 158] on button "View doubt" at bounding box center [431, 158] width 41 height 11
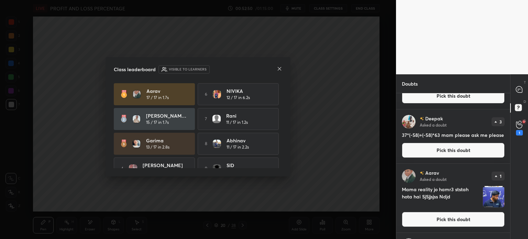
scroll to position [52, 0]
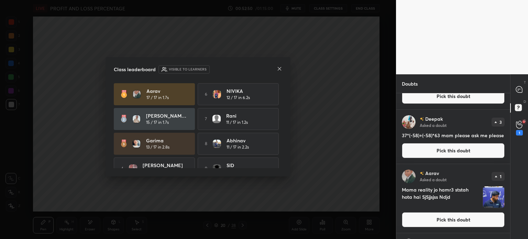
click at [489, 195] on img "grid" at bounding box center [493, 196] width 21 height 21
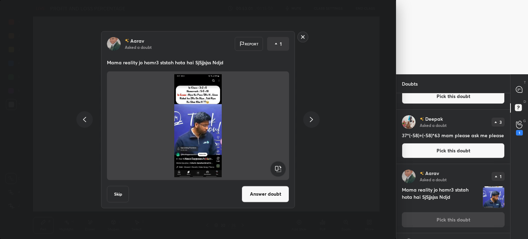
click at [517, 97] on div "T Messages (T)" at bounding box center [519, 89] width 18 height 19
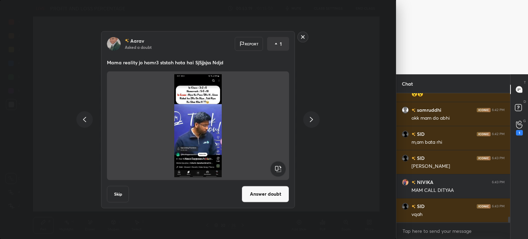
scroll to position [2823, 0]
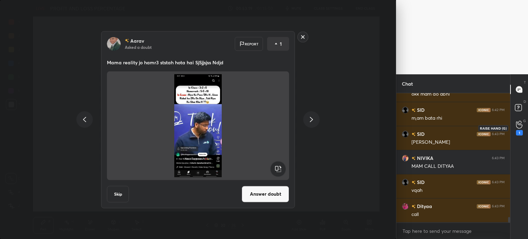
click at [523, 127] on div "1" at bounding box center [519, 128] width 14 height 12
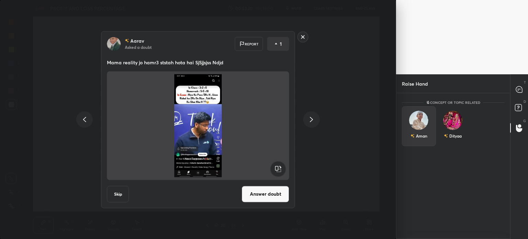
click at [408, 142] on div "Aman" at bounding box center [419, 126] width 34 height 40
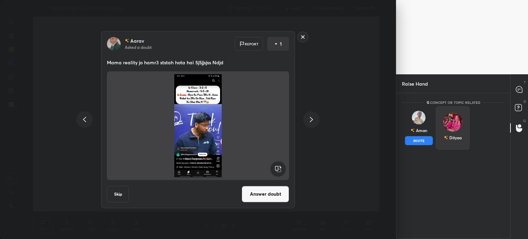
click at [460, 140] on div "Dityaa" at bounding box center [453, 127] width 34 height 43
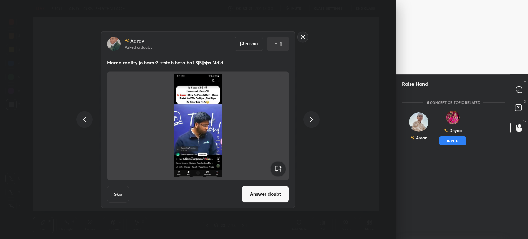
click at [459, 142] on button "INVITE" at bounding box center [453, 140] width 28 height 9
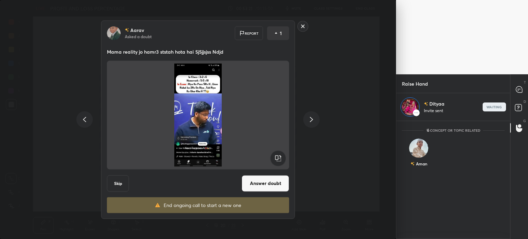
scroll to position [2, 2]
click at [522, 81] on div "T Messages (T)" at bounding box center [519, 89] width 18 height 19
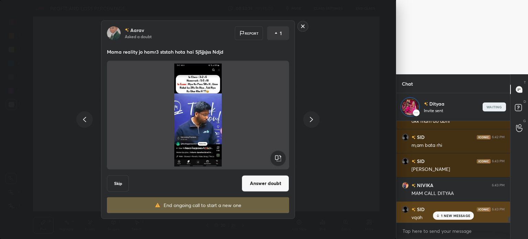
scroll to position [2823, 0]
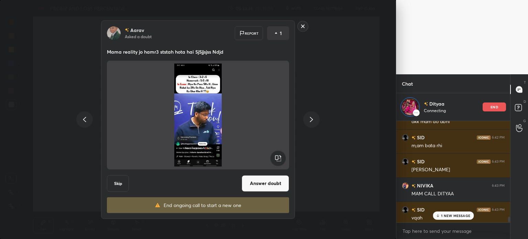
click at [338, 187] on div "Aarav Asked a doubt Report 1 Mama reality jo hamr3 ststah hota hai SjSjjsjss Nd…" at bounding box center [198, 119] width 396 height 239
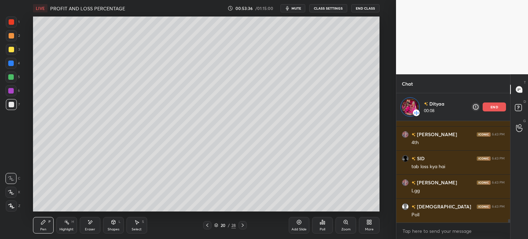
scroll to position [2978, 0]
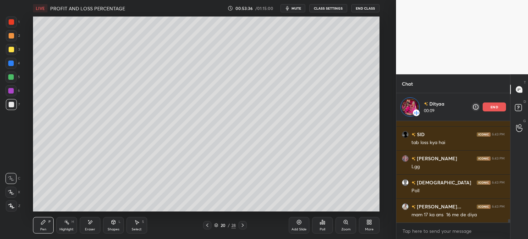
click at [206, 221] on div at bounding box center [207, 225] width 8 height 8
click at [12, 38] on div at bounding box center [11, 35] width 5 height 5
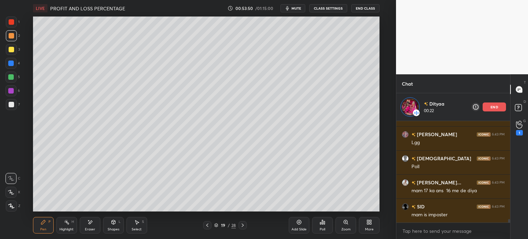
click at [243, 224] on icon at bounding box center [242, 224] width 5 height 5
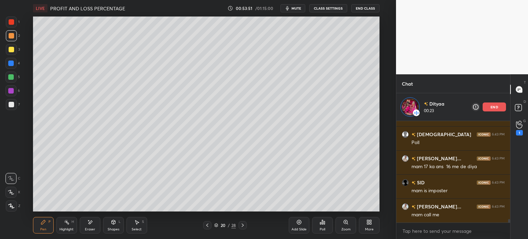
scroll to position [3050, 0]
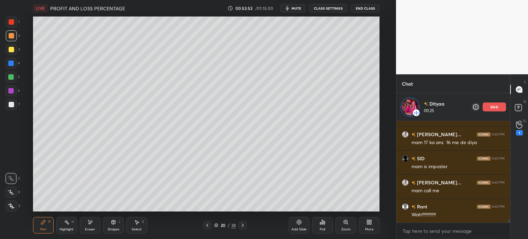
click at [294, 222] on div "Add Slide" at bounding box center [299, 225] width 21 height 16
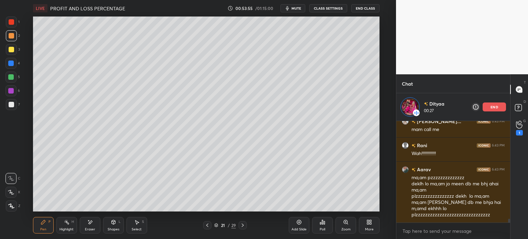
scroll to position [2686, 0]
click at [204, 225] on div at bounding box center [207, 225] width 8 height 8
click at [206, 226] on icon at bounding box center [206, 224] width 5 height 5
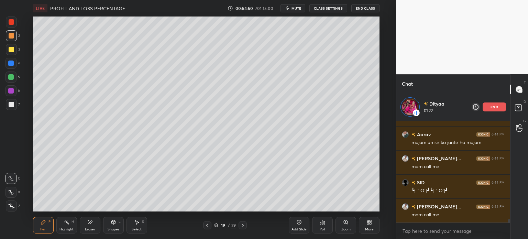
scroll to position [2797, 0]
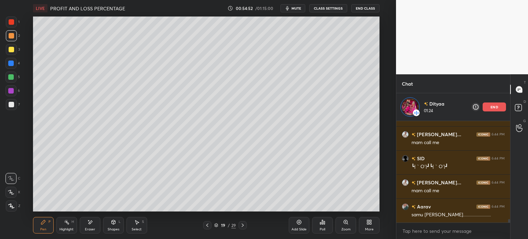
click at [489, 108] on div "end" at bounding box center [494, 106] width 23 height 9
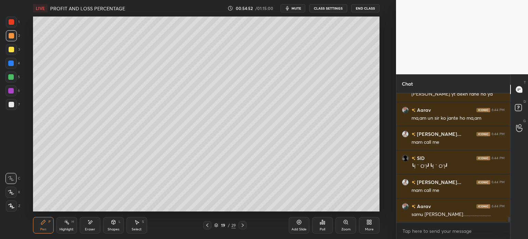
scroll to position [144, 112]
click at [423, 227] on textarea at bounding box center [453, 230] width 103 height 11
type textarea "x"
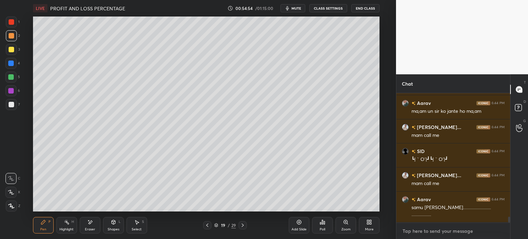
type textarea "c"
type textarea "x"
type textarea "ca"
type textarea "x"
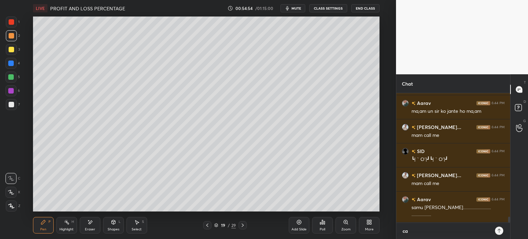
scroll to position [2801, 0]
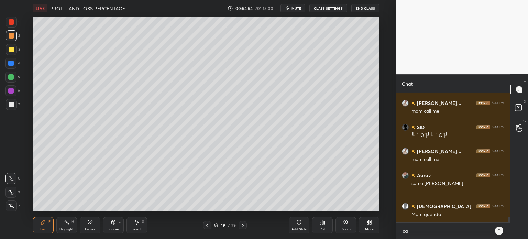
type textarea "cal"
type textarea "x"
type textarea "call"
type textarea "x"
type textarea "call"
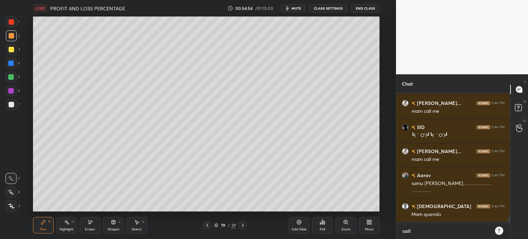
type textarea "x"
type textarea "call m"
type textarea "x"
type textarea "call me"
type textarea "x"
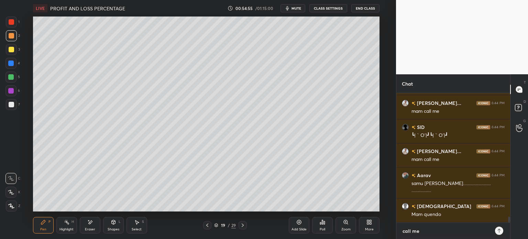
type textarea "call me"
type textarea "x"
type textarea "call me a"
type textarea "x"
type textarea "call me ag"
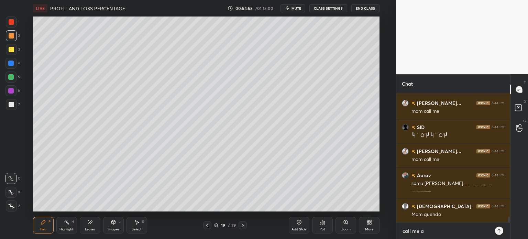
type textarea "x"
type textarea "call me aga"
type textarea "x"
type textarea "call me agai"
type textarea "x"
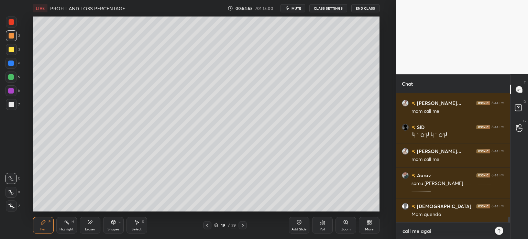
type textarea "call me again"
type textarea "x"
type textarea "call me again"
type textarea "x"
type textarea "call me again d"
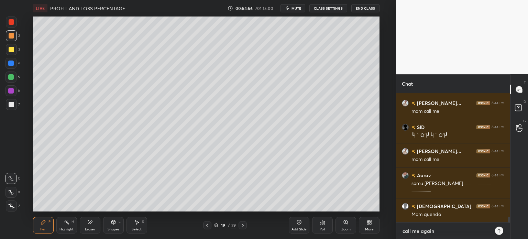
type textarea "x"
type textarea "call me again di"
type textarea "x"
type textarea "call me again dit"
type textarea "x"
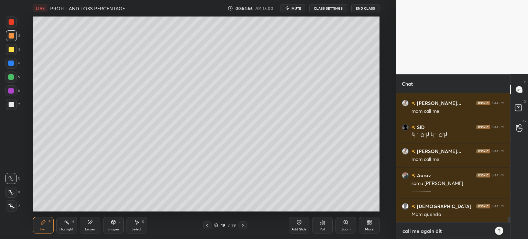
type textarea "call me again dity"
type textarea "x"
type textarea "call me again ditya"
type textarea "x"
type textarea "call me again dityaa"
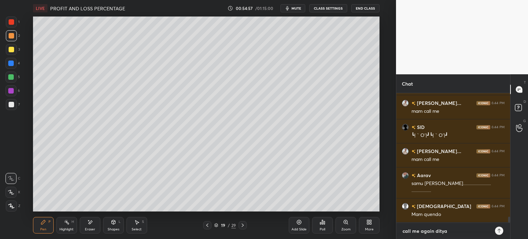
type textarea "x"
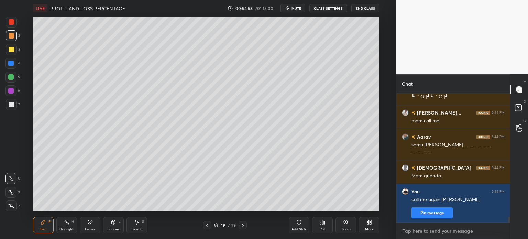
scroll to position [2888, 0]
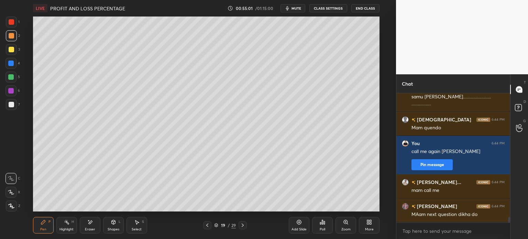
click at [206, 227] on icon at bounding box center [206, 224] width 5 height 5
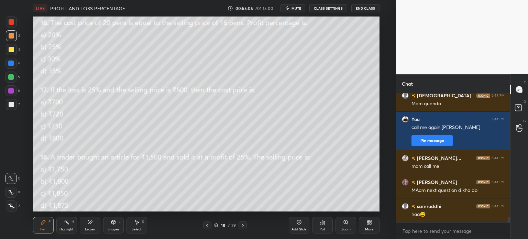
click at [518, 128] on icon at bounding box center [519, 128] width 6 height 7
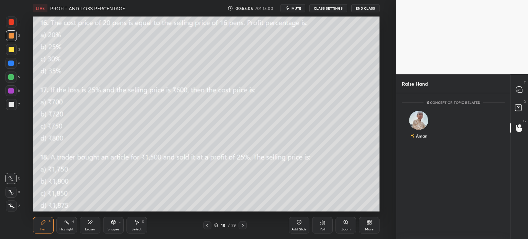
scroll to position [144, 112]
click at [422, 134] on div "Aman" at bounding box center [418, 136] width 17 height 12
click at [423, 135] on div "Aman" at bounding box center [418, 136] width 17 height 12
click at [419, 138] on button "INVITE" at bounding box center [419, 140] width 28 height 9
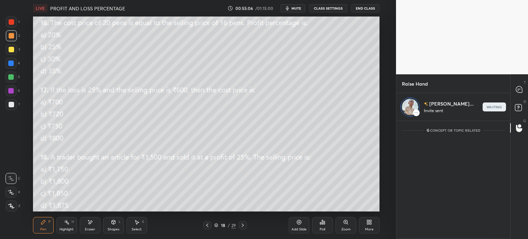
scroll to position [2, 2]
click at [518, 90] on icon at bounding box center [518, 90] width 1 height 0
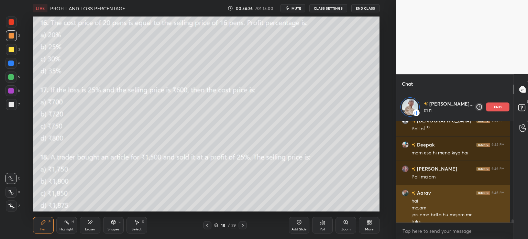
scroll to position [3332, 0]
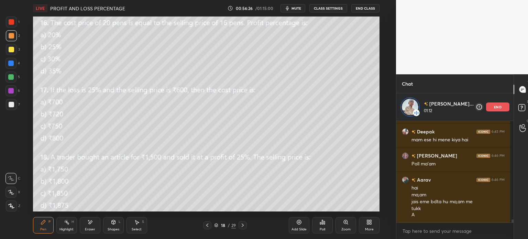
click at [491, 102] on div "Aman Hussa... 01:12 end" at bounding box center [454, 106] width 117 height 27
click at [488, 102] on div "end" at bounding box center [497, 106] width 23 height 9
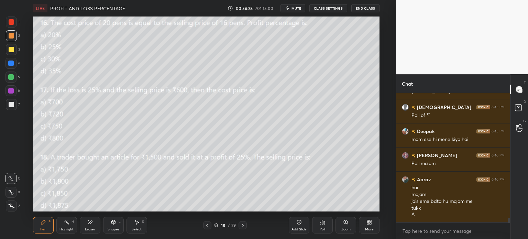
scroll to position [3305, 0]
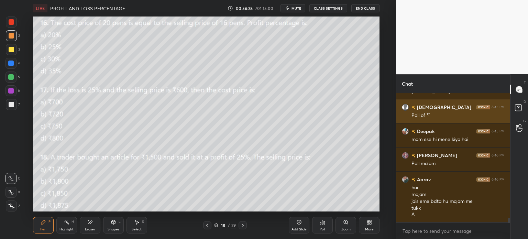
click at [490, 107] on img "grid" at bounding box center [483, 107] width 14 height 4
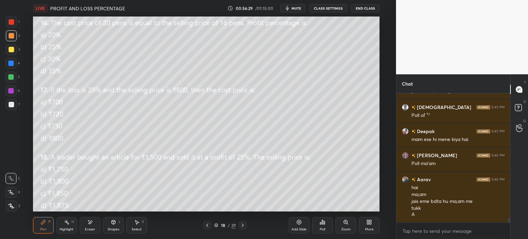
click at [89, 225] on div "Eraser" at bounding box center [90, 225] width 21 height 16
click at [15, 209] on div "Erase all" at bounding box center [10, 205] width 11 height 11
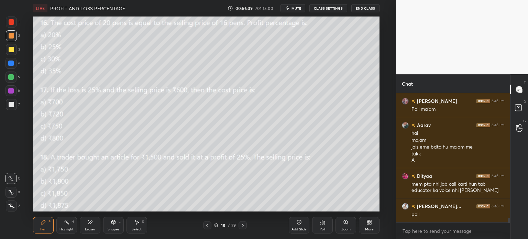
scroll to position [3383, 0]
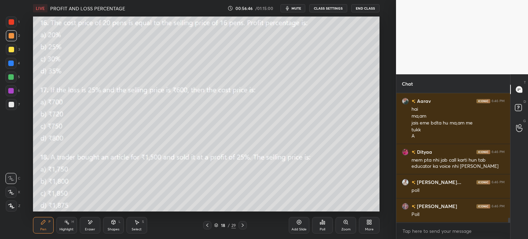
click at [87, 226] on div "Eraser" at bounding box center [90, 225] width 21 height 16
click at [16, 207] on div "Erase all" at bounding box center [10, 205] width 11 height 11
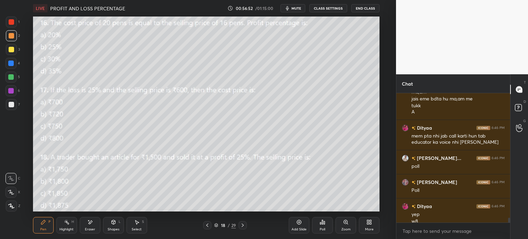
scroll to position [3414, 0]
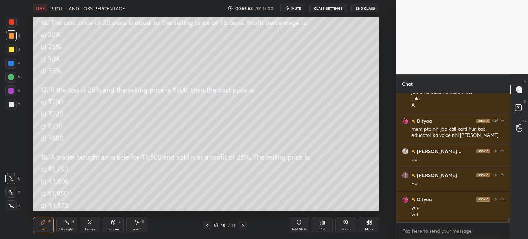
click at [320, 228] on div "Poll" at bounding box center [322, 229] width 5 height 3
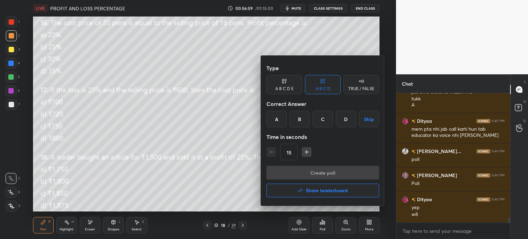
click at [344, 117] on div "D" at bounding box center [346, 119] width 20 height 16
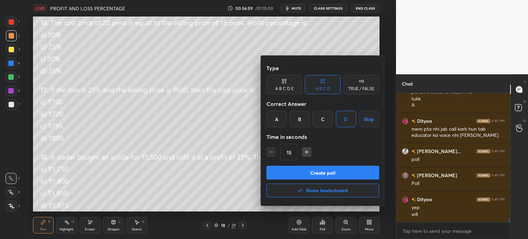
click at [343, 171] on button "Create poll" at bounding box center [322, 173] width 113 height 14
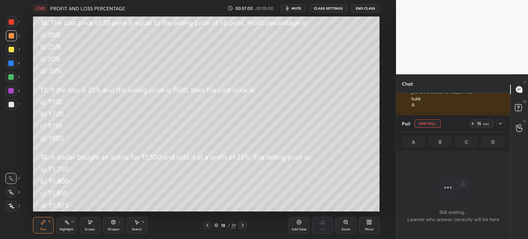
scroll to position [2, 2]
click at [472, 123] on icon at bounding box center [472, 123] width 5 height 5
click at [497, 125] on div at bounding box center [500, 123] width 8 height 8
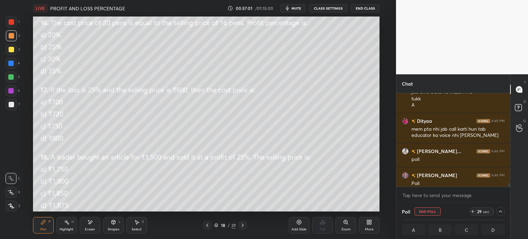
click at [470, 211] on icon at bounding box center [472, 211] width 5 height 5
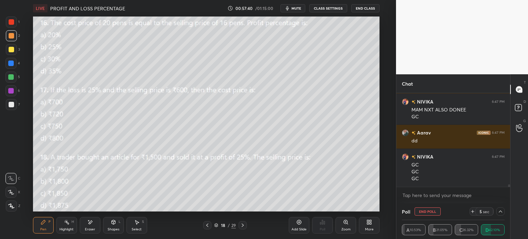
scroll to position [3721, 0]
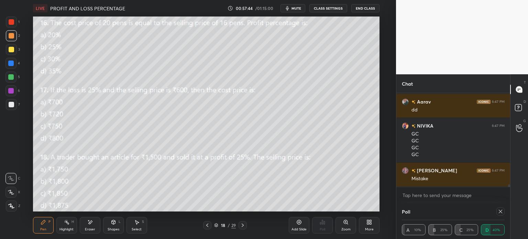
click at [424, 209] on div "Poll" at bounding box center [453, 211] width 103 height 16
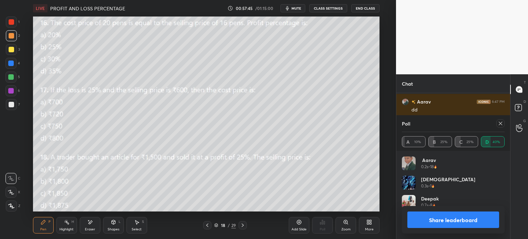
scroll to position [80, 101]
click at [498, 125] on icon at bounding box center [500, 123] width 5 height 5
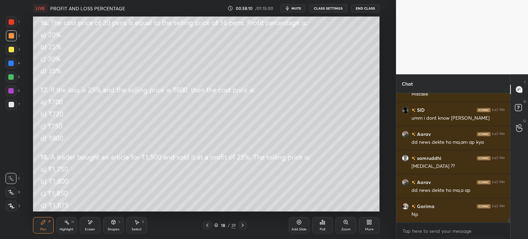
click at [106, 220] on div "Shapes L" at bounding box center [113, 225] width 21 height 16
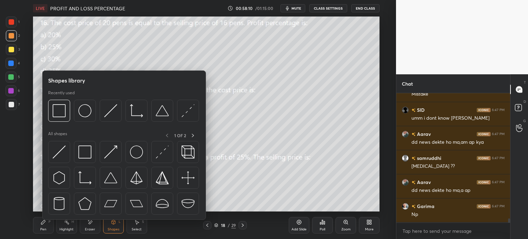
click at [95, 224] on div "Eraser" at bounding box center [90, 225] width 21 height 16
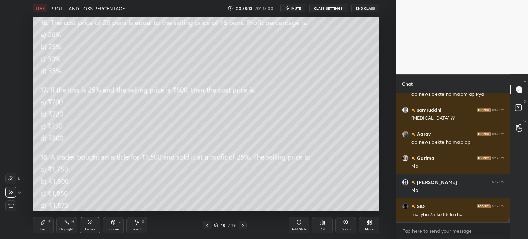
click at [6, 204] on span "Erase all" at bounding box center [11, 205] width 10 height 5
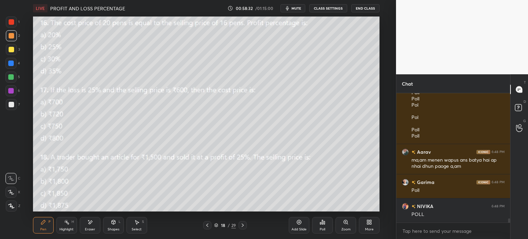
click at [320, 224] on icon at bounding box center [320, 223] width 1 height 2
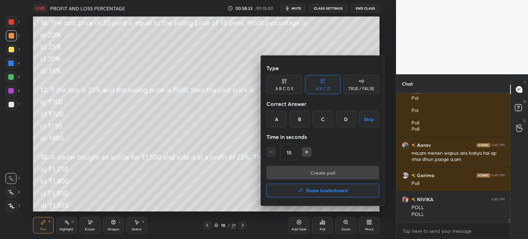
click at [352, 121] on div "D" at bounding box center [346, 119] width 20 height 16
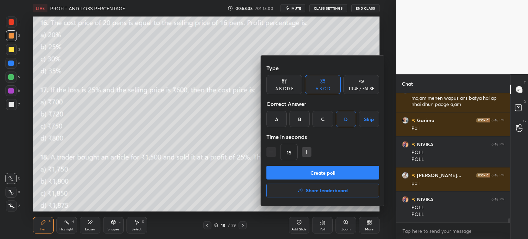
click at [357, 174] on button "Create poll" at bounding box center [322, 173] width 113 height 14
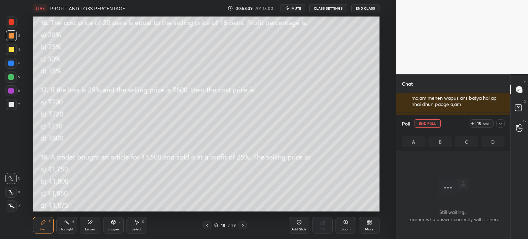
click at [474, 124] on icon at bounding box center [472, 123] width 5 height 5
click at [498, 124] on icon at bounding box center [500, 123] width 5 height 5
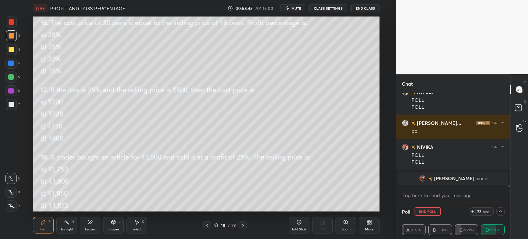
click at [500, 215] on div "Poll End Poll 23 sec" at bounding box center [453, 211] width 103 height 16
click at [498, 211] on icon at bounding box center [500, 211] width 5 height 5
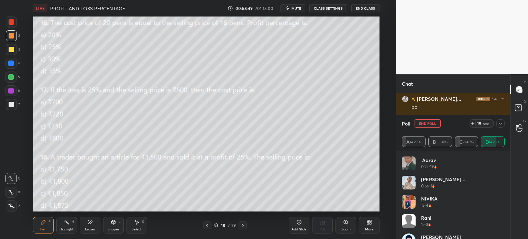
click at [499, 122] on icon at bounding box center [500, 123] width 5 height 5
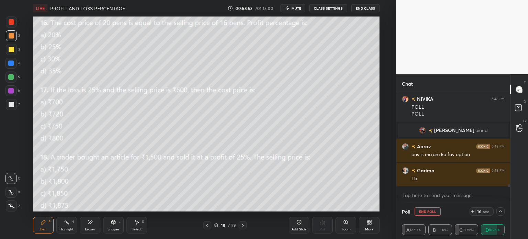
click at [243, 225] on icon at bounding box center [242, 224] width 5 height 5
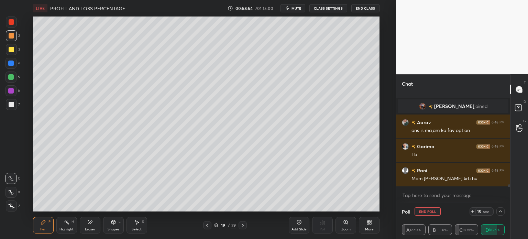
click at [242, 226] on icon at bounding box center [242, 224] width 5 height 5
click at [242, 225] on icon at bounding box center [242, 224] width 5 height 5
click at [242, 226] on icon at bounding box center [242, 224] width 5 height 5
click at [208, 226] on icon at bounding box center [206, 224] width 5 height 5
click at [209, 226] on icon at bounding box center [206, 224] width 5 height 5
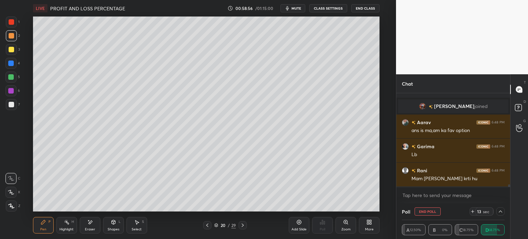
click at [209, 225] on icon at bounding box center [206, 224] width 5 height 5
click at [501, 211] on icon at bounding box center [500, 211] width 5 height 5
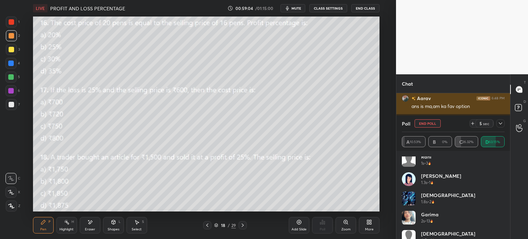
click at [436, 116] on div "Poll End Poll 5 sec" at bounding box center [453, 123] width 103 height 16
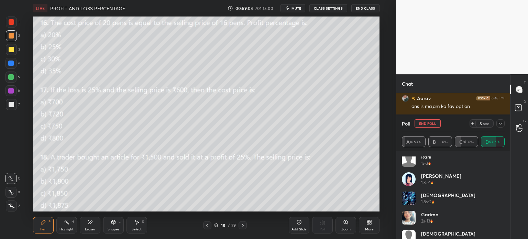
click at [434, 120] on button "End Poll" at bounding box center [427, 123] width 26 height 8
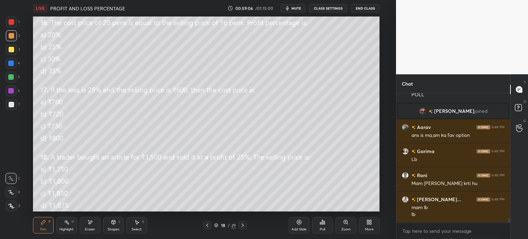
click at [91, 221] on icon at bounding box center [89, 222] width 5 height 6
click at [10, 206] on span "Erase all" at bounding box center [11, 205] width 10 height 5
click at [245, 228] on icon at bounding box center [242, 224] width 5 height 5
click at [245, 229] on div at bounding box center [243, 225] width 8 height 8
click at [243, 228] on div at bounding box center [243, 225] width 8 height 8
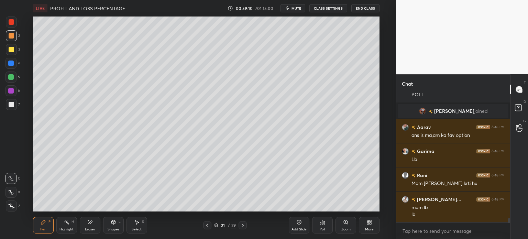
click at [243, 228] on div at bounding box center [243, 225] width 8 height 8
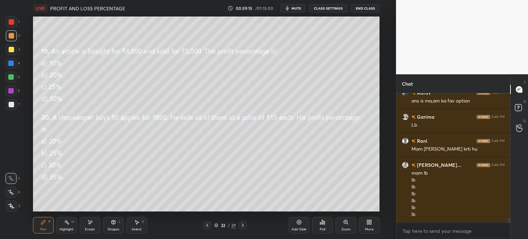
click at [321, 223] on icon at bounding box center [320, 223] width 1 height 2
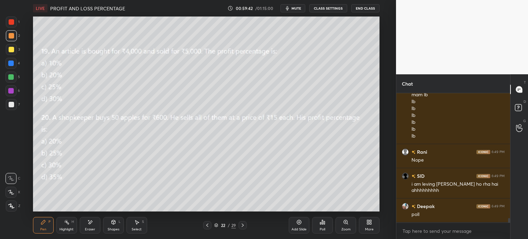
click at [95, 235] on div "Pen P Highlight H Eraser Shapes L Select S 22 / 29 Add Slide Poll Zoom More" at bounding box center [206, 224] width 346 height 27
click at [92, 225] on div "Eraser" at bounding box center [90, 225] width 21 height 16
click at [42, 228] on div "Pen" at bounding box center [43, 229] width 6 height 3
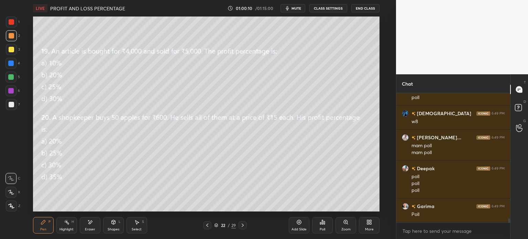
scroll to position [3934, 0]
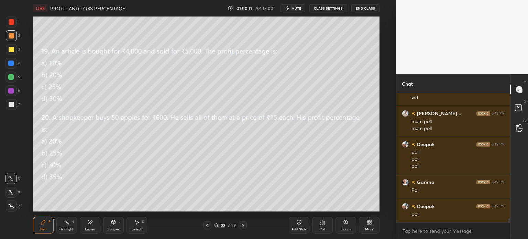
click at [319, 228] on div "Poll" at bounding box center [322, 225] width 21 height 16
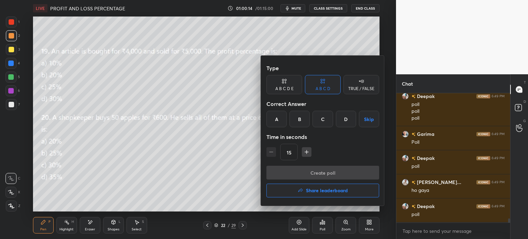
scroll to position [4006, 0]
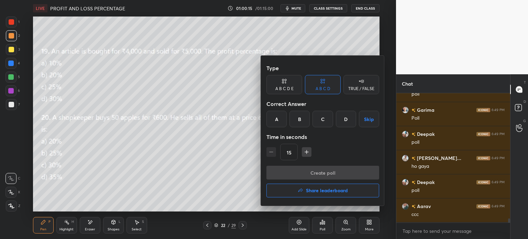
click at [322, 121] on div "C" at bounding box center [322, 119] width 20 height 16
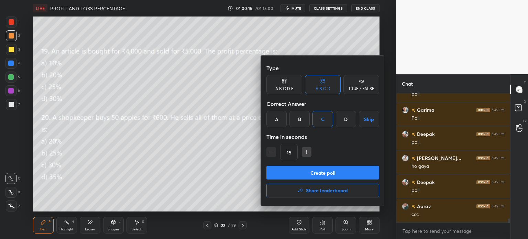
click at [357, 170] on button "Create poll" at bounding box center [322, 173] width 113 height 14
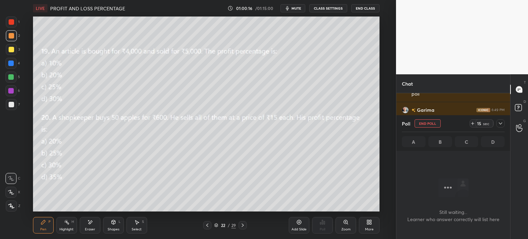
scroll to position [2, 2]
click at [472, 124] on icon at bounding box center [472, 123] width 5 height 5
click at [501, 126] on div at bounding box center [500, 123] width 8 height 8
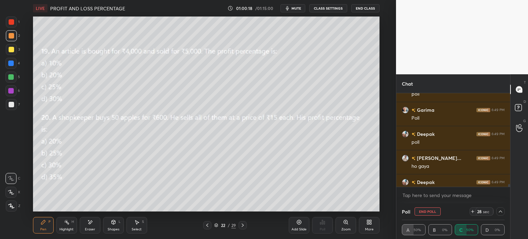
scroll to position [0, 2]
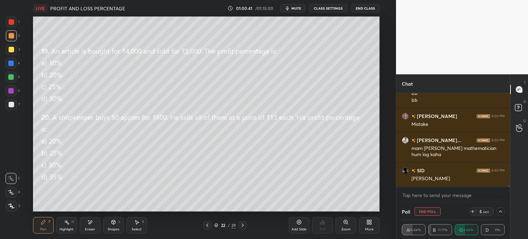
click at [87, 229] on div "Eraser" at bounding box center [90, 229] width 10 height 3
click at [41, 232] on div "Pen P" at bounding box center [43, 225] width 21 height 16
click at [41, 226] on div "Pen P" at bounding box center [43, 225] width 21 height 16
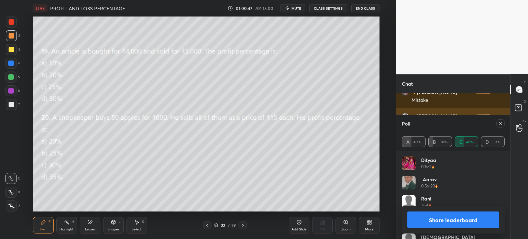
click at [498, 123] on icon at bounding box center [500, 123] width 5 height 5
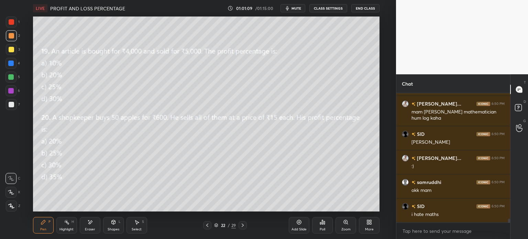
click at [85, 224] on div "Eraser" at bounding box center [90, 225] width 21 height 16
click at [17, 206] on div "Erase all" at bounding box center [11, 205] width 12 height 11
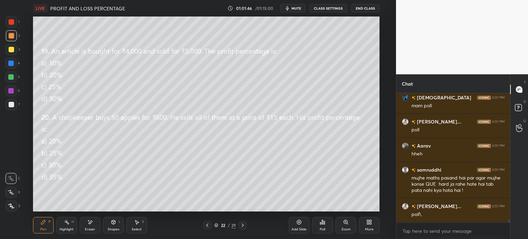
click at [323, 224] on icon at bounding box center [322, 221] width 5 height 5
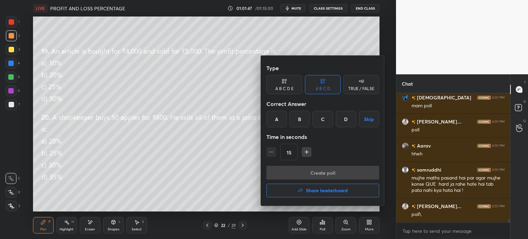
click at [301, 120] on div "B" at bounding box center [299, 119] width 20 height 16
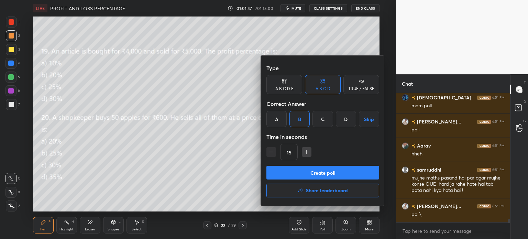
click at [334, 171] on button "Create poll" at bounding box center [322, 173] width 113 height 14
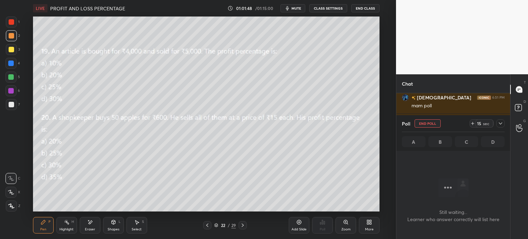
scroll to position [91, 112]
click at [469, 122] on div "Poll End Poll 15 sec" at bounding box center [453, 123] width 103 height 16
click at [501, 126] on icon at bounding box center [500, 123] width 5 height 5
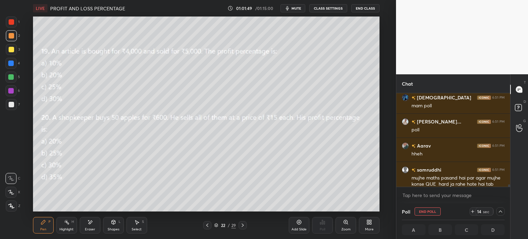
click at [468, 207] on div "Poll End Poll 14 sec" at bounding box center [453, 211] width 103 height 16
click at [472, 211] on icon at bounding box center [472, 211] width 3 height 0
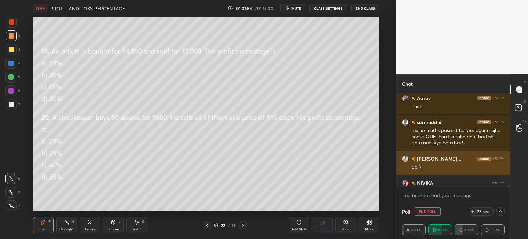
scroll to position [4718, 0]
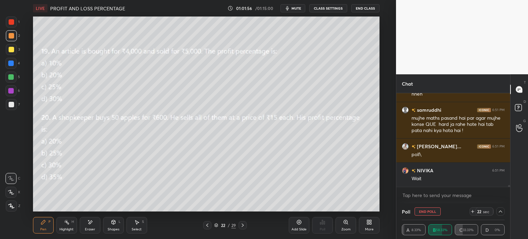
click at [294, 7] on span "mute" at bounding box center [296, 8] width 10 height 5
click at [291, 4] on div "LIVE PROFIT AND LOSS PERCENTAGE 01:01:58 / 01:15:00 unmute CLASS SETTINGS End C…" at bounding box center [206, 8] width 346 height 16
click at [292, 7] on span "unmute" at bounding box center [295, 8] width 15 height 5
click at [472, 213] on icon at bounding box center [472, 211] width 5 height 5
click at [500, 212] on icon at bounding box center [500, 211] width 5 height 5
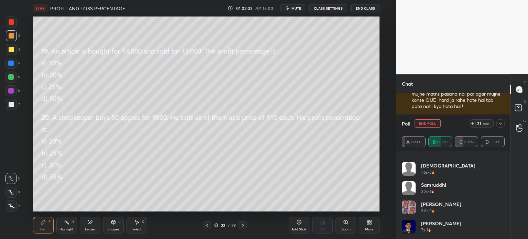
scroll to position [4772, 0]
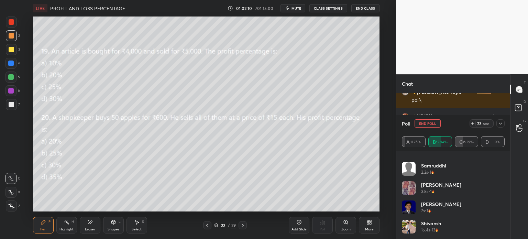
click at [499, 121] on icon at bounding box center [500, 123] width 5 height 5
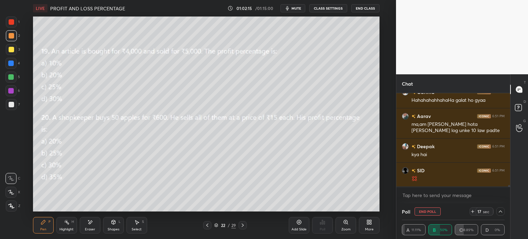
click at [95, 220] on div "Eraser" at bounding box center [90, 225] width 21 height 16
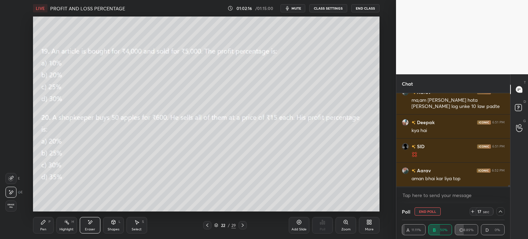
click at [11, 214] on div "1 2 3 4 5 6 7 C X Z E E Erase all H H LIVE PROFIT AND LOSS PERCENTAGE 01:02:16 …" at bounding box center [195, 119] width 390 height 239
click at [17, 207] on div "Erase all" at bounding box center [11, 205] width 12 height 11
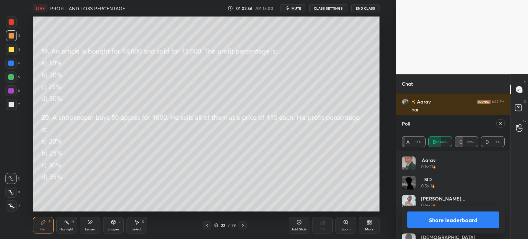
click at [137, 228] on div "Select" at bounding box center [137, 229] width 10 height 3
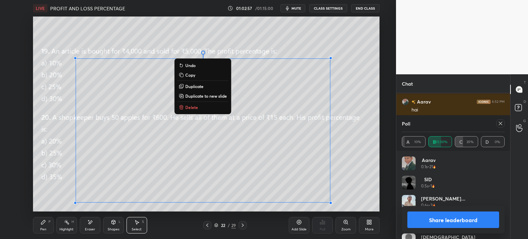
click at [196, 92] on button "Duplicate to new slide" at bounding box center [202, 96] width 51 height 8
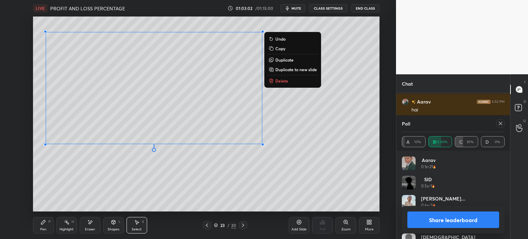
click at [503, 121] on icon at bounding box center [500, 123] width 5 height 5
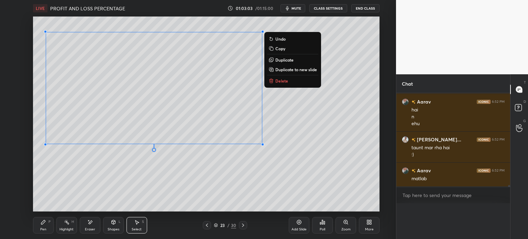
scroll to position [4957, 0]
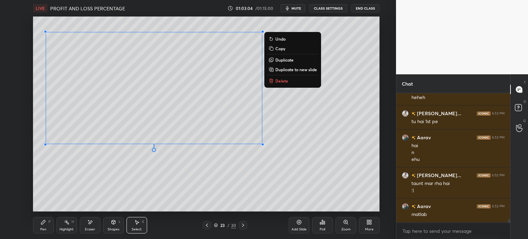
click at [33, 227] on div "Pen P" at bounding box center [43, 225] width 21 height 16
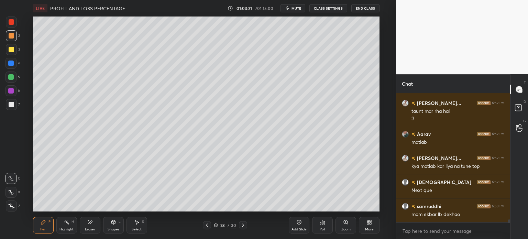
scroll to position [5029, 0]
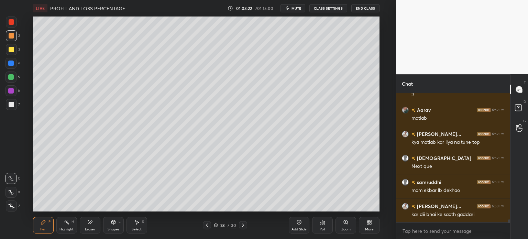
click at [314, 222] on div "Poll" at bounding box center [322, 225] width 21 height 16
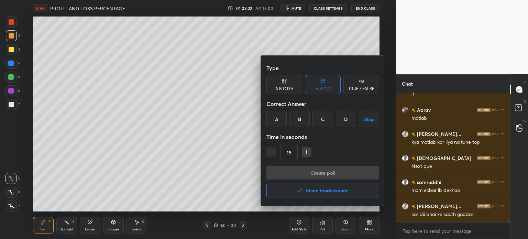
click at [338, 188] on h4 "Share leaderboard" at bounding box center [327, 190] width 42 height 5
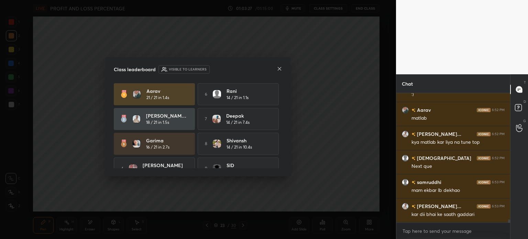
scroll to position [37, 0]
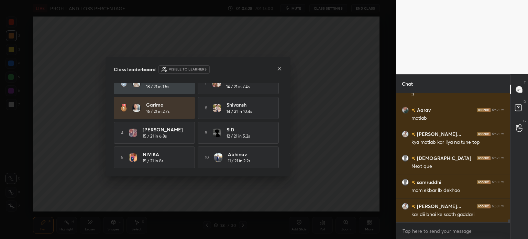
click at [279, 69] on icon at bounding box center [279, 68] width 5 height 5
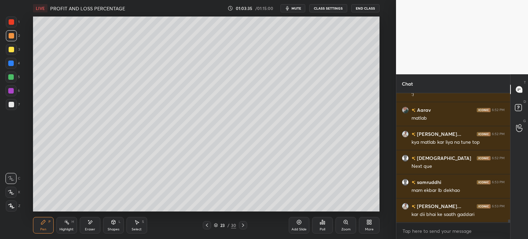
click at [369, 228] on div "More" at bounding box center [369, 229] width 9 height 3
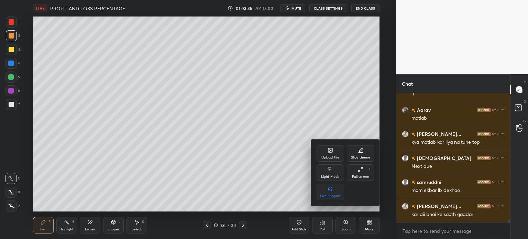
click at [330, 156] on div "Upload File" at bounding box center [330, 157] width 18 height 3
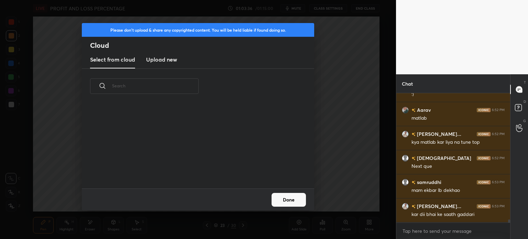
scroll to position [85, 221]
click at [161, 60] on h3 "Upload new" at bounding box center [161, 59] width 31 height 8
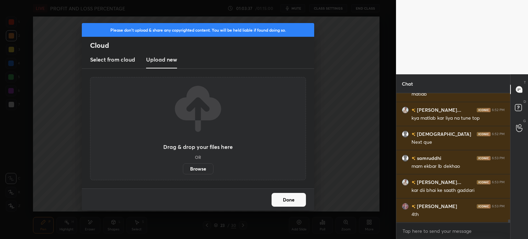
click at [195, 173] on label "Browse" at bounding box center [198, 168] width 31 height 11
click at [183, 173] on input "Browse" at bounding box center [183, 168] width 0 height 11
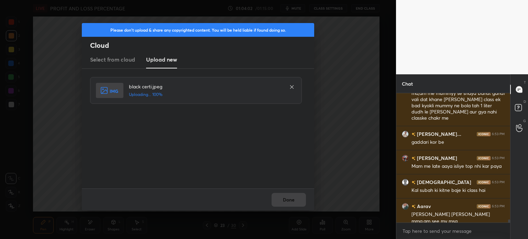
scroll to position [5229, 0]
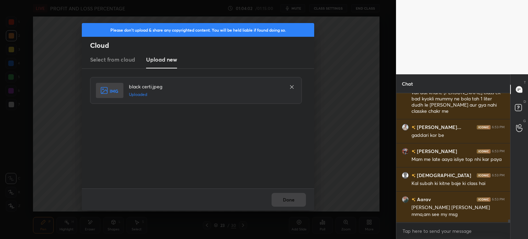
click at [290, 203] on button "Done" at bounding box center [288, 200] width 34 height 14
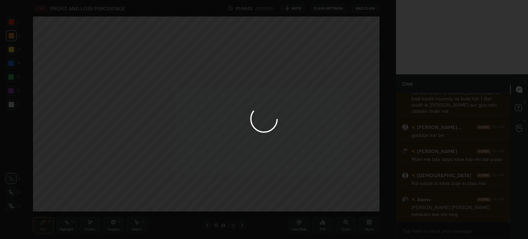
click at [291, 201] on button "Done" at bounding box center [288, 200] width 34 height 14
click at [289, 200] on div at bounding box center [264, 119] width 528 height 239
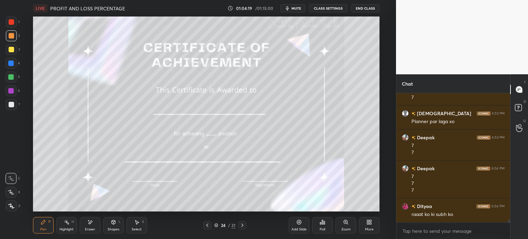
scroll to position [5394, 0]
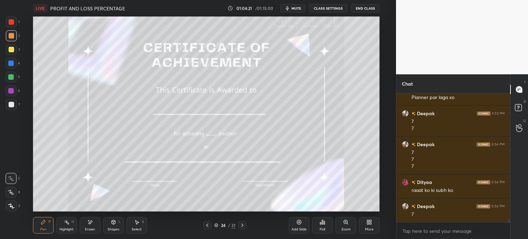
click at [6, 49] on div at bounding box center [11, 49] width 11 height 11
click at [8, 199] on div "Z" at bounding box center [13, 205] width 14 height 14
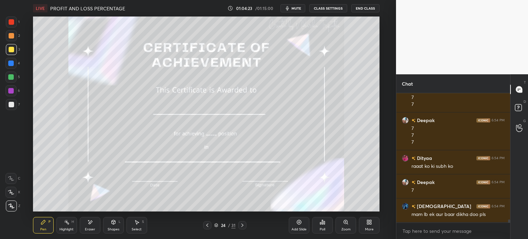
click at [8, 191] on div at bounding box center [10, 192] width 11 height 11
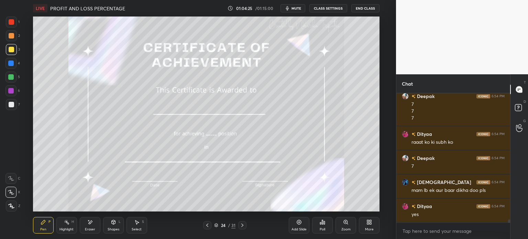
click at [320, 214] on div "Poll" at bounding box center [322, 225] width 21 height 38
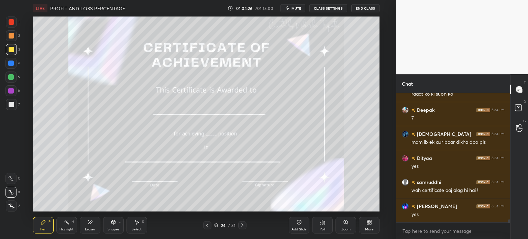
click at [322, 231] on div "Poll" at bounding box center [322, 229] width 5 height 3
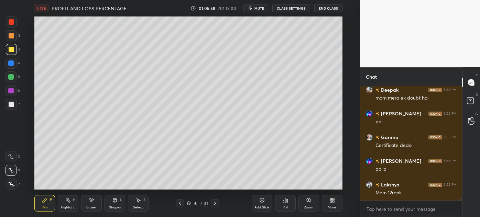
scroll to position [6216, 0]
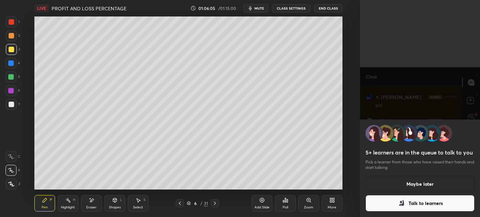
click at [398, 181] on button "Maybe later" at bounding box center [419, 184] width 109 height 16
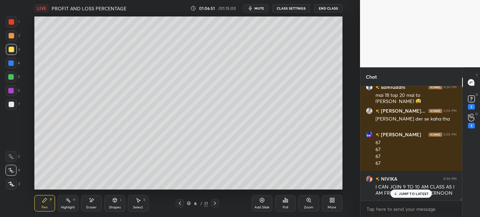
scroll to position [6128, 0]
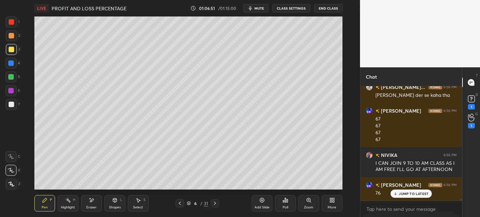
click at [190, 201] on icon at bounding box center [189, 203] width 4 height 4
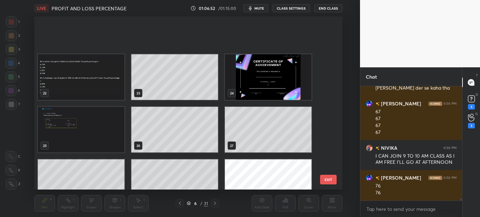
scroll to position [405, 0]
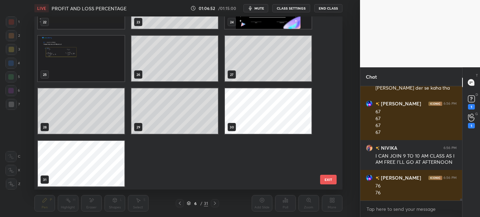
click at [265, 24] on img "grid" at bounding box center [268, 6] width 87 height 46
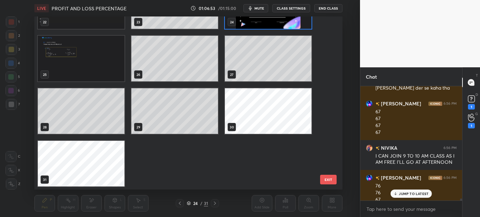
scroll to position [368, 0]
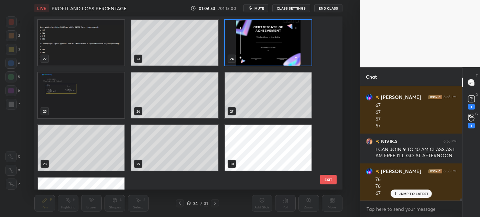
click at [264, 24] on div "22 23 24 25 26 27 28 29 30 31" at bounding box center [182, 102] width 296 height 173
click at [264, 24] on img "grid" at bounding box center [268, 43] width 87 height 46
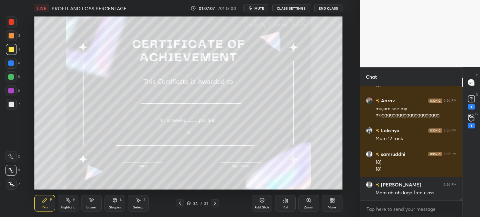
scroll to position [6695, 0]
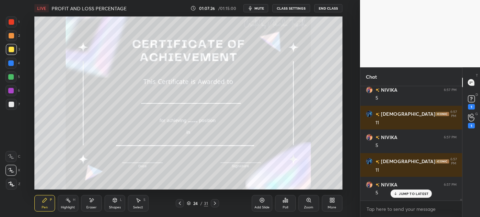
click at [86, 203] on div "Eraser" at bounding box center [91, 203] width 21 height 16
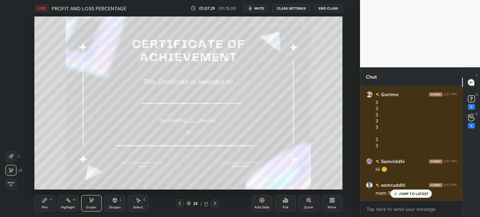
click at [42, 199] on icon at bounding box center [44, 200] width 5 height 5
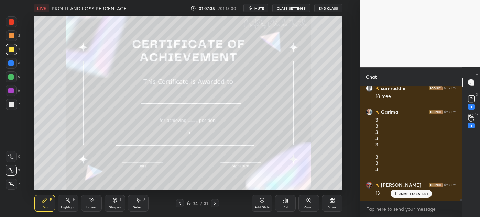
click at [91, 203] on div "Eraser" at bounding box center [91, 203] width 21 height 16
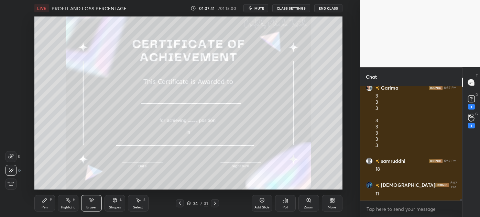
click at [44, 204] on div "Pen P" at bounding box center [44, 203] width 21 height 16
click at [45, 202] on icon at bounding box center [44, 200] width 5 height 5
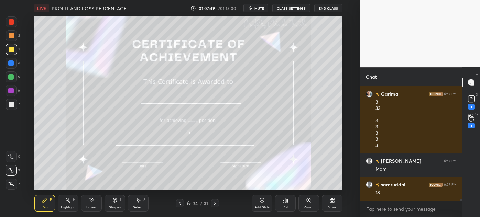
click at [87, 200] on div "Eraser" at bounding box center [91, 203] width 21 height 16
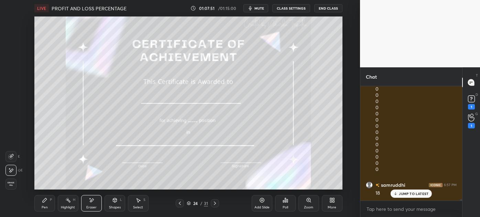
click at [9, 158] on icon at bounding box center [10, 156] width 5 height 5
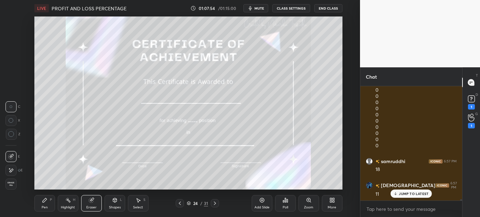
click at [39, 202] on div "Pen P" at bounding box center [44, 203] width 21 height 16
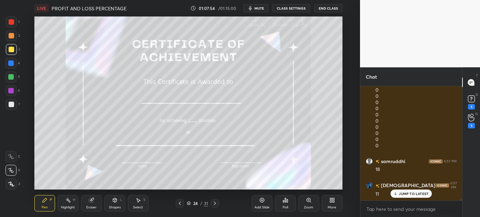
click at [43, 201] on icon at bounding box center [45, 200] width 4 height 4
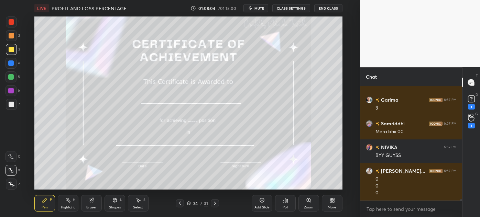
click at [85, 204] on div "Eraser" at bounding box center [91, 203] width 21 height 16
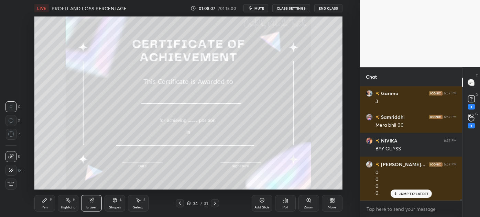
click at [9, 133] on circle at bounding box center [10, 134] width 5 height 5
click at [13, 134] on icon at bounding box center [11, 134] width 6 height 6
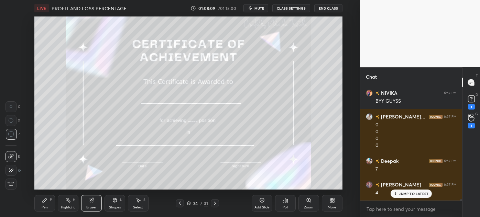
click at [43, 199] on icon at bounding box center [44, 200] width 5 height 5
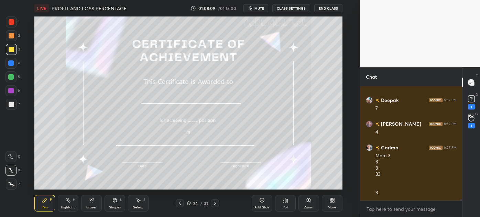
click at [41, 200] on div "Pen P" at bounding box center [44, 203] width 21 height 16
click at [44, 202] on icon at bounding box center [45, 200] width 4 height 4
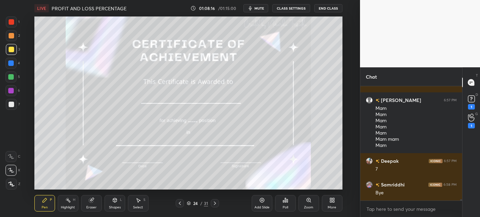
click at [88, 201] on div "Eraser" at bounding box center [91, 203] width 21 height 16
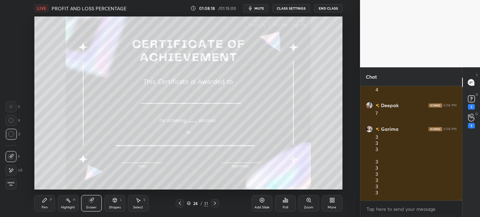
click at [43, 202] on icon at bounding box center [45, 200] width 4 height 4
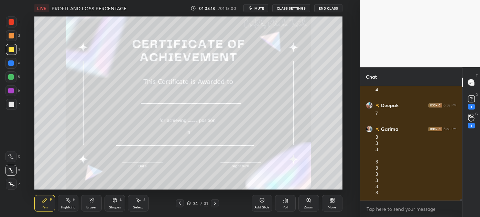
click at [49, 202] on div "Pen P" at bounding box center [44, 203] width 21 height 16
click at [88, 204] on div "Eraser" at bounding box center [91, 203] width 21 height 16
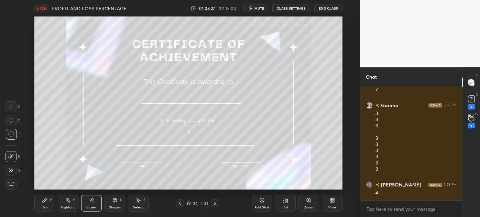
click at [43, 201] on icon at bounding box center [45, 200] width 4 height 4
click at [46, 201] on icon at bounding box center [44, 200] width 5 height 5
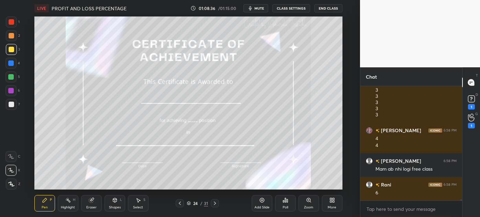
click at [88, 207] on div "Eraser" at bounding box center [91, 207] width 10 height 3
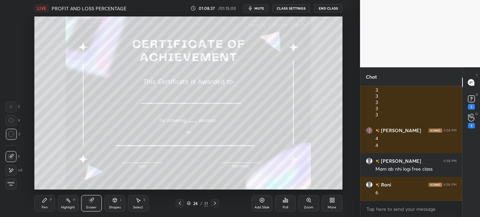
click at [37, 203] on div "Pen P" at bounding box center [44, 203] width 21 height 16
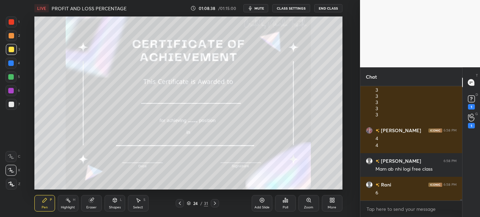
click at [43, 202] on icon at bounding box center [45, 200] width 4 height 4
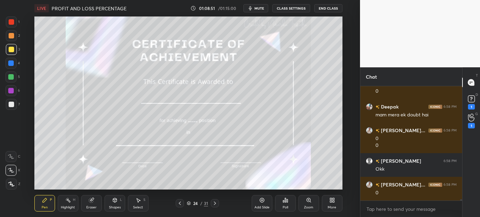
scroll to position [10040, 0]
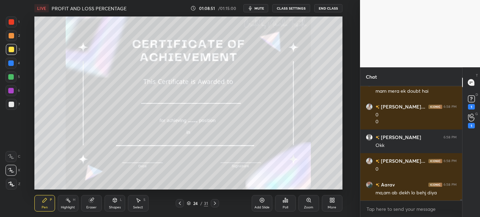
click at [90, 204] on div "Eraser" at bounding box center [91, 203] width 21 height 16
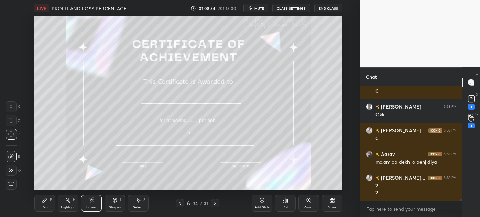
scroll to position [10095, 0]
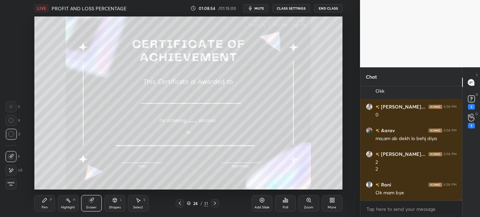
click at [42, 203] on icon at bounding box center [44, 200] width 5 height 5
click at [41, 202] on div "Pen P" at bounding box center [44, 203] width 21 height 16
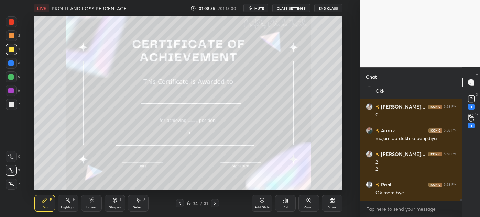
scroll to position [10118, 0]
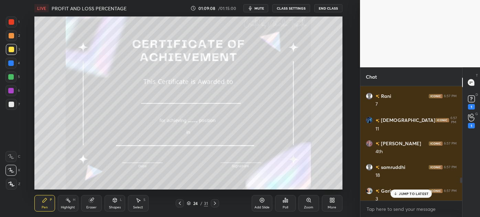
click at [413, 193] on p "JUMP TO LATEST" at bounding box center [414, 194] width 30 height 4
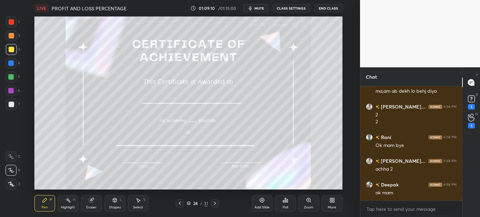
scroll to position [10165, 0]
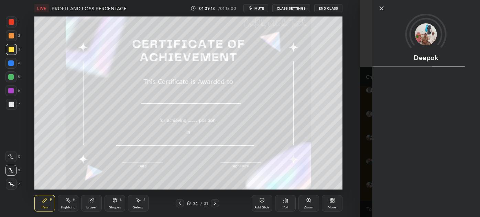
click at [357, 185] on div "1 2 3 4 5 6 7 C X Z C X Z E E Erase all H H LIVE PROFIT AND LOSS PERCENTAGE 01:…" at bounding box center [180, 108] width 360 height 217
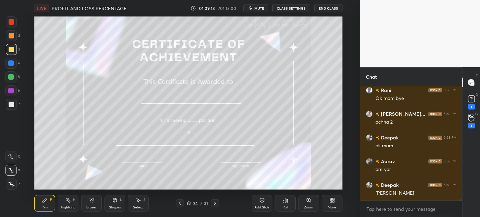
scroll to position [10213, 0]
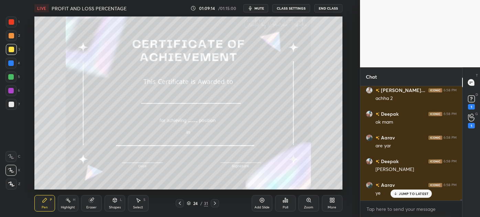
click at [404, 192] on p "JUMP TO LATEST" at bounding box center [414, 194] width 30 height 4
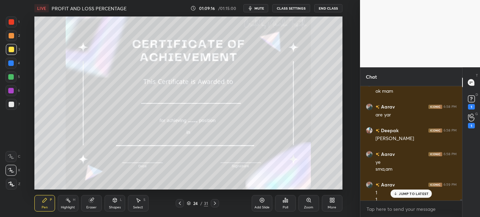
scroll to position [10278, 0]
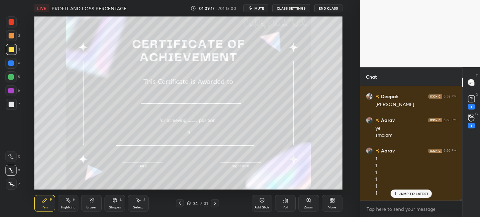
click at [89, 205] on div "Eraser" at bounding box center [91, 203] width 21 height 16
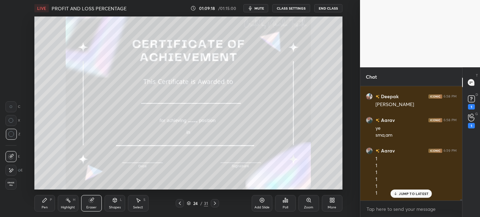
scroll to position [10285, 0]
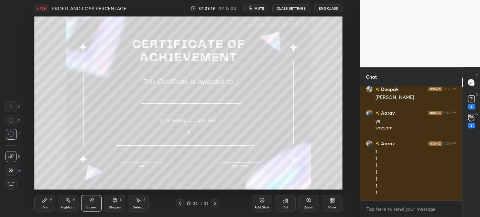
click at [46, 204] on div "Pen P" at bounding box center [44, 203] width 21 height 16
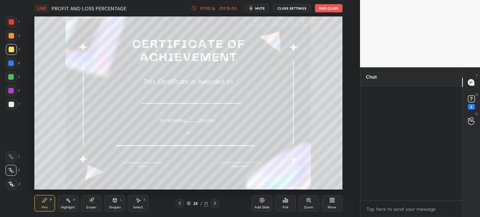
scroll to position [10773, 0]
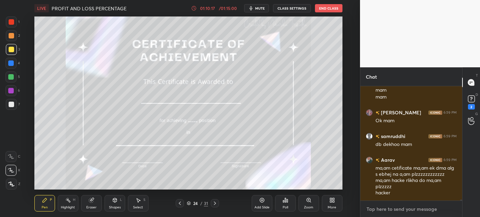
click at [388, 211] on textarea at bounding box center [411, 209] width 91 height 11
type textarea "x"
paste textarea "[URL][DOMAIN_NAME]"
type textarea "[URL][DOMAIN_NAME]"
type textarea "x"
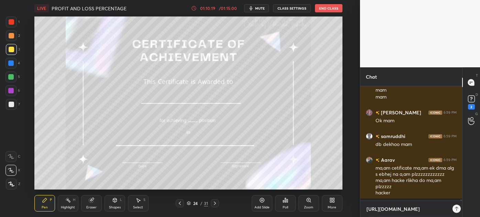
scroll to position [129, 100]
type textarea "[URL][DOMAIN_NAME]"
click at [451, 214] on div "https://t.me/+7Bd0f1ViiPNlZTg1 x" at bounding box center [411, 209] width 102 height 16
type textarea "x"
click at [449, 208] on icon at bounding box center [450, 208] width 5 height 5
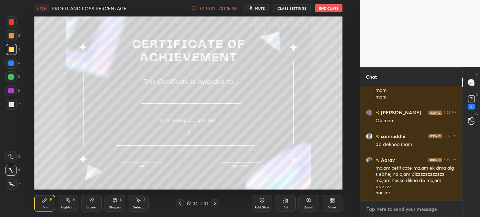
scroll to position [10811, 0]
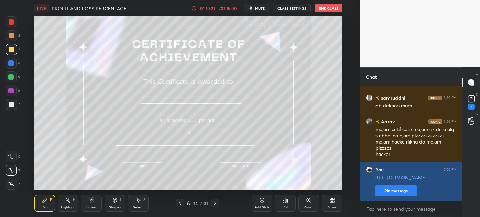
click at [398, 193] on button "Pin message" at bounding box center [395, 191] width 41 height 11
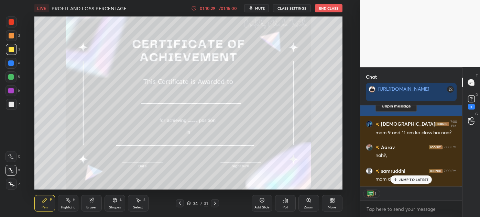
scroll to position [10939, 0]
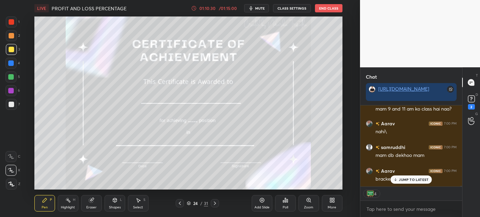
type textarea "x"
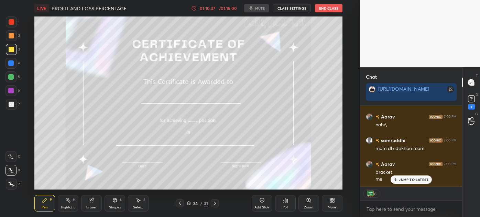
scroll to position [10970, 0]
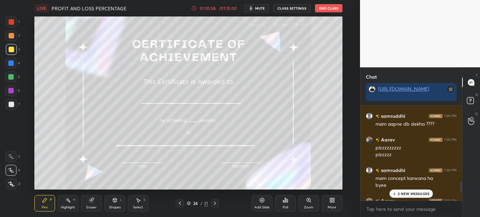
scroll to position [807, 0]
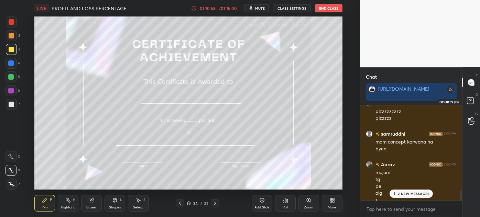
click at [466, 101] on icon at bounding box center [471, 102] width 12 height 12
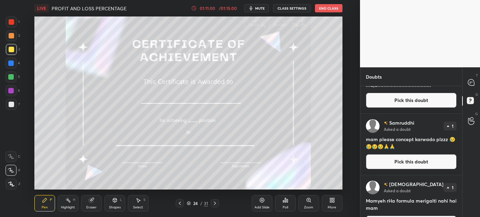
scroll to position [253, 0]
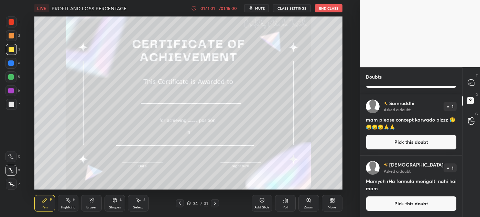
click at [461, 86] on div "Doubts" at bounding box center [411, 76] width 102 height 19
click at [471, 84] on icon at bounding box center [471, 82] width 6 height 6
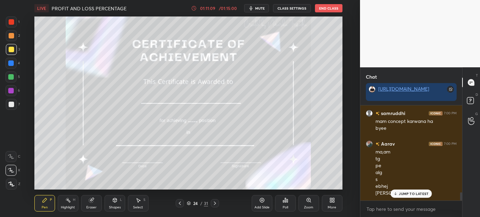
click at [391, 215] on div "x" at bounding box center [411, 209] width 102 height 16
type textarea "x"
paste textarea "[URL][DOMAIN_NAME]"
type textarea "[URL][DOMAIN_NAME]"
type textarea "x"
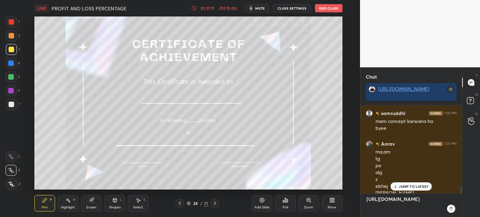
type textarea "[URL][DOMAIN_NAME]"
click at [448, 206] on div at bounding box center [451, 209] width 8 height 8
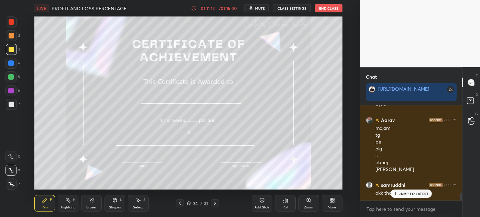
type textarea "x"
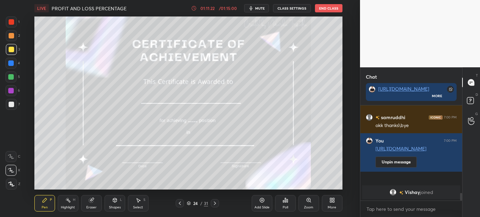
click at [324, 4] on button "End Class" at bounding box center [328, 8] width 27 height 8
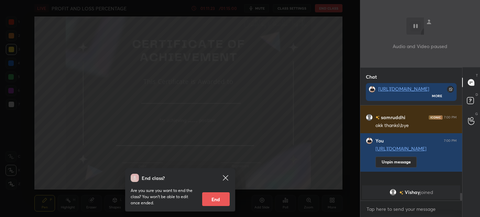
click at [218, 192] on div "Are you sure you want to end the class? You won’t be able to edit once ended. E…" at bounding box center [180, 194] width 99 height 24
click at [222, 197] on button "End" at bounding box center [215, 199] width 27 height 14
type textarea "x"
